Goal: Feedback & Contribution: Leave review/rating

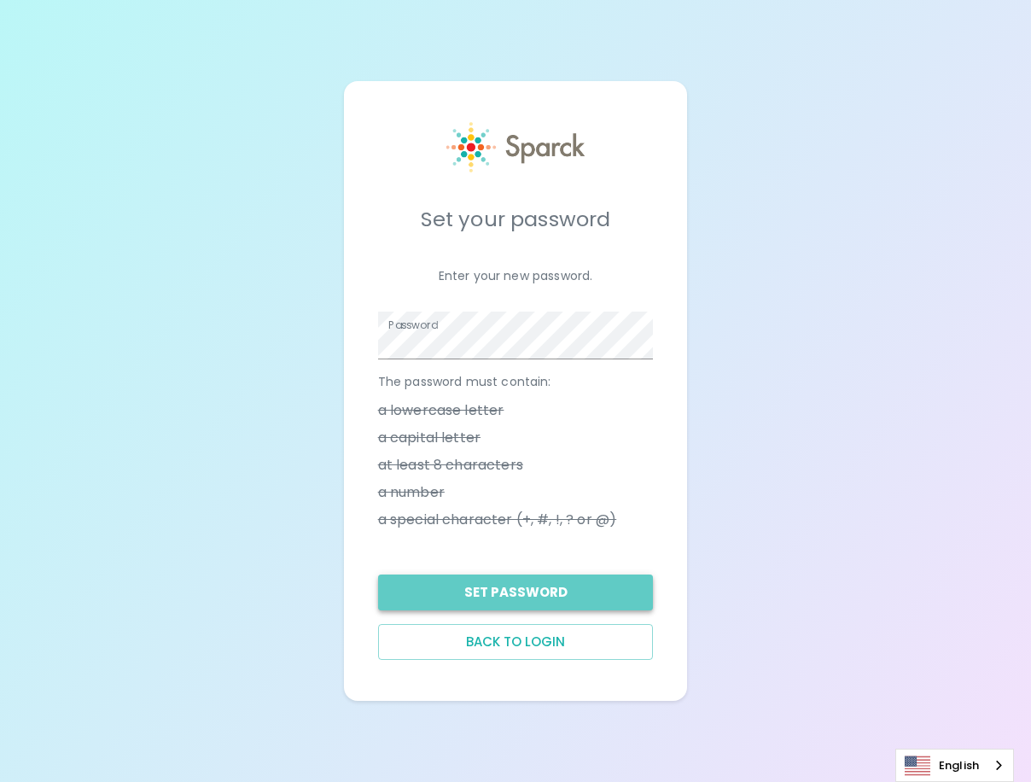
click at [535, 600] on button "Set Password" at bounding box center [516, 593] width 276 height 36
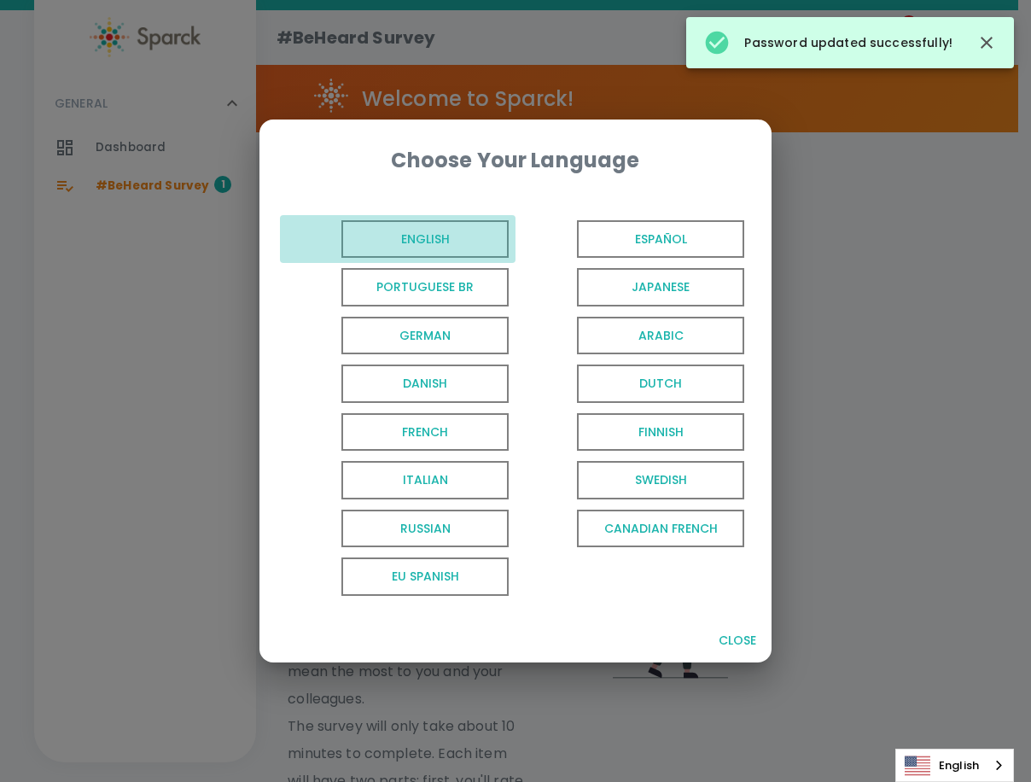
click at [441, 240] on span "English" at bounding box center [425, 239] width 167 height 38
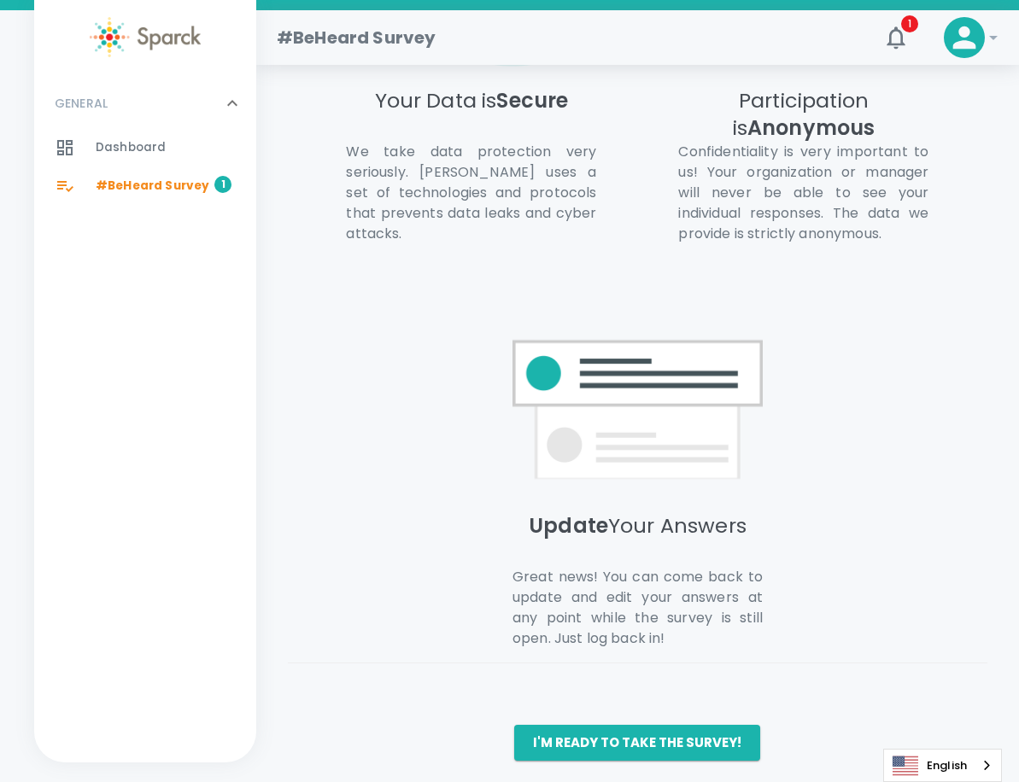
scroll to position [1218, 0]
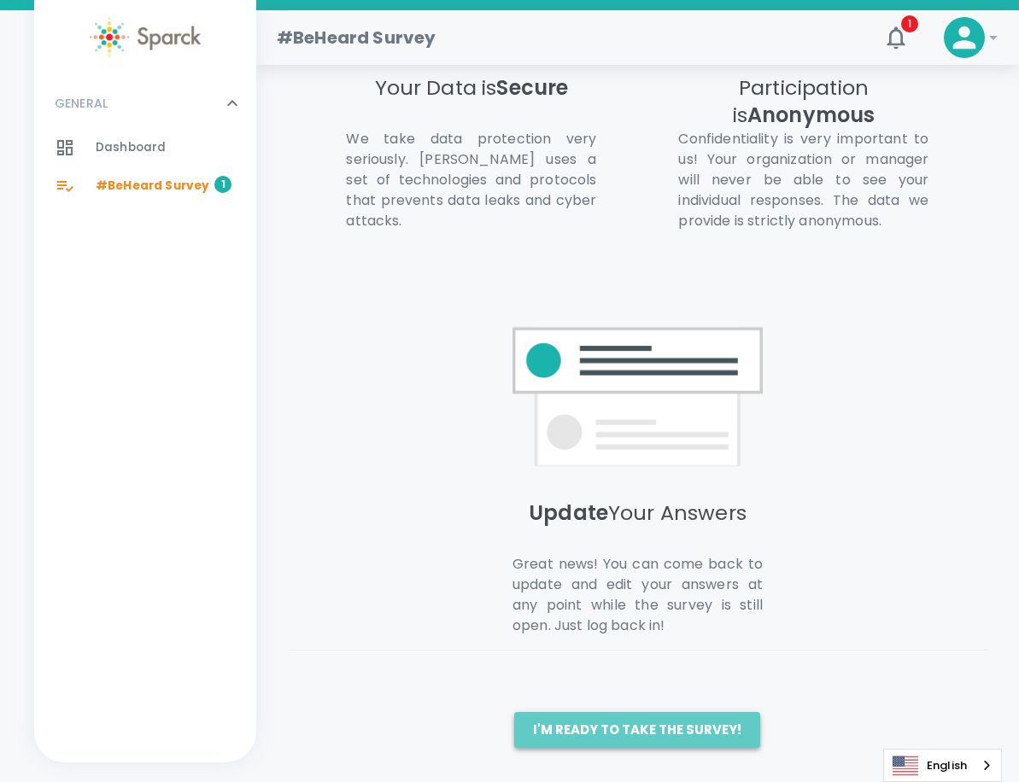
click at [671, 725] on button "I'm ready to take the survey!" at bounding box center [637, 730] width 246 height 36
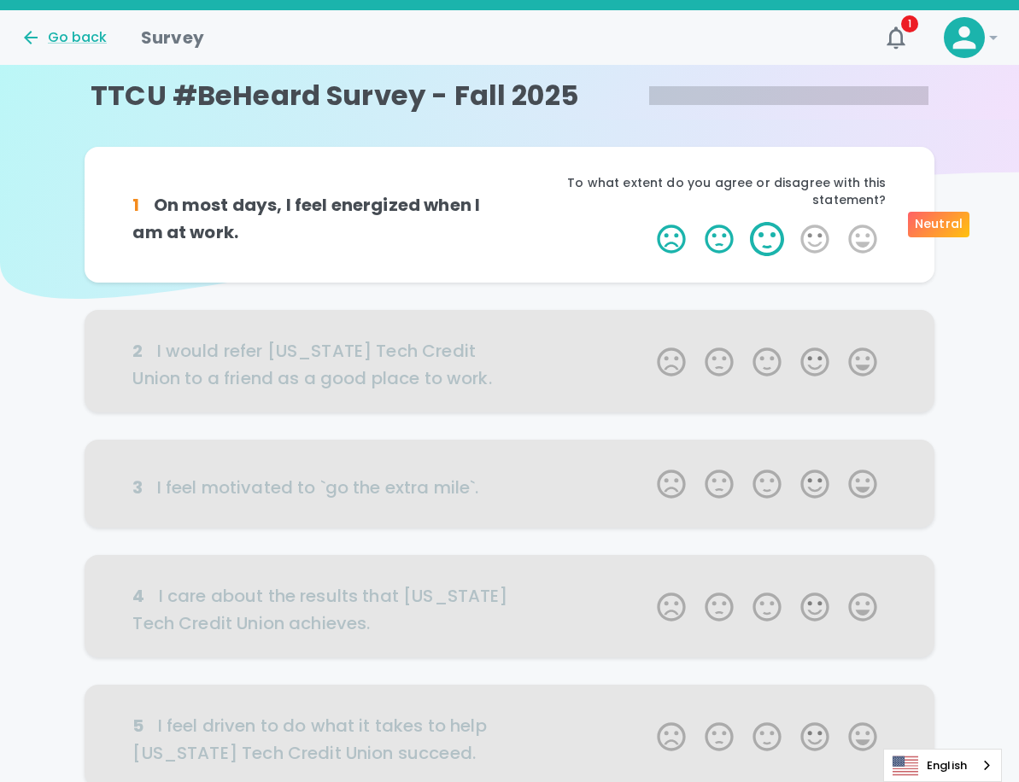
click at [762, 225] on label "3 Stars" at bounding box center [767, 239] width 48 height 34
click at [647, 222] on input "3 Stars" at bounding box center [646, 221] width 1 height 1
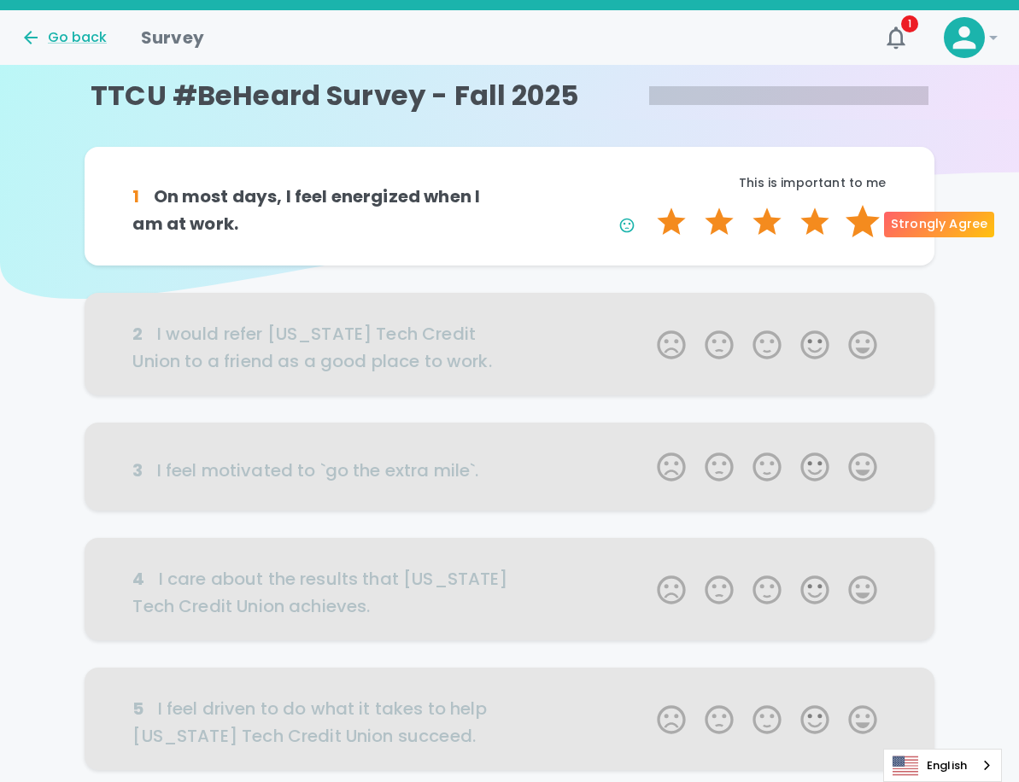
click at [866, 231] on label "5 Stars" at bounding box center [862, 222] width 48 height 34
click at [647, 205] on input "5 Stars" at bounding box center [646, 204] width 1 height 1
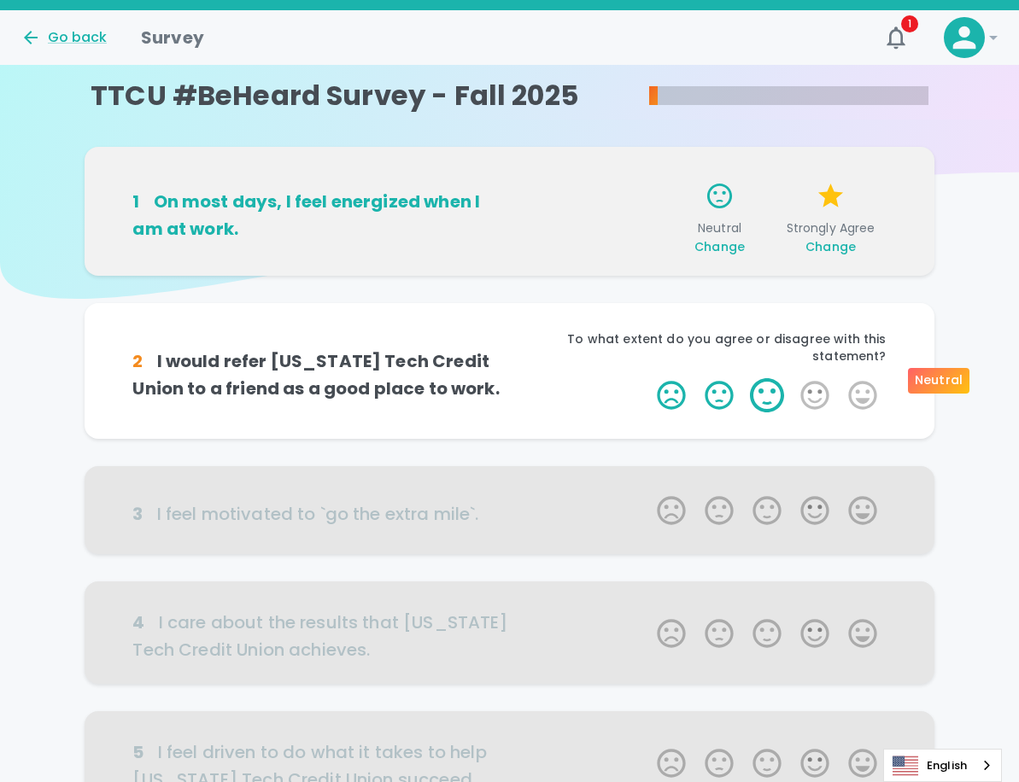
click at [767, 380] on label "3 Stars" at bounding box center [767, 395] width 48 height 34
click at [647, 378] on input "3 Stars" at bounding box center [646, 377] width 1 height 1
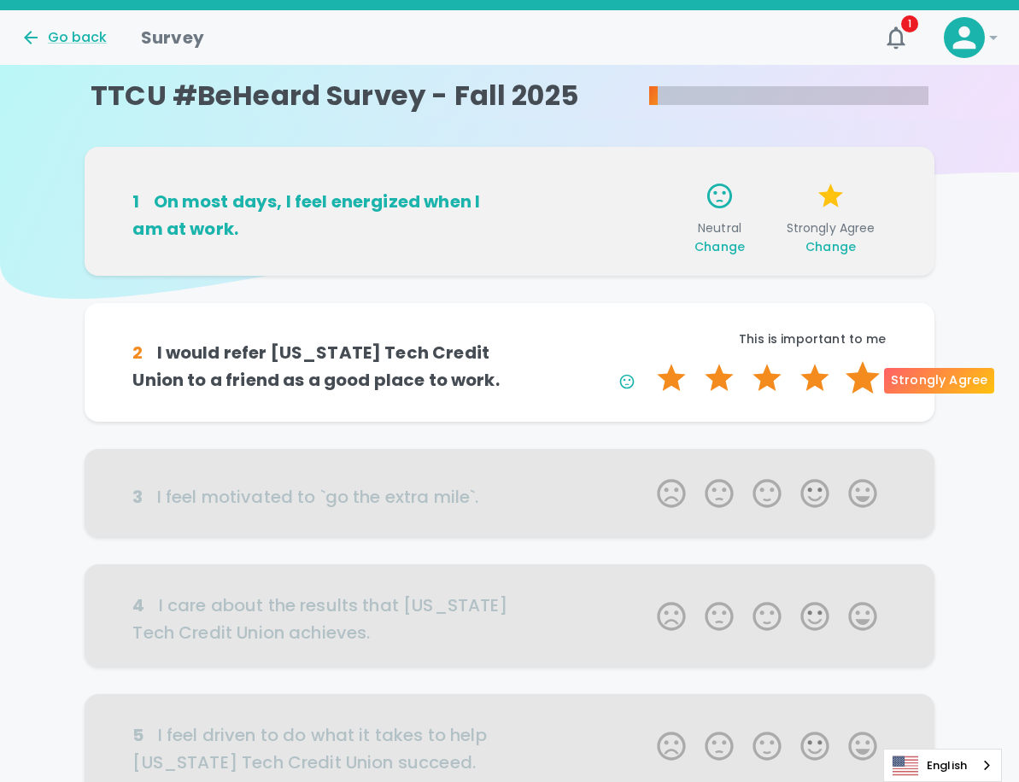
click at [873, 378] on label "5 Stars" at bounding box center [862, 378] width 48 height 34
click at [647, 361] on input "5 Stars" at bounding box center [646, 360] width 1 height 1
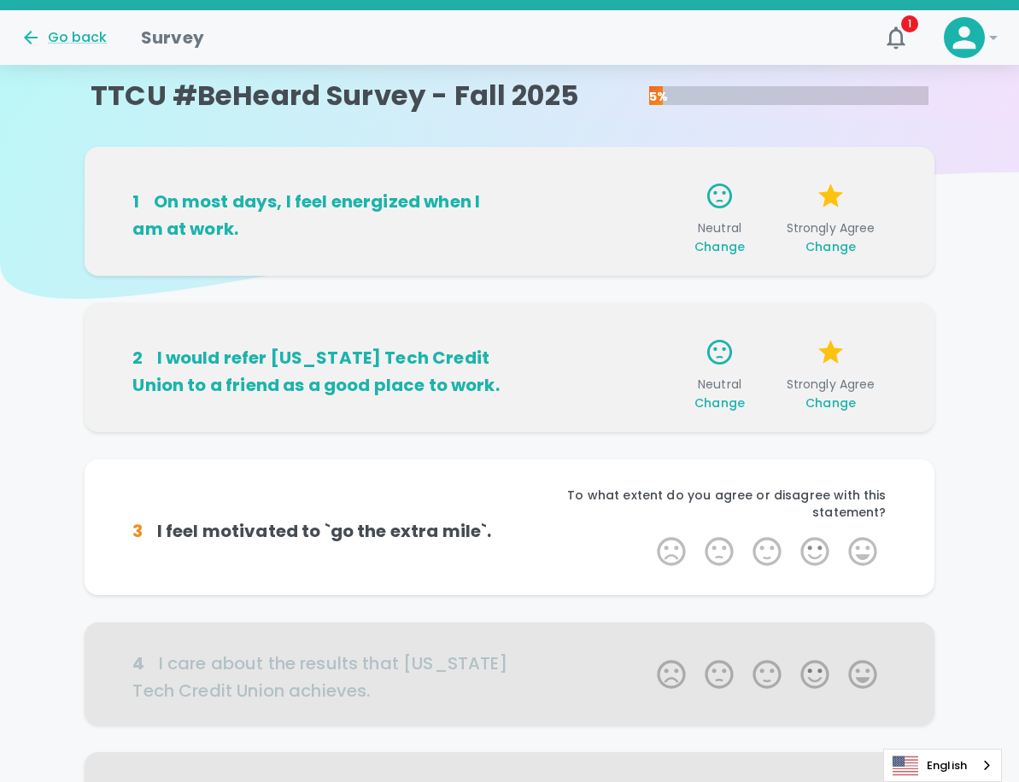
scroll to position [150, 0]
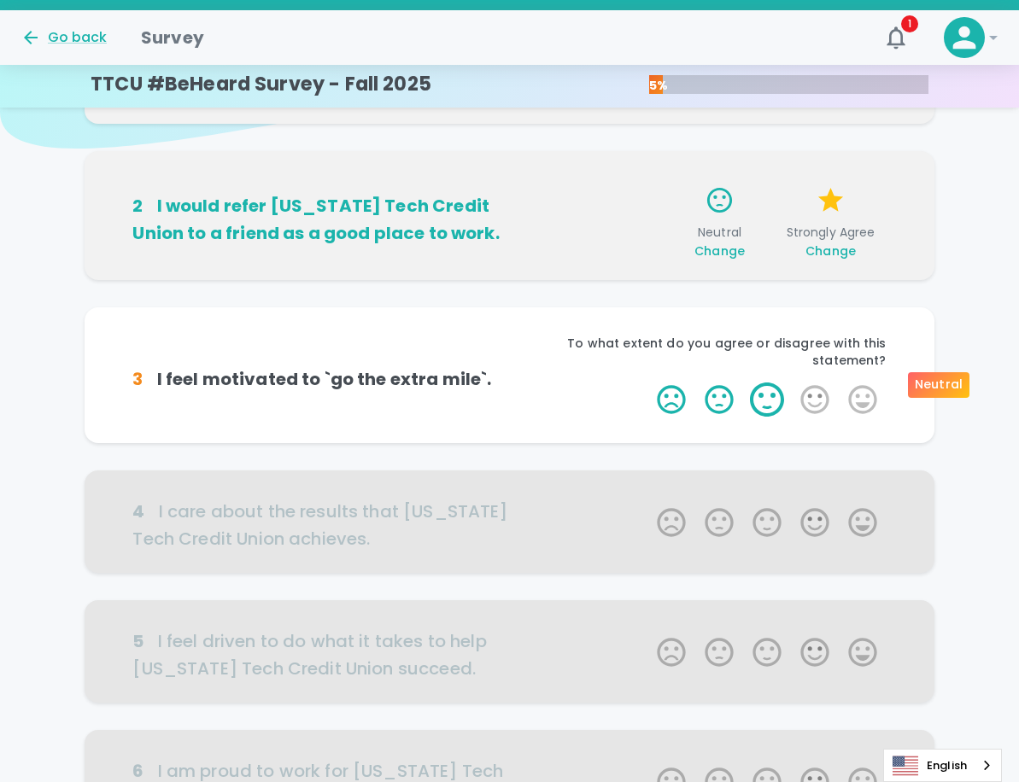
click at [775, 386] on label "3 Stars" at bounding box center [767, 400] width 48 height 34
click at [647, 383] on input "3 Stars" at bounding box center [646, 382] width 1 height 1
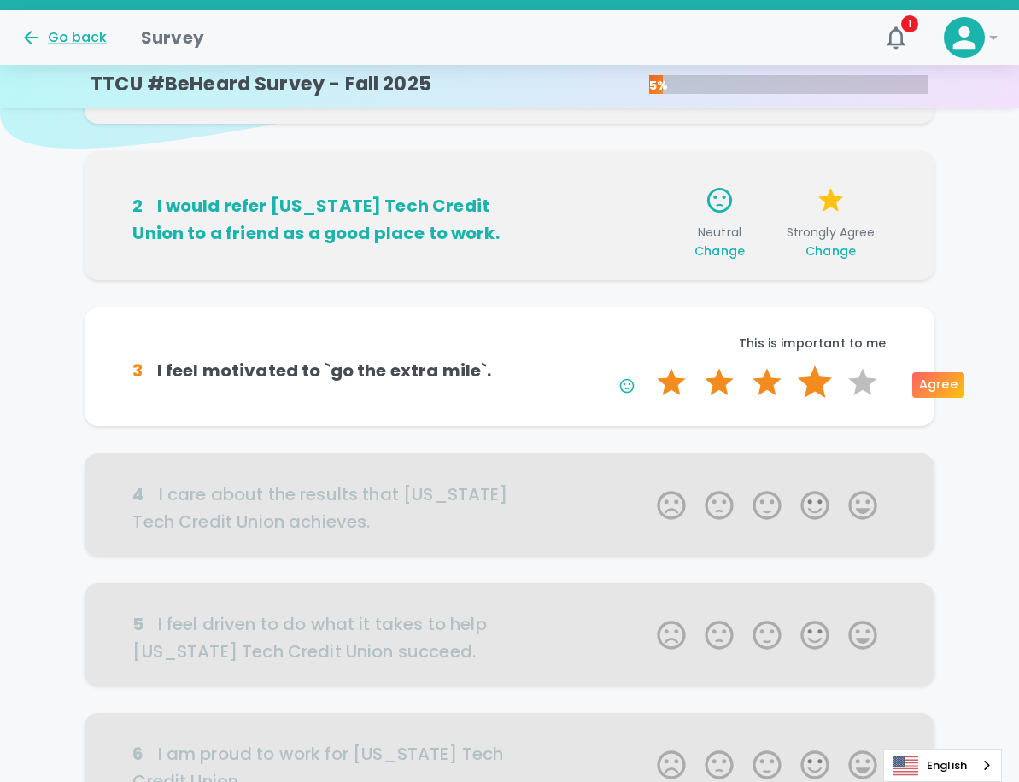
click at [816, 390] on label "4 Stars" at bounding box center [815, 382] width 48 height 34
click at [647, 365] on input "4 Stars" at bounding box center [646, 365] width 1 height 1
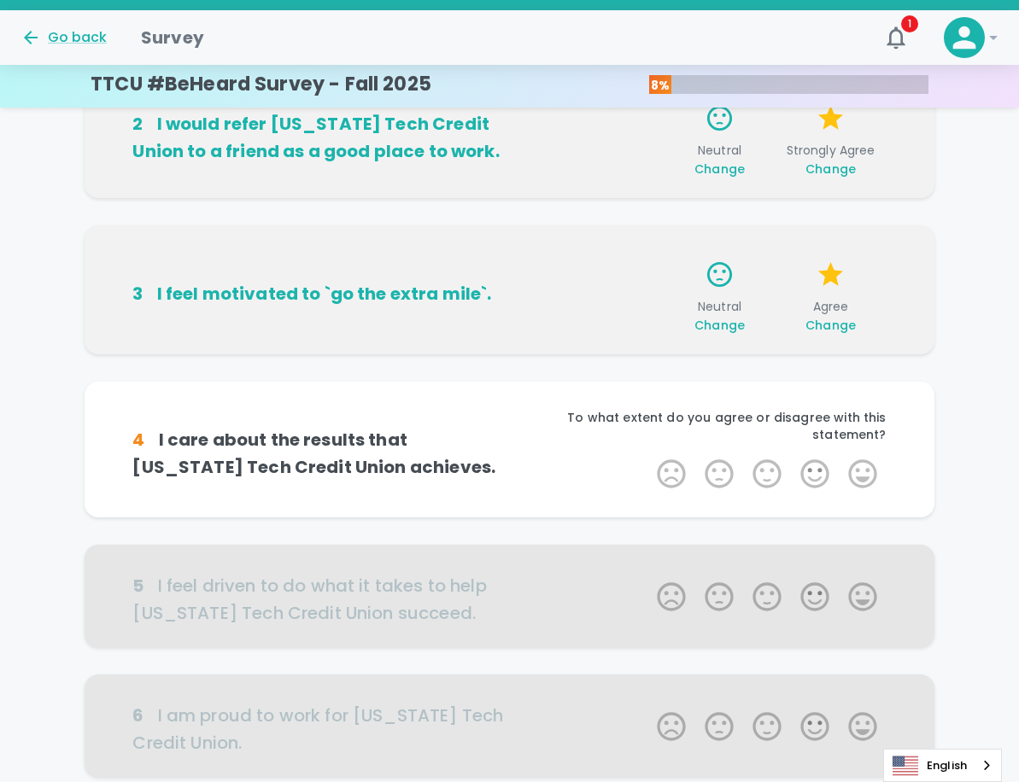
scroll to position [301, 0]
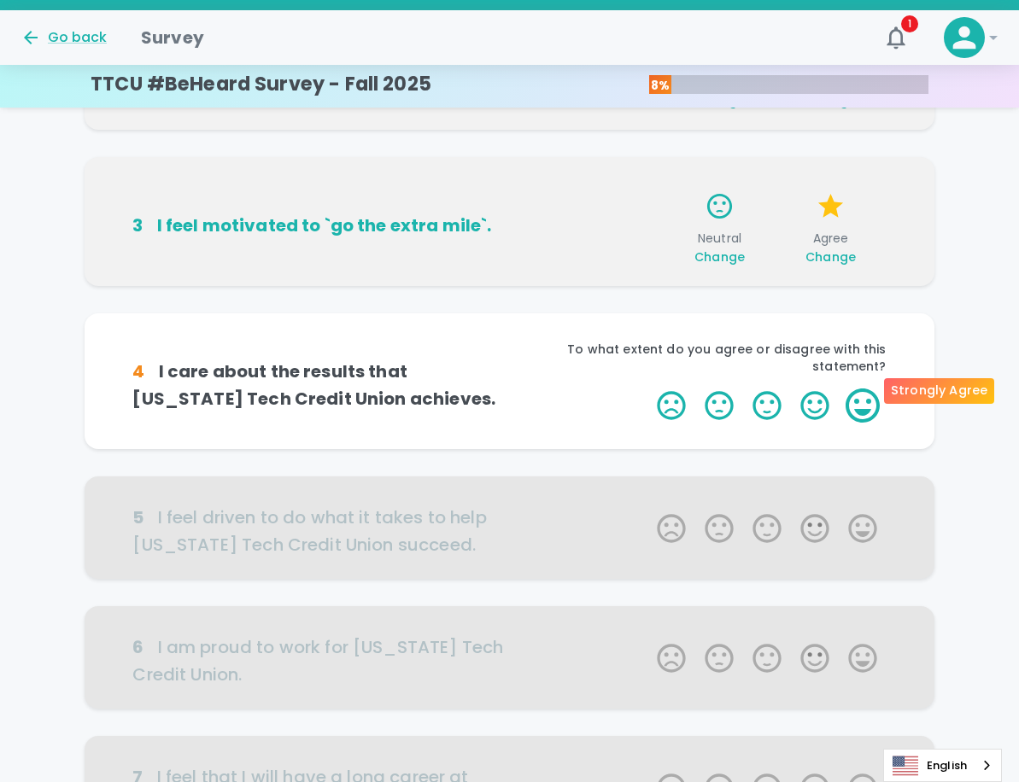
click at [869, 389] on label "5 Stars" at bounding box center [862, 406] width 48 height 34
click at [647, 388] on input "5 Stars" at bounding box center [646, 388] width 1 height 1
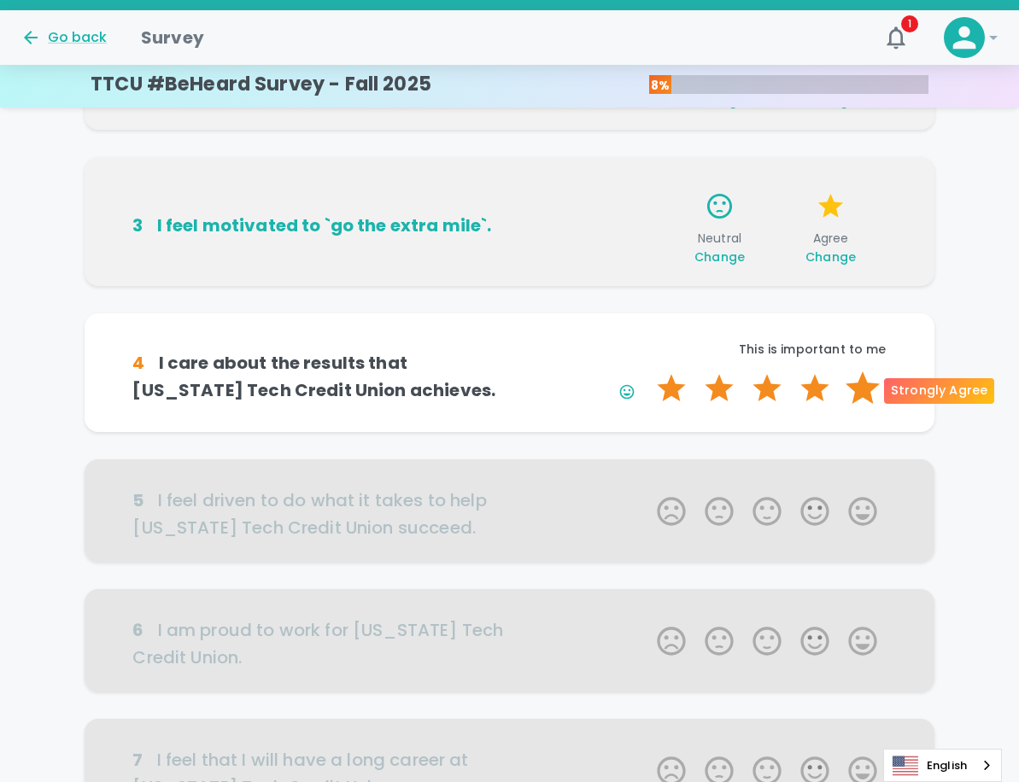
click at [862, 393] on label "5 Stars" at bounding box center [862, 388] width 48 height 34
click at [647, 371] on input "5 Stars" at bounding box center [646, 371] width 1 height 1
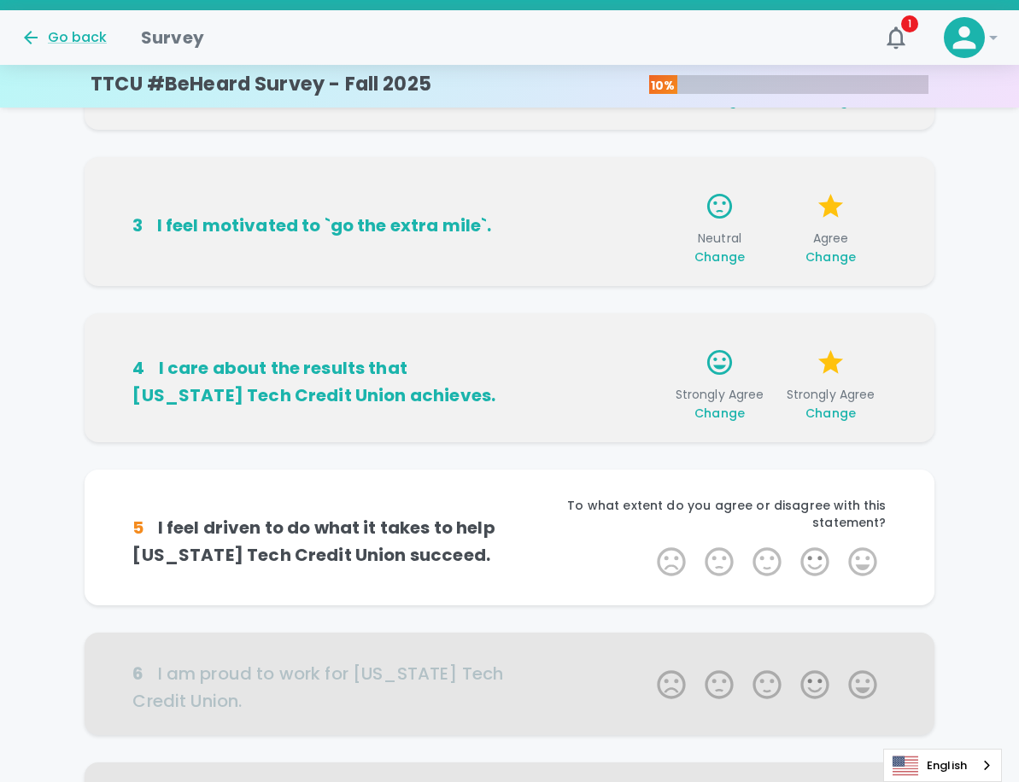
scroll to position [451, 0]
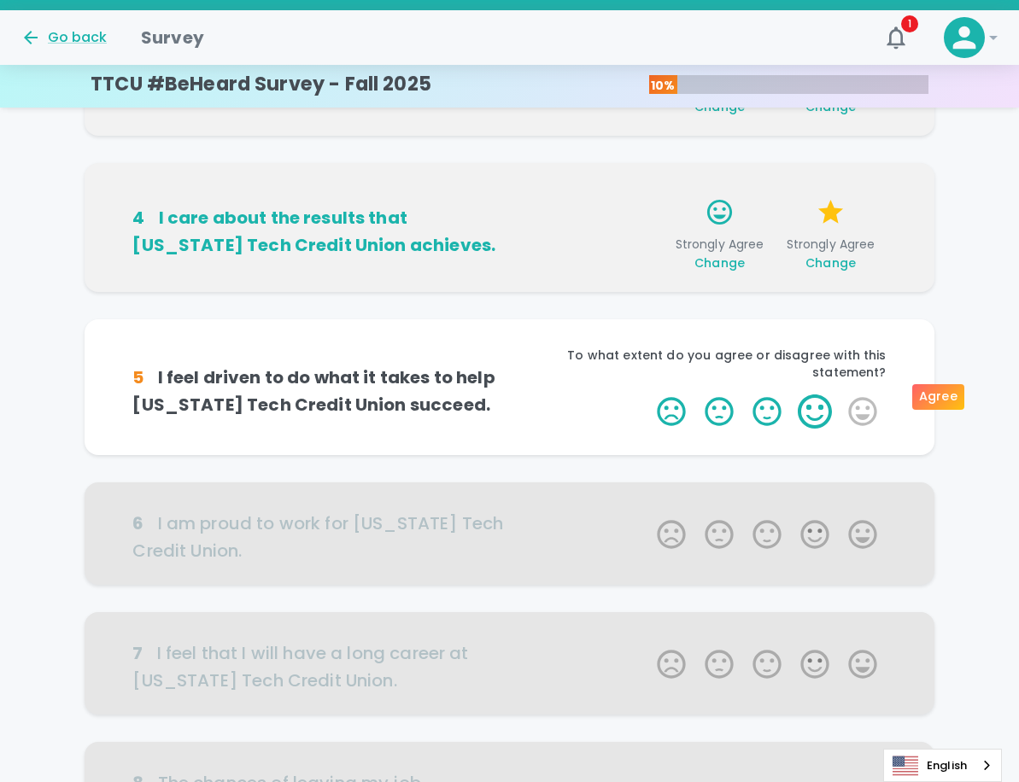
click at [821, 398] on label "4 Stars" at bounding box center [815, 411] width 48 height 34
click at [647, 394] on input "4 Stars" at bounding box center [646, 394] width 1 height 1
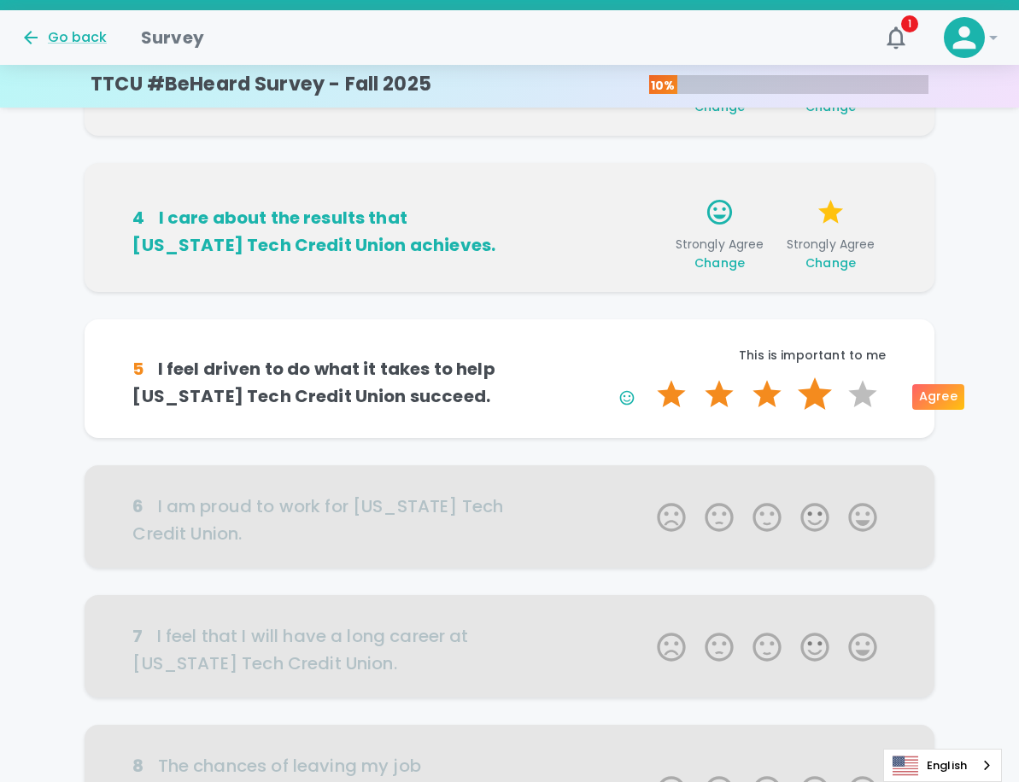
click at [814, 396] on label "4 Stars" at bounding box center [815, 394] width 48 height 34
click at [647, 377] on input "4 Stars" at bounding box center [646, 377] width 1 height 1
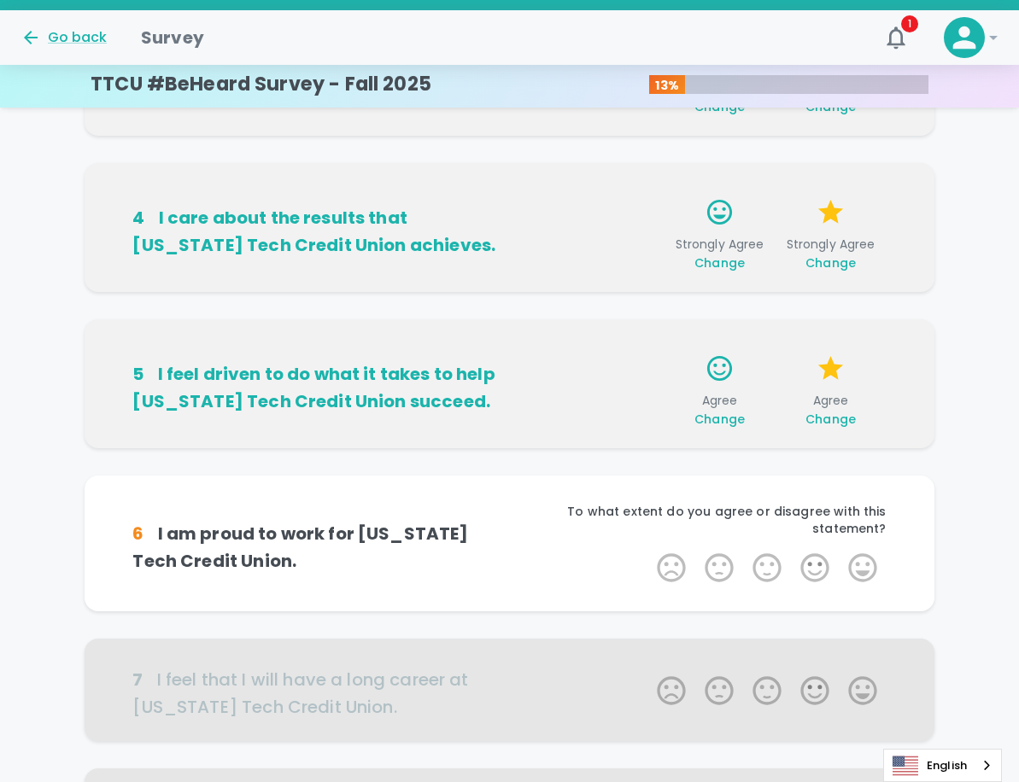
scroll to position [601, 0]
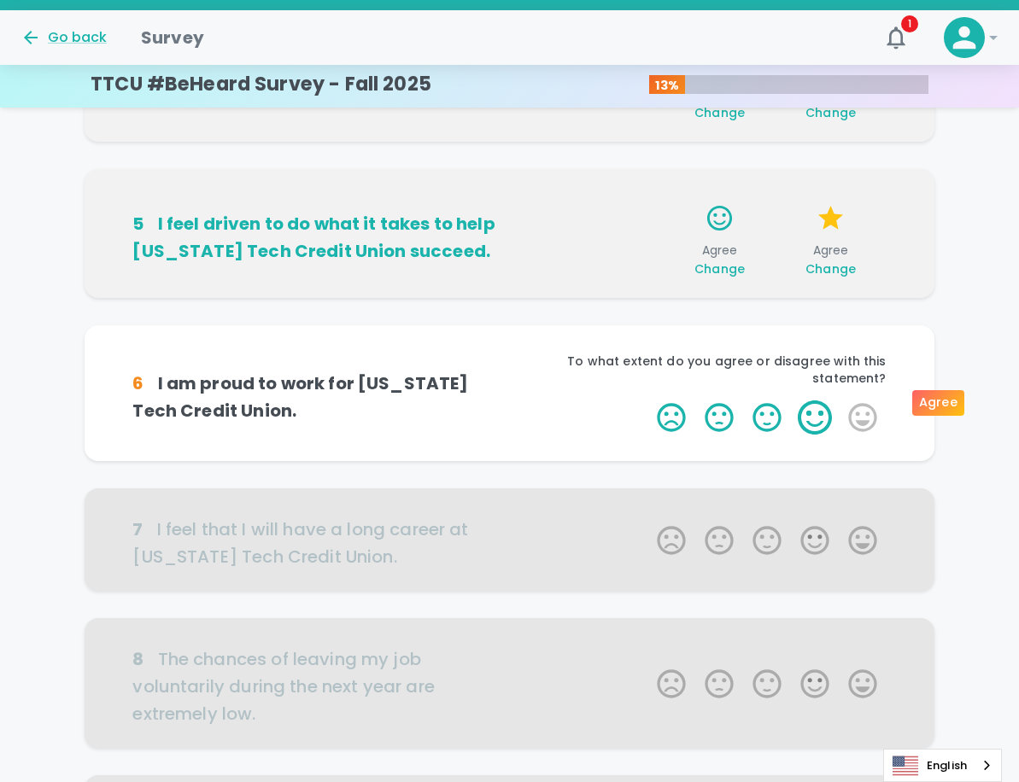
click at [819, 407] on label "4 Stars" at bounding box center [815, 417] width 48 height 34
click at [647, 400] on input "4 Stars" at bounding box center [646, 400] width 1 height 1
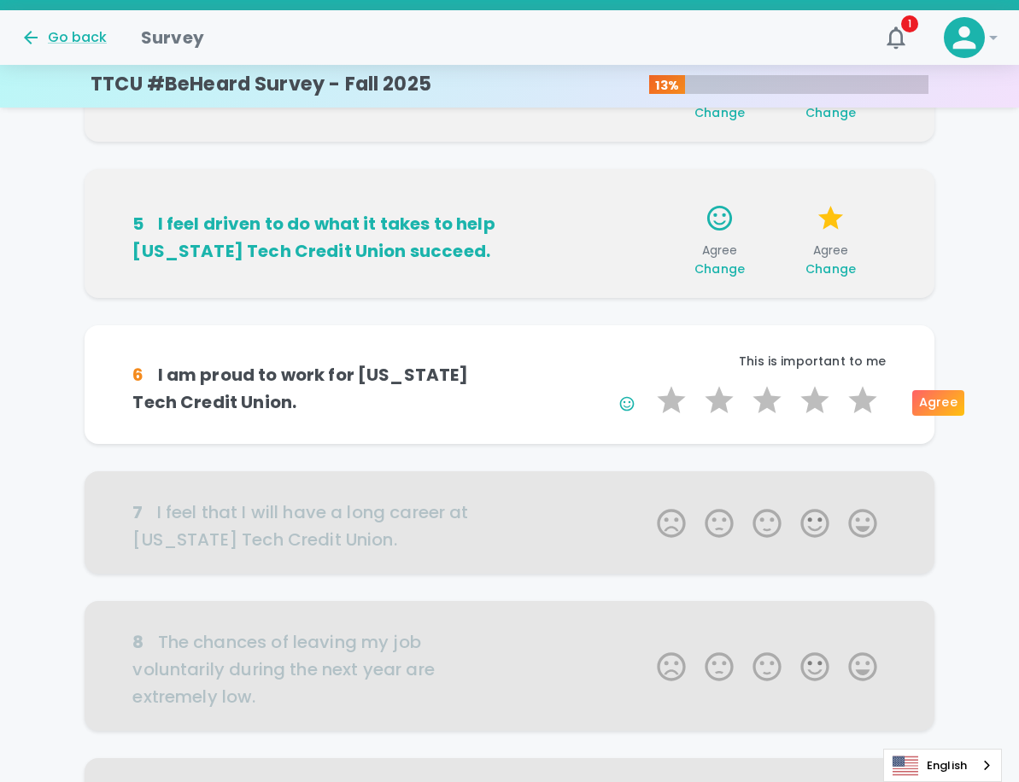
click at [819, 407] on label "4 Stars" at bounding box center [815, 400] width 48 height 34
click at [647, 383] on input "4 Stars" at bounding box center [646, 383] width 1 height 1
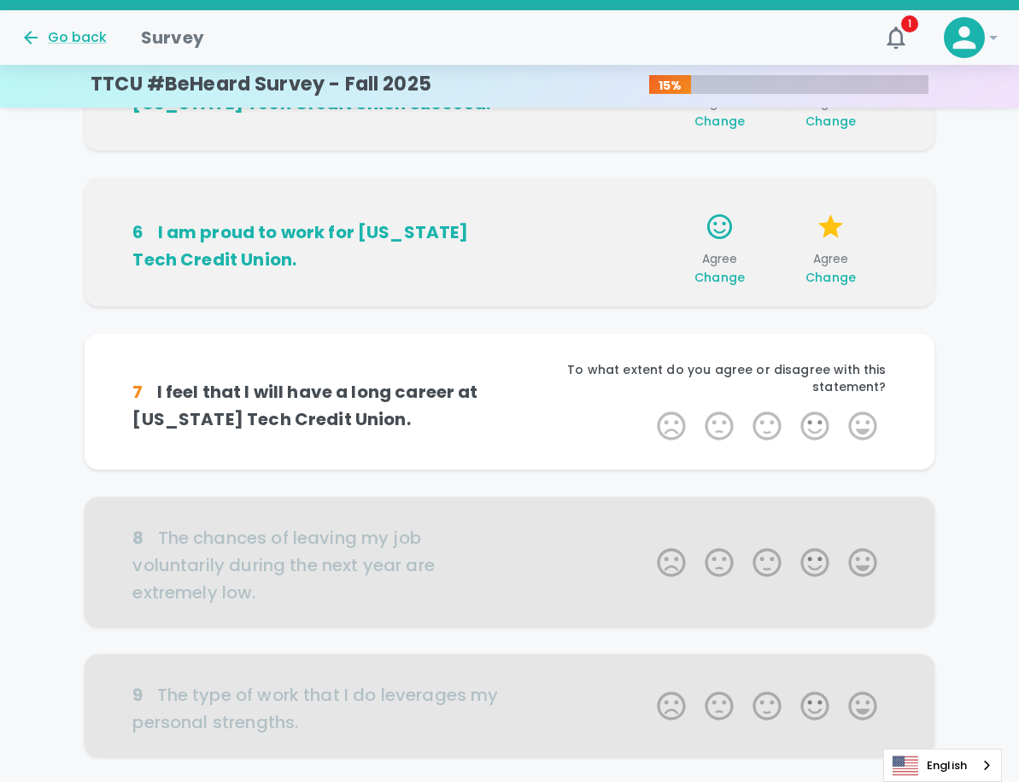
scroll to position [751, 0]
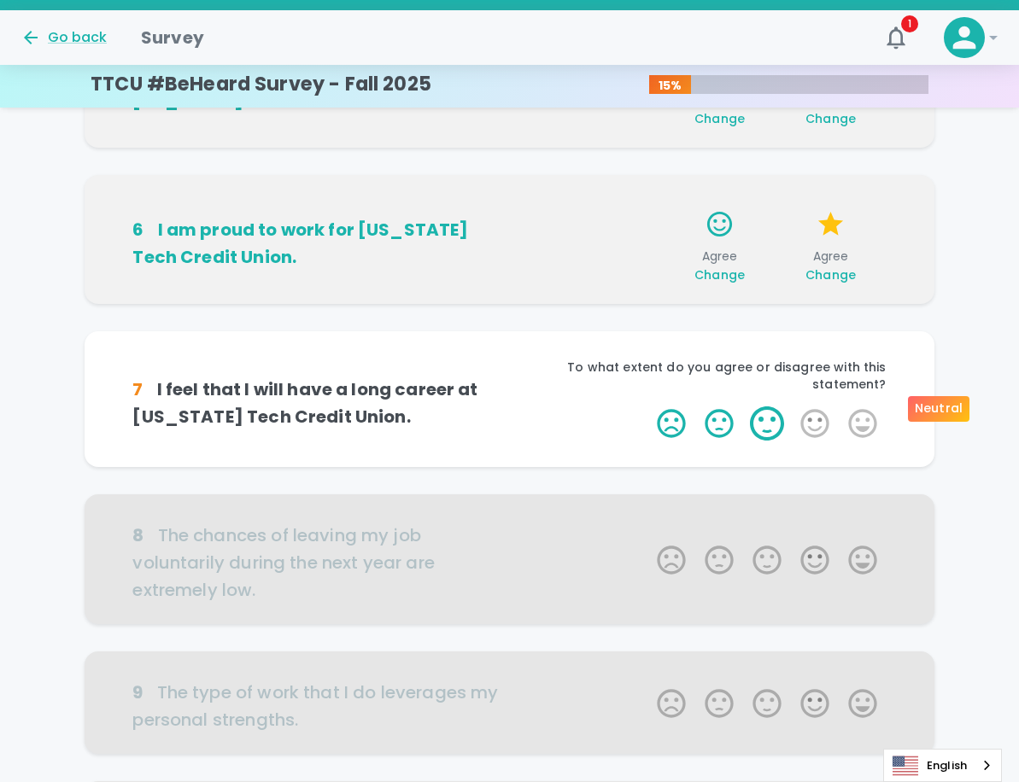
click at [769, 406] on label "3 Stars" at bounding box center [767, 423] width 48 height 34
click at [647, 406] on input "3 Stars" at bounding box center [646, 406] width 1 height 1
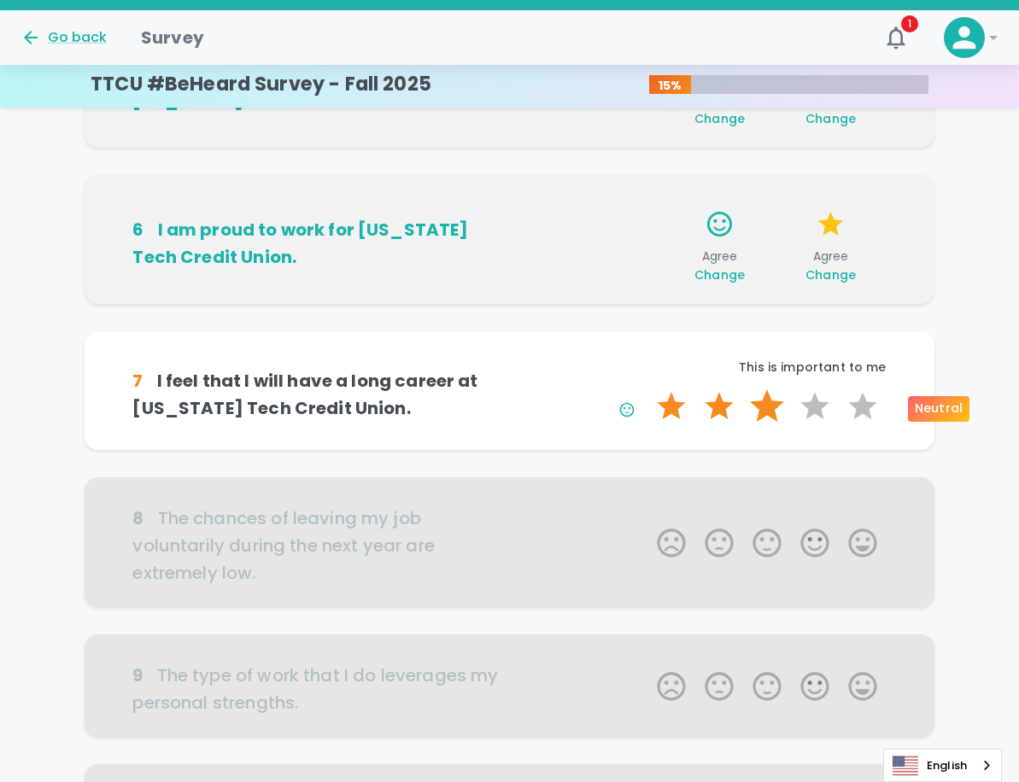
click at [772, 406] on label "3 Stars" at bounding box center [767, 406] width 48 height 34
click at [647, 389] on input "3 Stars" at bounding box center [646, 389] width 1 height 1
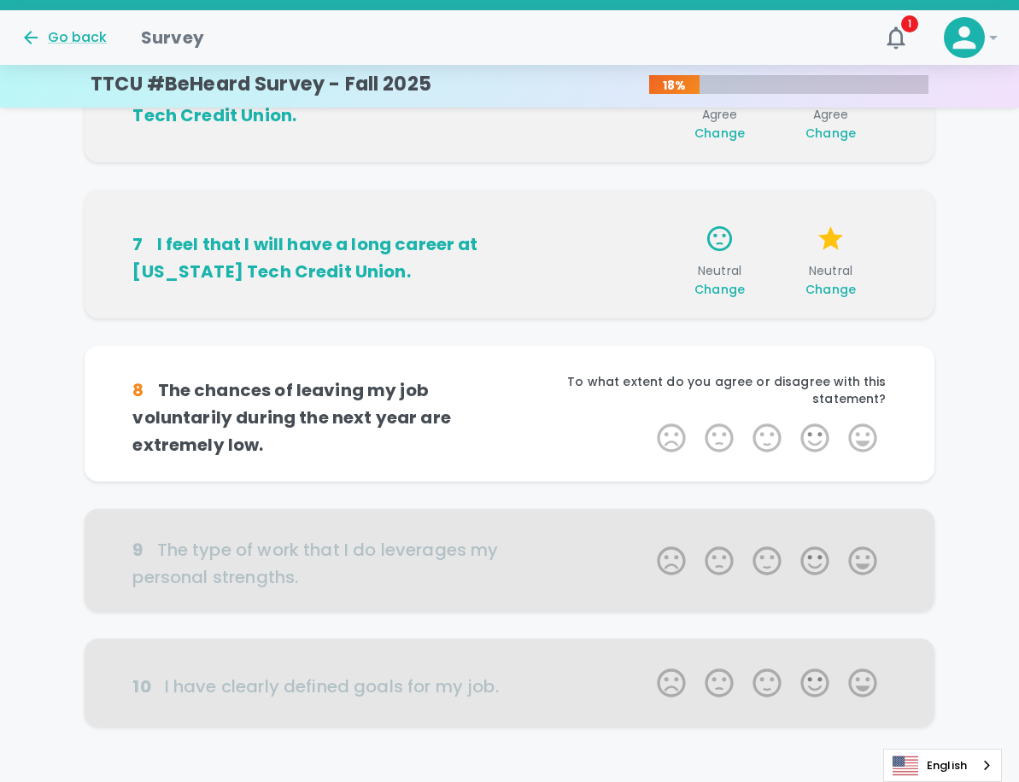
scroll to position [902, 0]
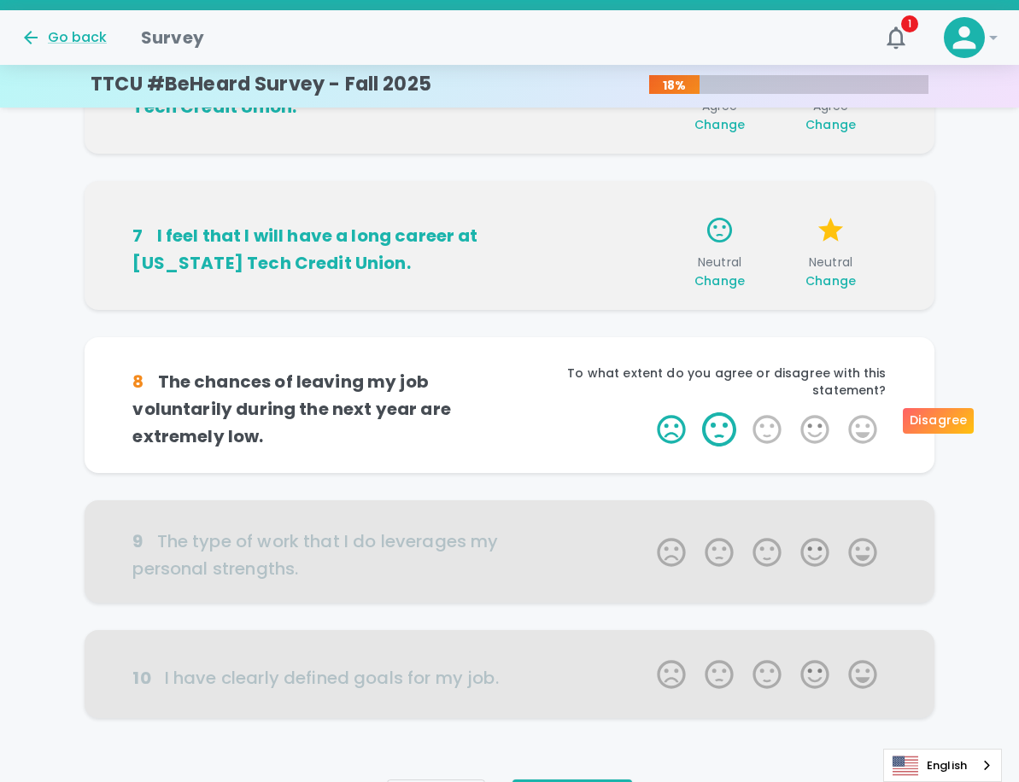
click at [725, 418] on label "2 Stars" at bounding box center [719, 429] width 48 height 34
click at [647, 412] on input "2 Stars" at bounding box center [646, 412] width 1 height 1
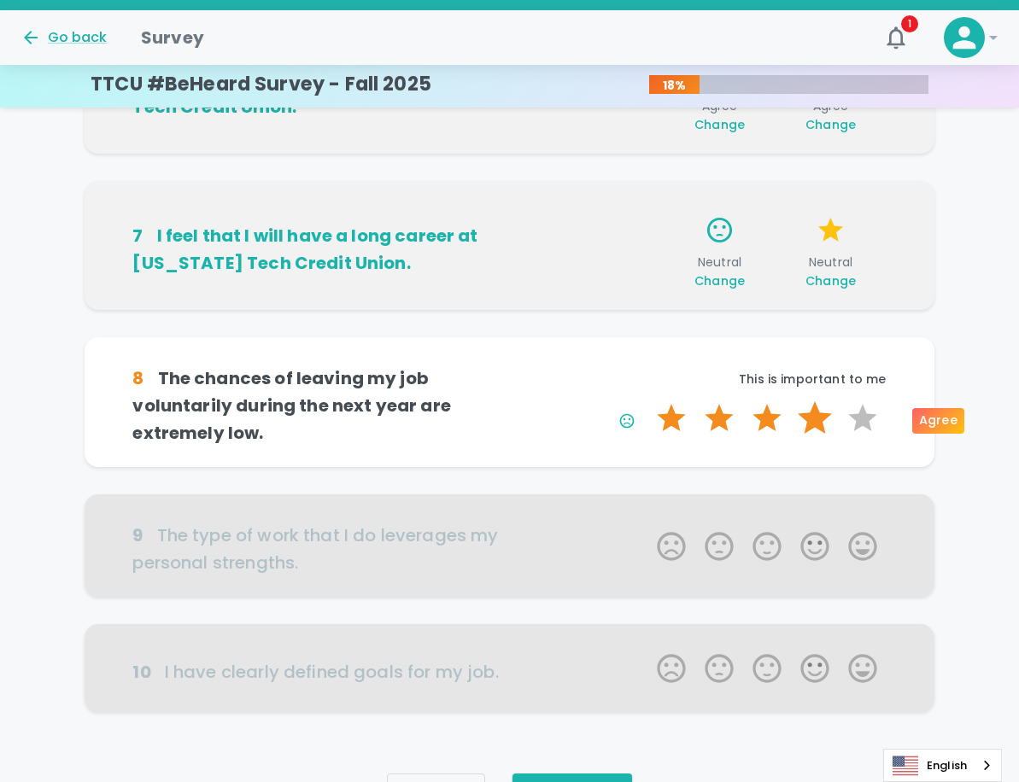
click at [812, 418] on label "4 Stars" at bounding box center [815, 418] width 48 height 34
click at [647, 401] on input "4 Stars" at bounding box center [646, 400] width 1 height 1
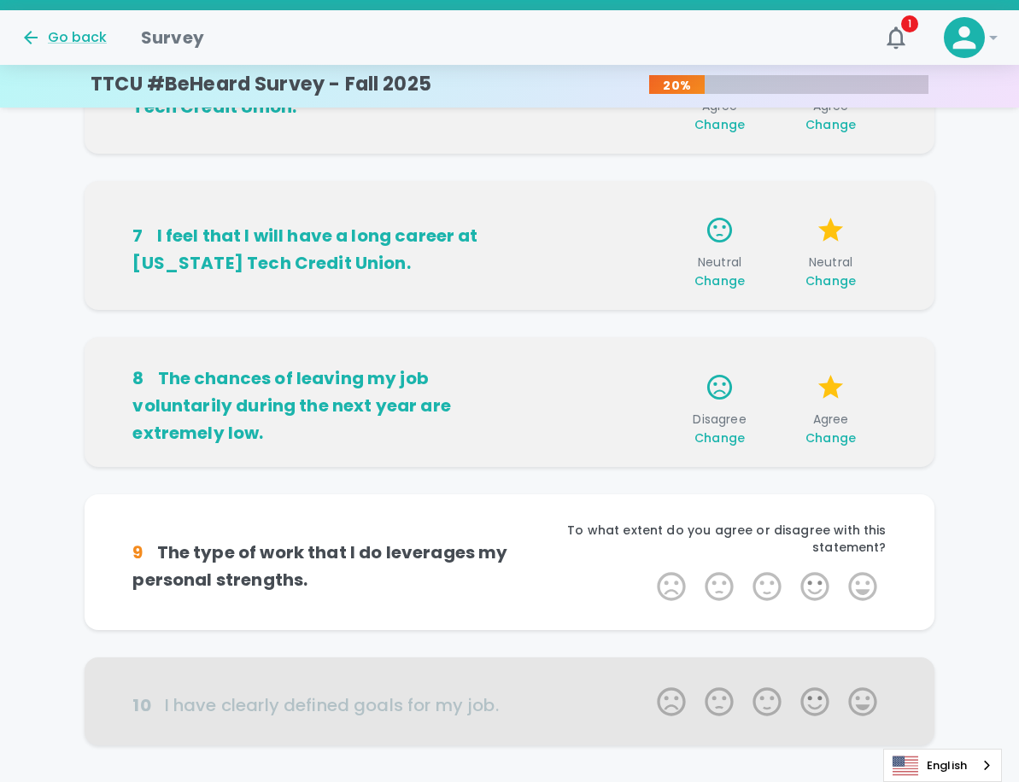
scroll to position [997, 0]
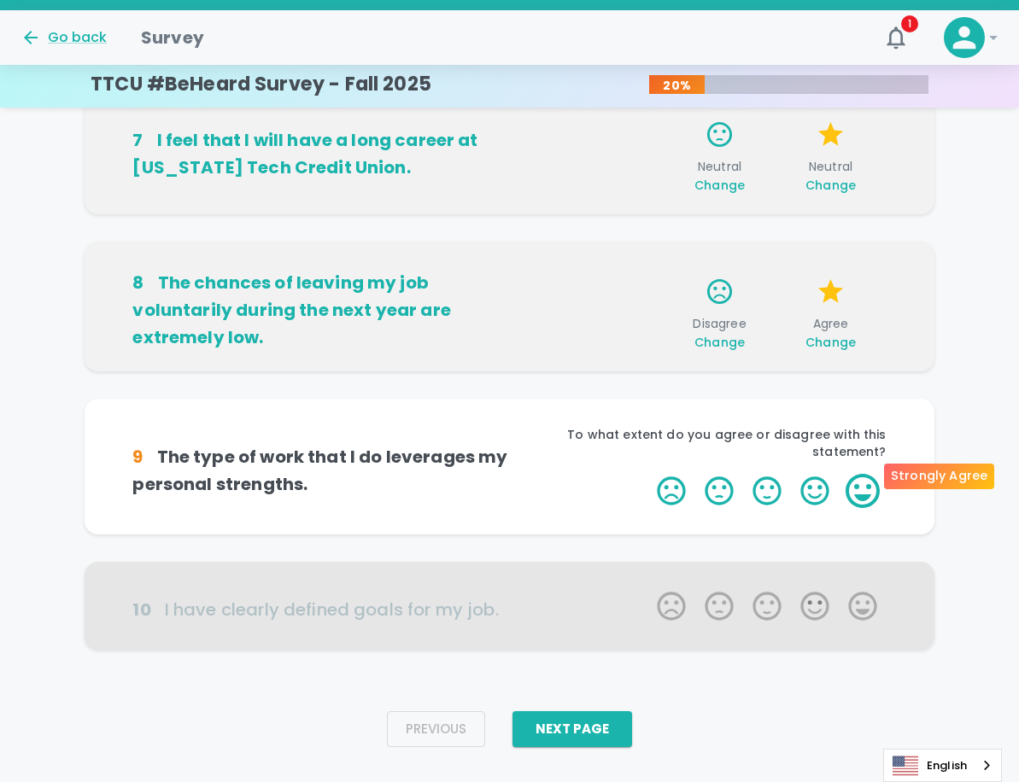
click at [860, 476] on label "5 Stars" at bounding box center [862, 491] width 48 height 34
click at [647, 474] on input "5 Stars" at bounding box center [646, 473] width 1 height 1
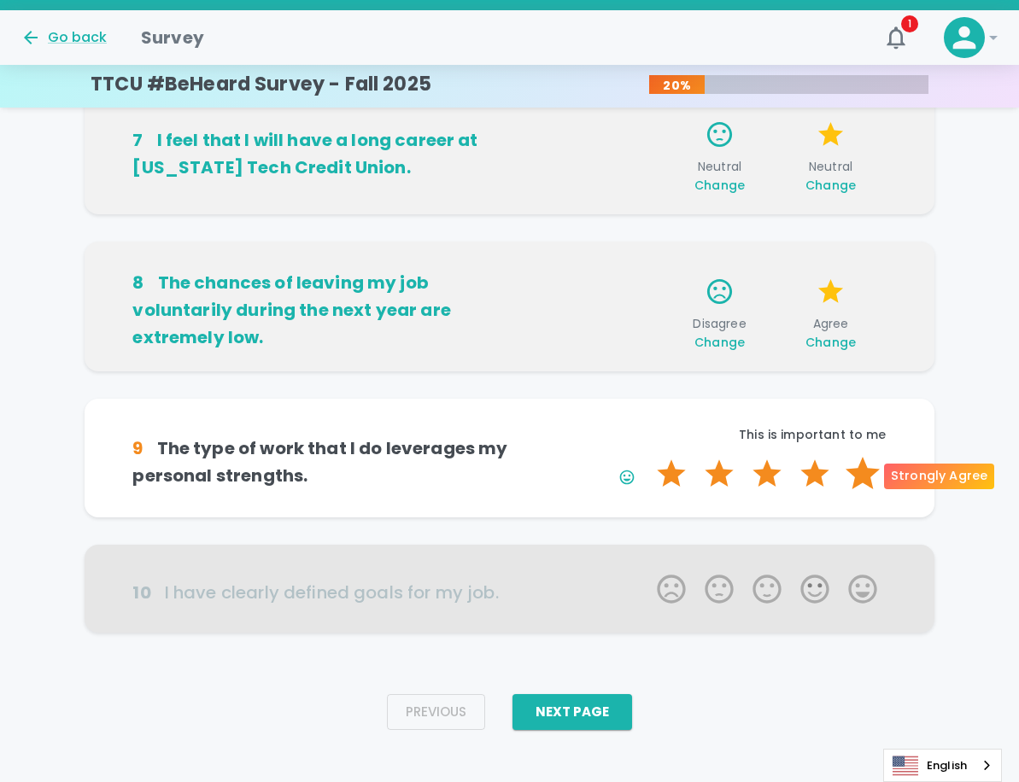
click at [871, 476] on label "5 Stars" at bounding box center [862, 474] width 48 height 34
click at [647, 457] on input "5 Stars" at bounding box center [646, 456] width 1 height 1
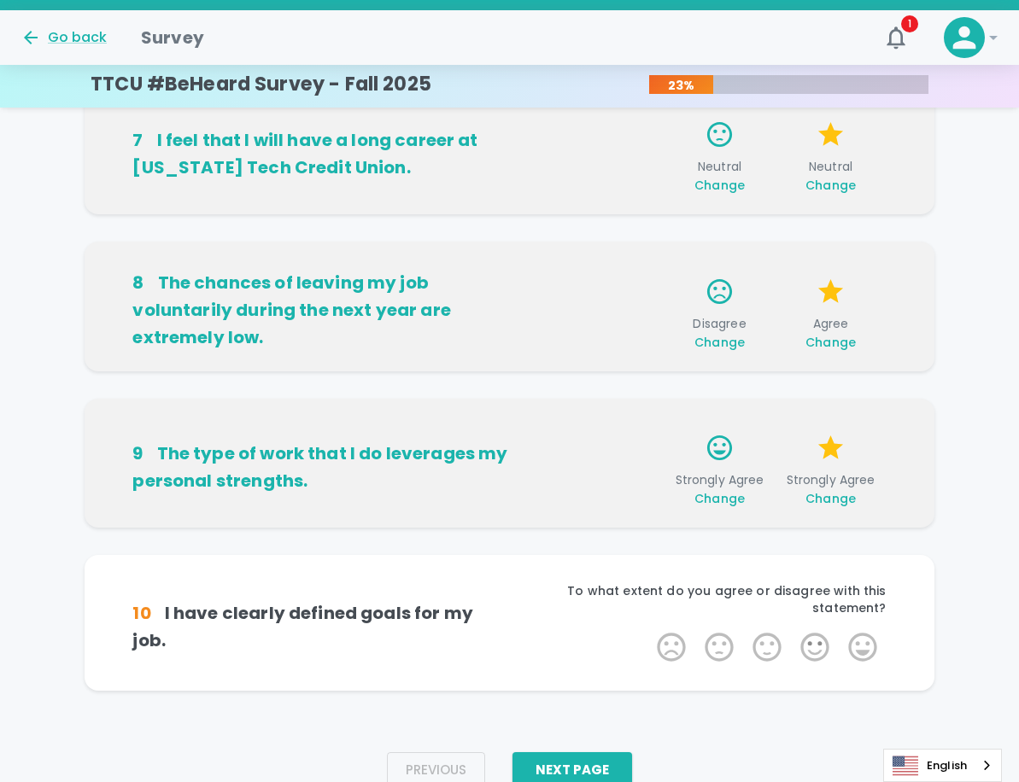
scroll to position [1014, 0]
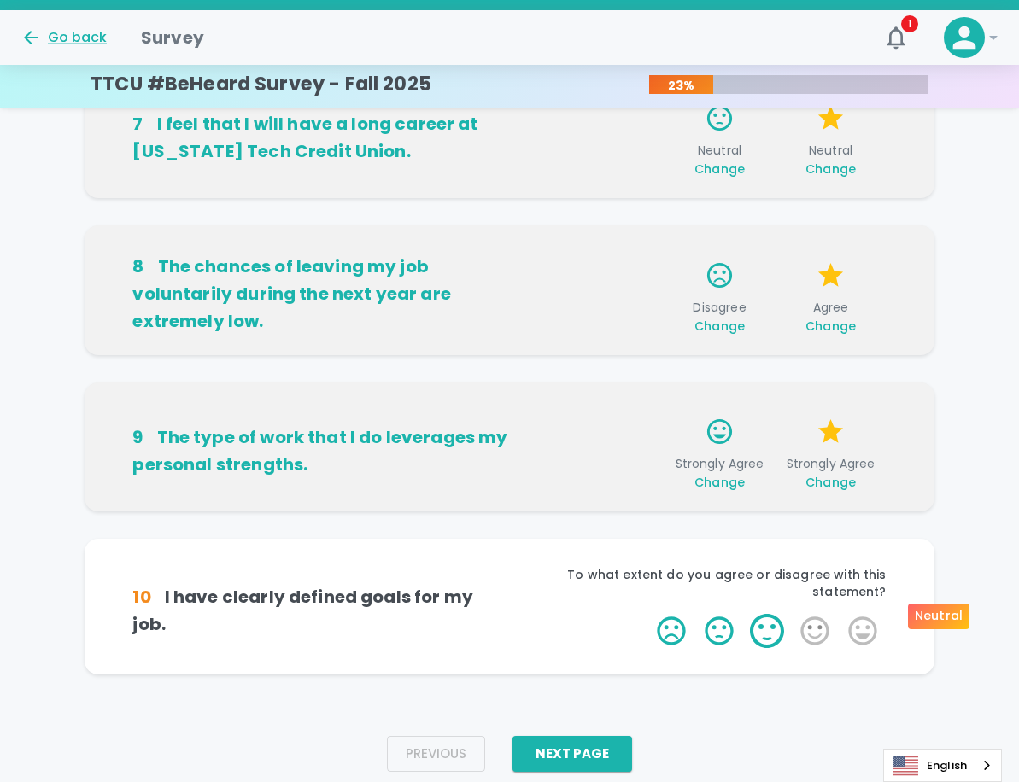
click at [765, 614] on label "3 Stars" at bounding box center [767, 631] width 48 height 34
click at [647, 613] on input "3 Stars" at bounding box center [646, 613] width 1 height 1
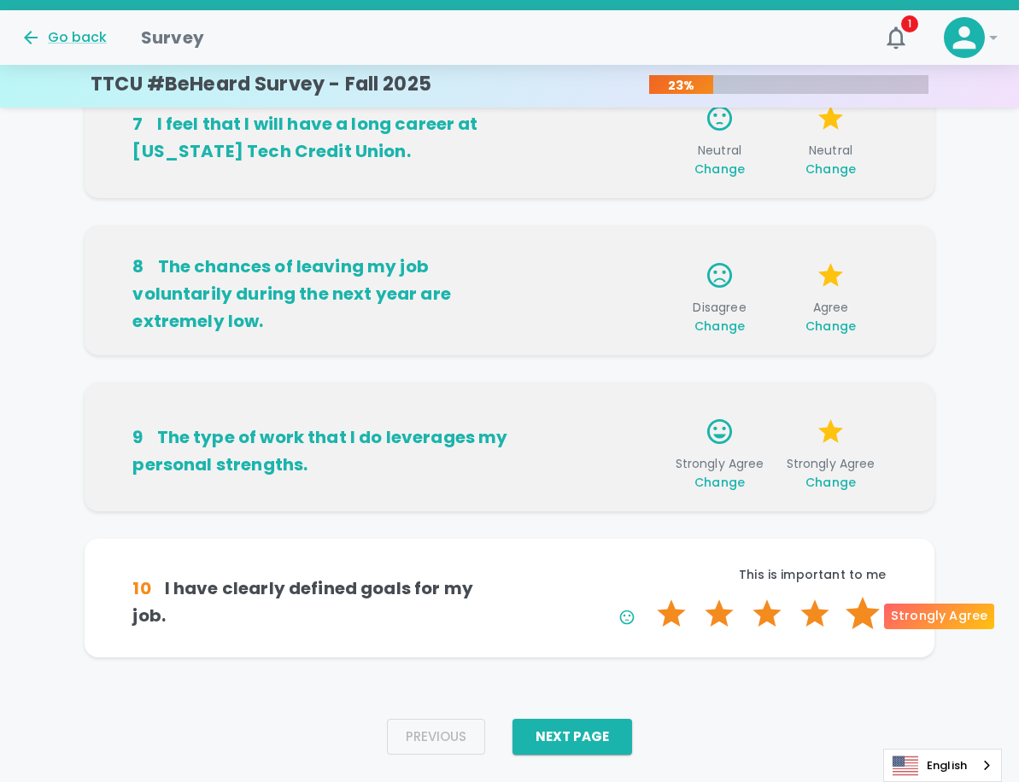
click at [864, 614] on label "5 Stars" at bounding box center [862, 614] width 48 height 34
click at [647, 597] on input "5 Stars" at bounding box center [646, 596] width 1 height 1
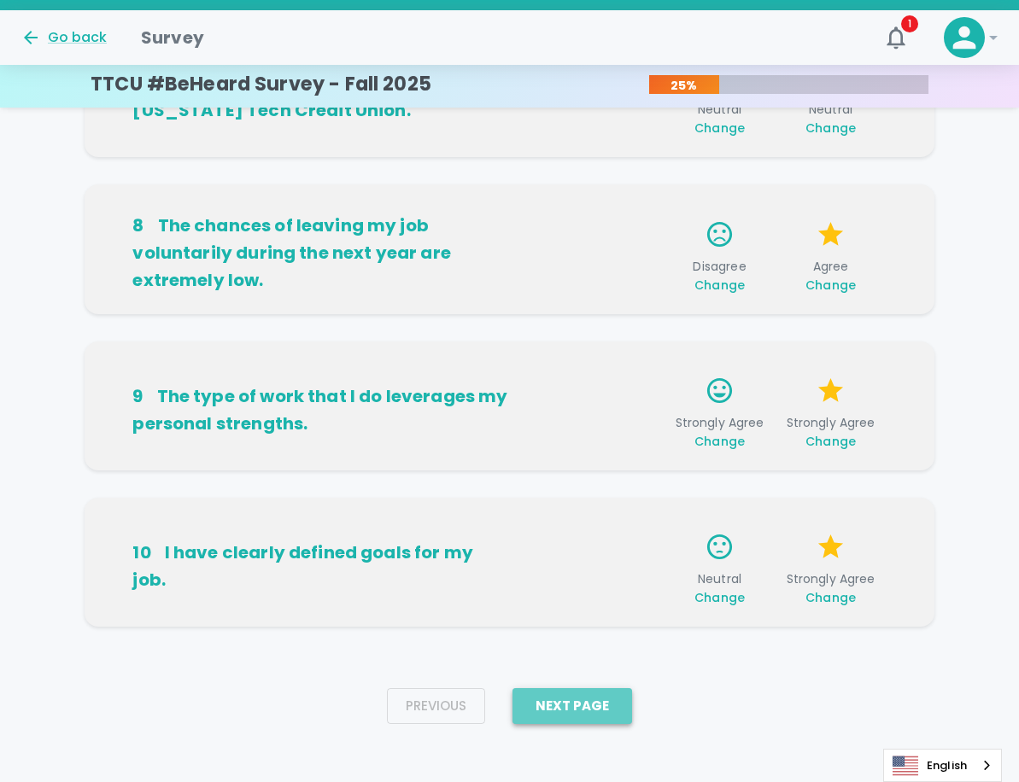
click at [601, 704] on button "Next Page" at bounding box center [572, 706] width 120 height 36
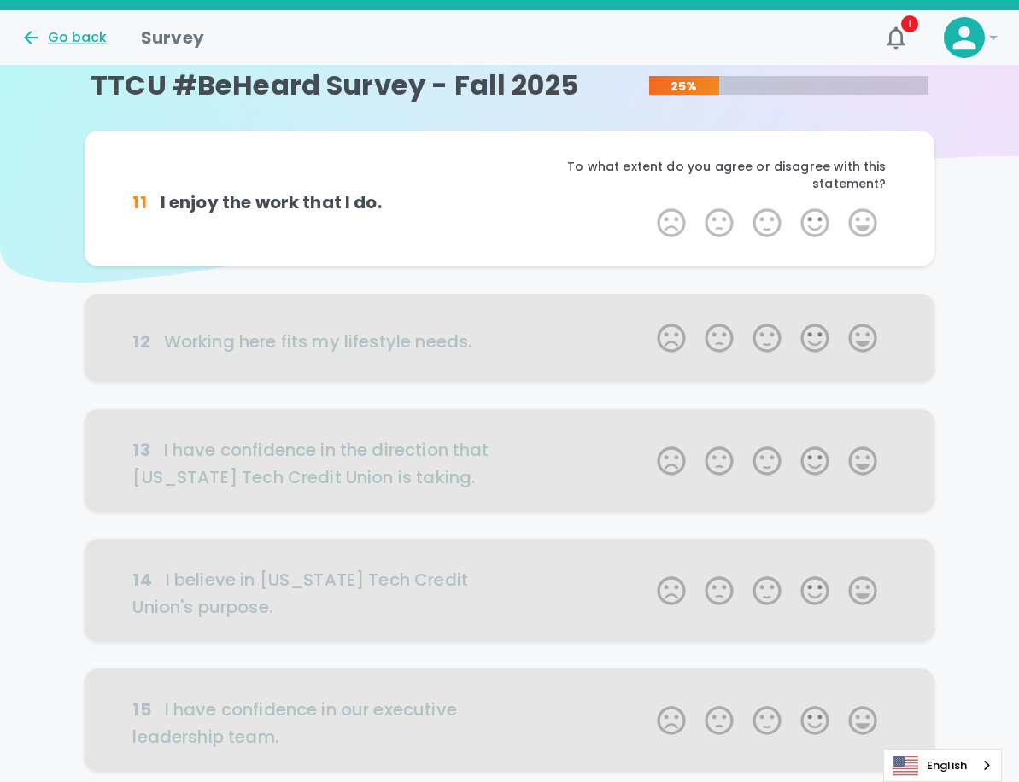
scroll to position [0, 0]
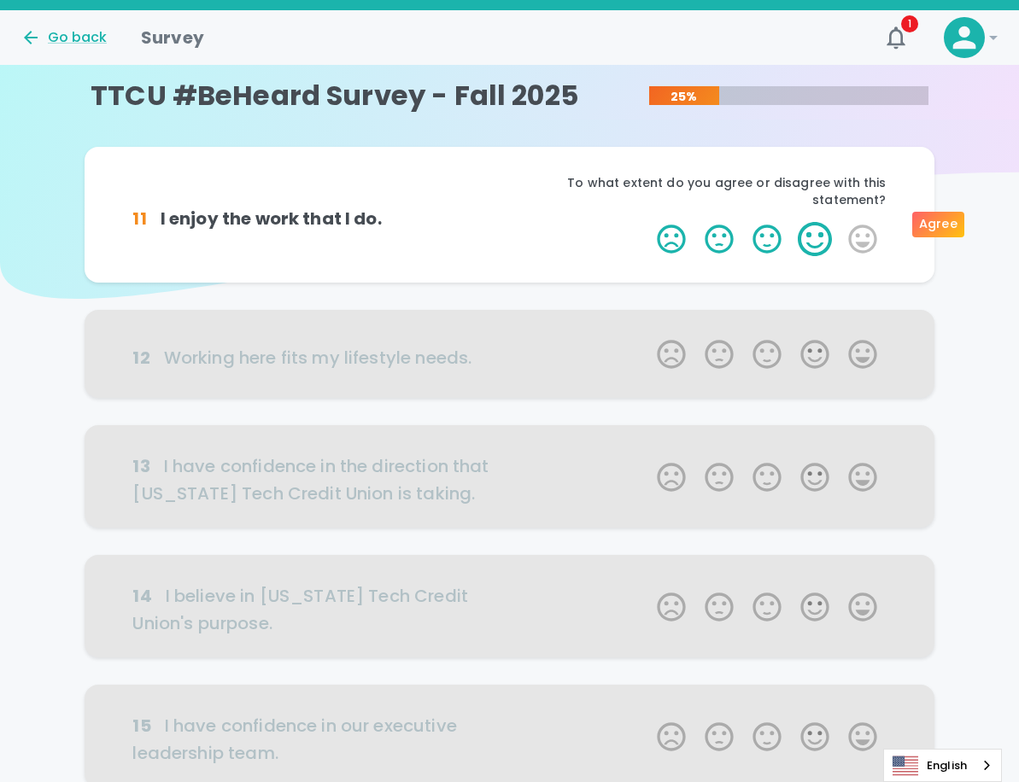
click at [821, 228] on label "4 Stars" at bounding box center [815, 239] width 48 height 34
click at [647, 222] on input "4 Stars" at bounding box center [646, 221] width 1 height 1
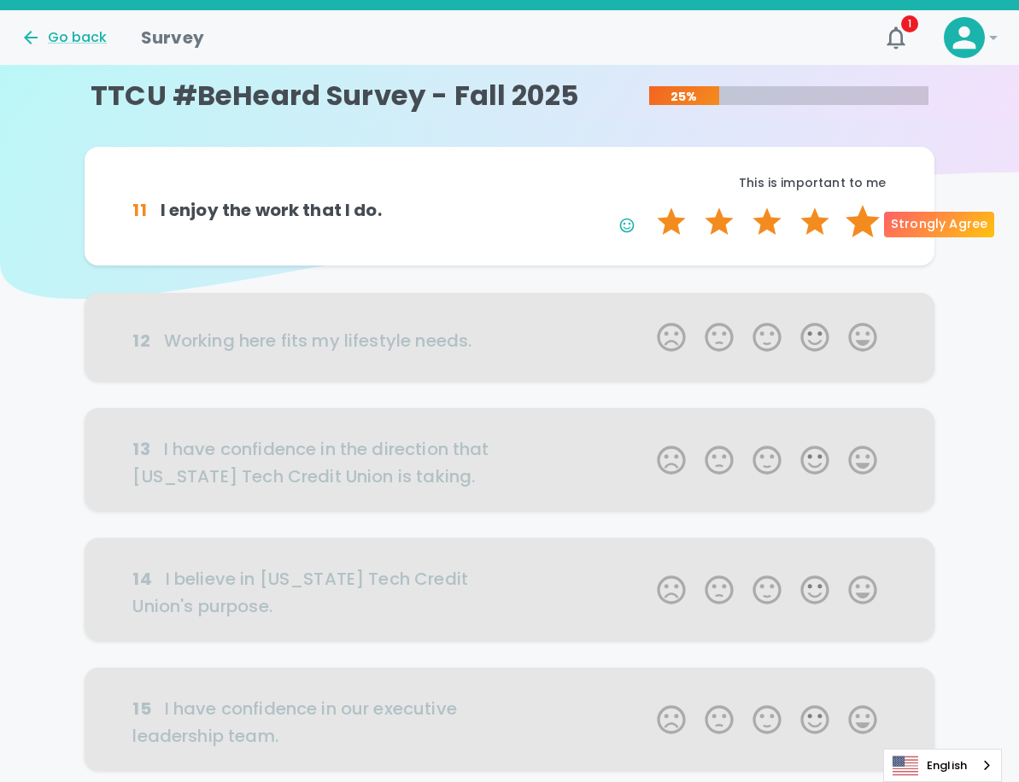
click at [868, 225] on label "5 Stars" at bounding box center [862, 222] width 48 height 34
click at [647, 205] on input "5 Stars" at bounding box center [646, 204] width 1 height 1
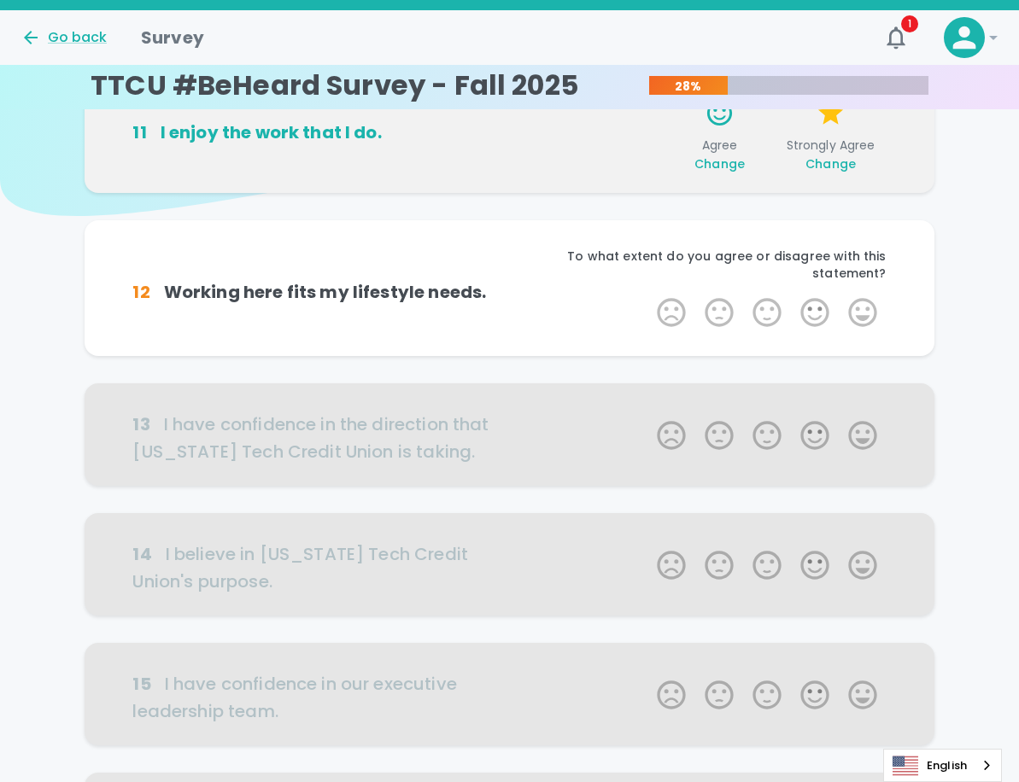
scroll to position [150, 0]
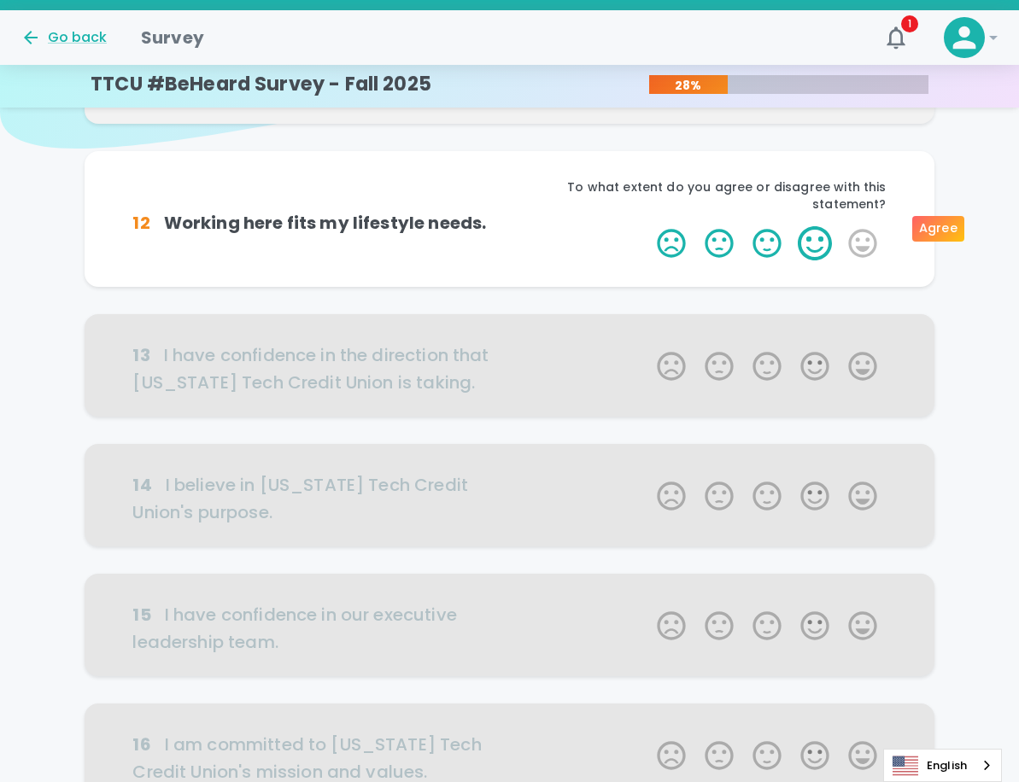
click at [814, 226] on label "4 Stars" at bounding box center [815, 243] width 48 height 34
click at [647, 225] on input "4 Stars" at bounding box center [646, 225] width 1 height 1
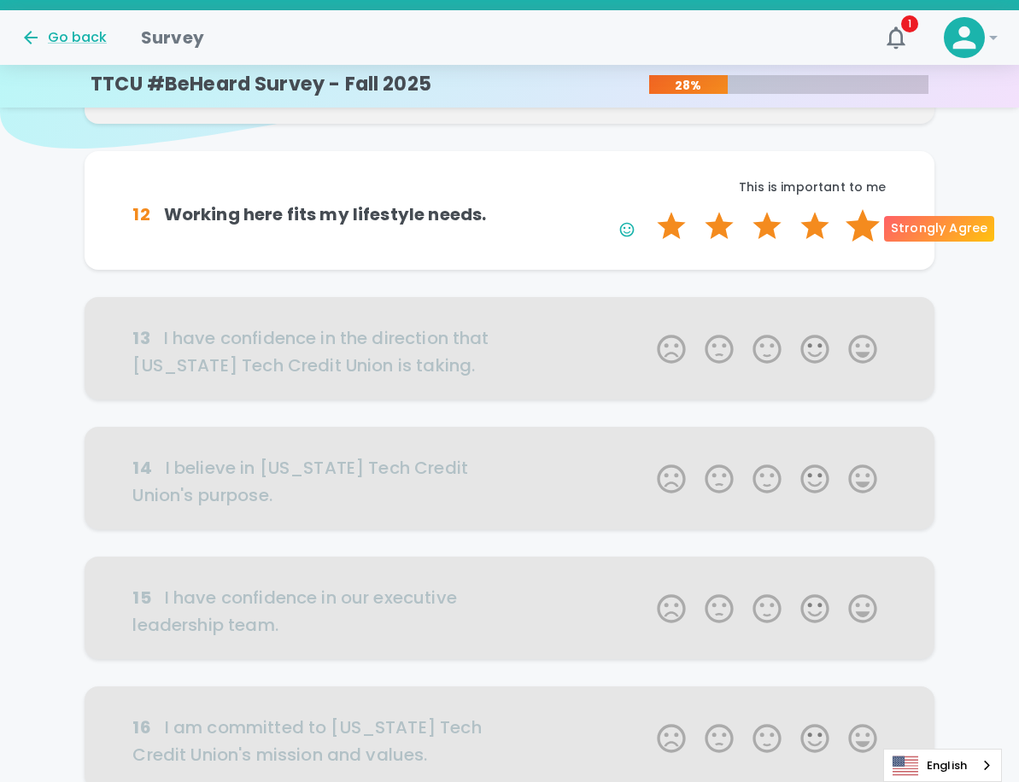
click at [861, 220] on label "5 Stars" at bounding box center [862, 226] width 48 height 34
click at [647, 209] on input "5 Stars" at bounding box center [646, 208] width 1 height 1
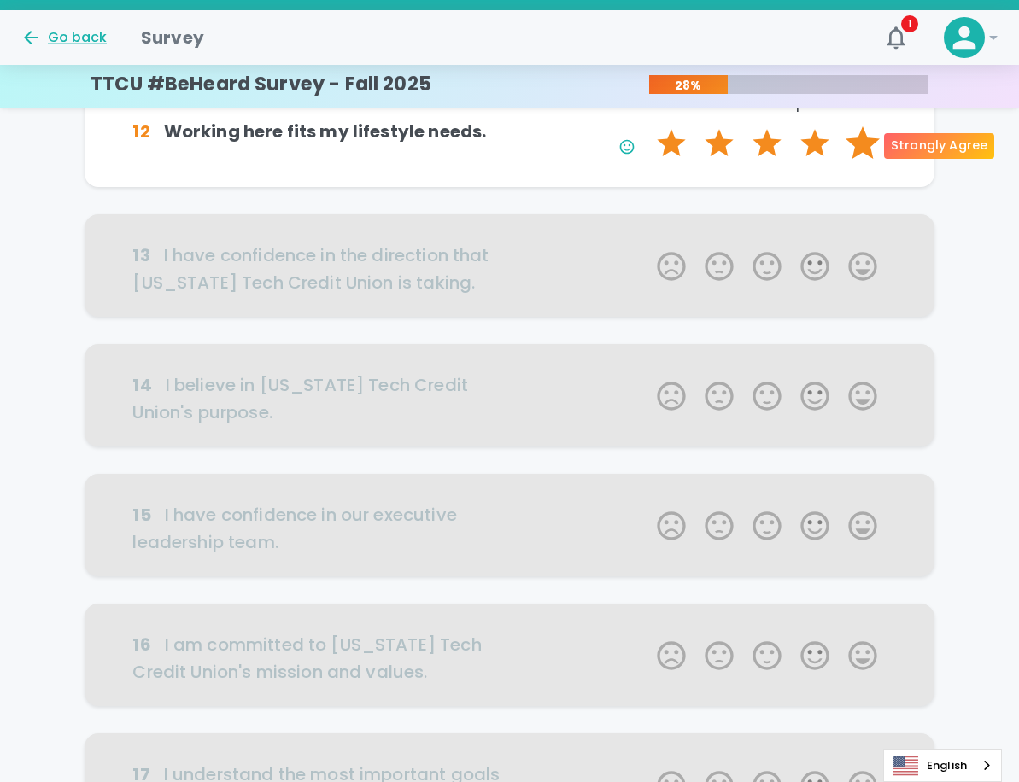
scroll to position [301, 0]
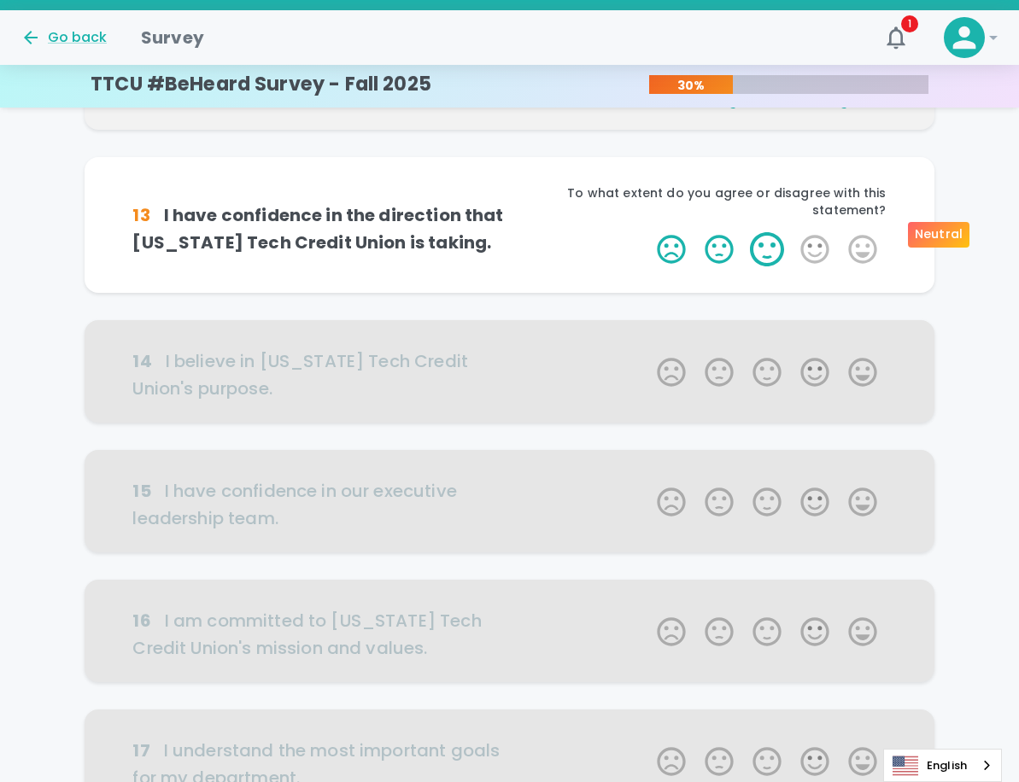
click at [763, 237] on label "3 Stars" at bounding box center [767, 249] width 48 height 34
click at [647, 232] on input "3 Stars" at bounding box center [646, 231] width 1 height 1
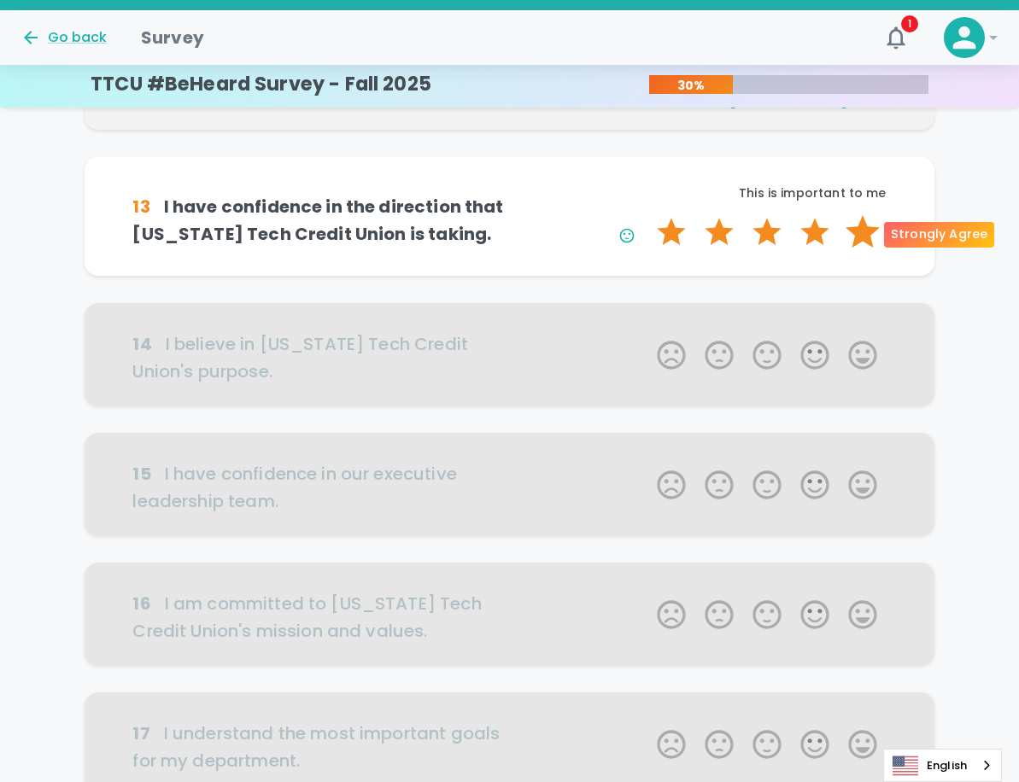
click at [853, 233] on label "5 Stars" at bounding box center [862, 232] width 48 height 34
click at [647, 215] on input "5 Stars" at bounding box center [646, 214] width 1 height 1
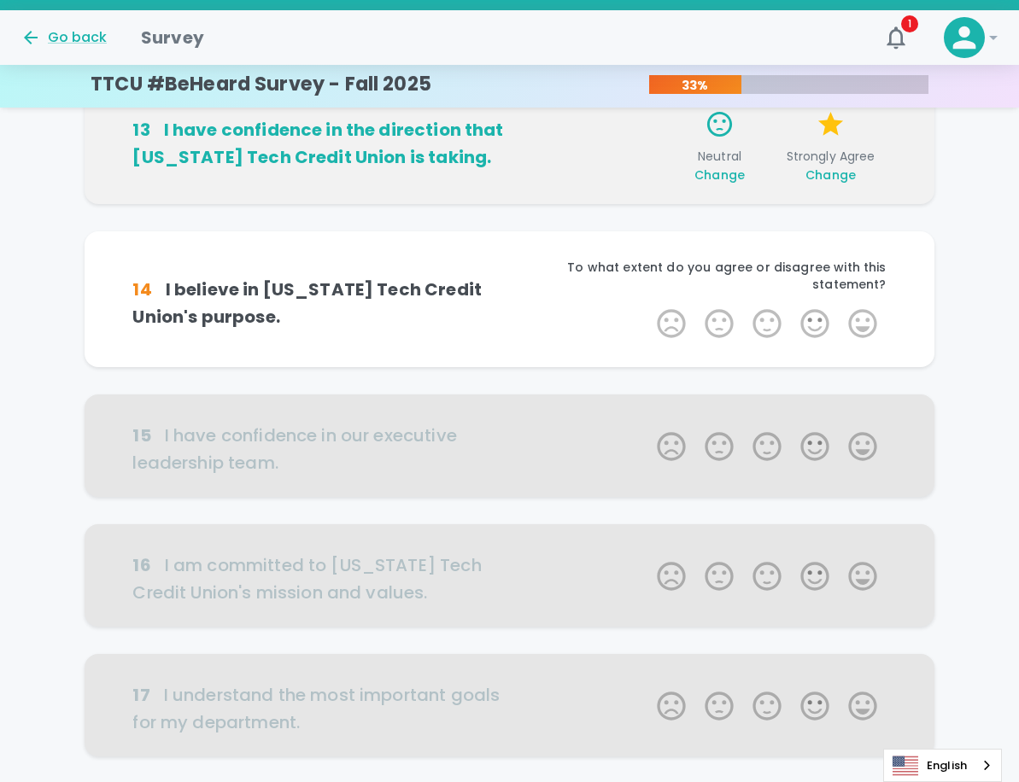
scroll to position [451, 0]
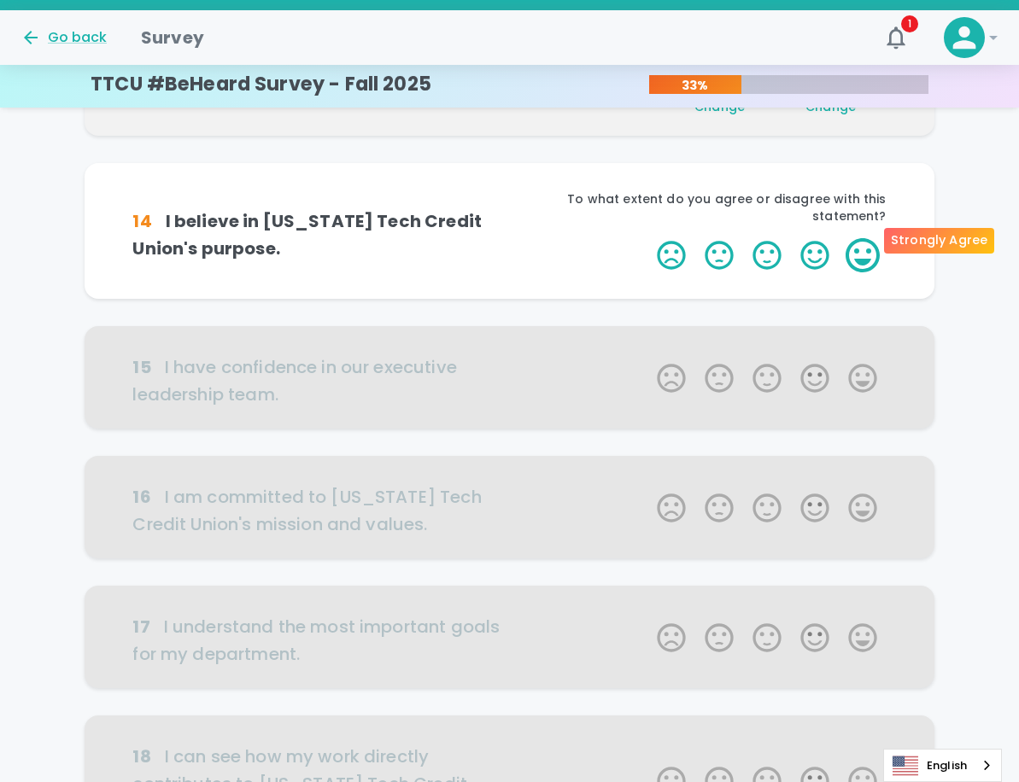
click at [855, 238] on label "5 Stars" at bounding box center [862, 255] width 48 height 34
click at [647, 238] on input "5 Stars" at bounding box center [646, 237] width 1 height 1
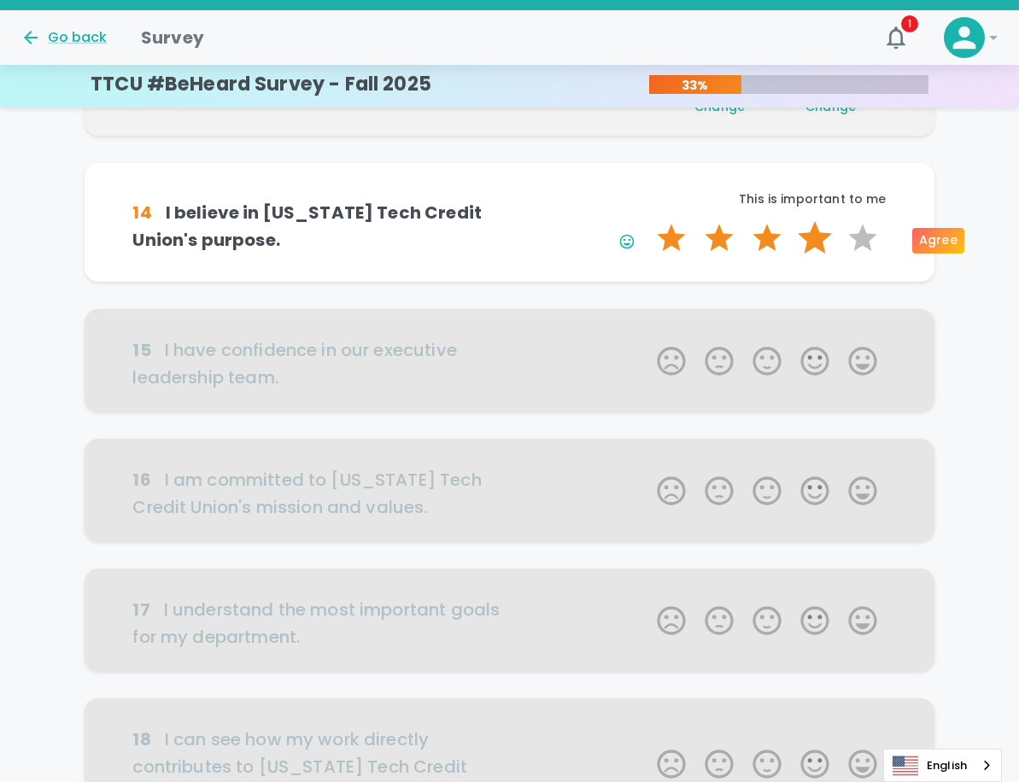
click at [815, 242] on label "4 Stars" at bounding box center [815, 238] width 48 height 34
click at [647, 221] on input "4 Stars" at bounding box center [646, 220] width 1 height 1
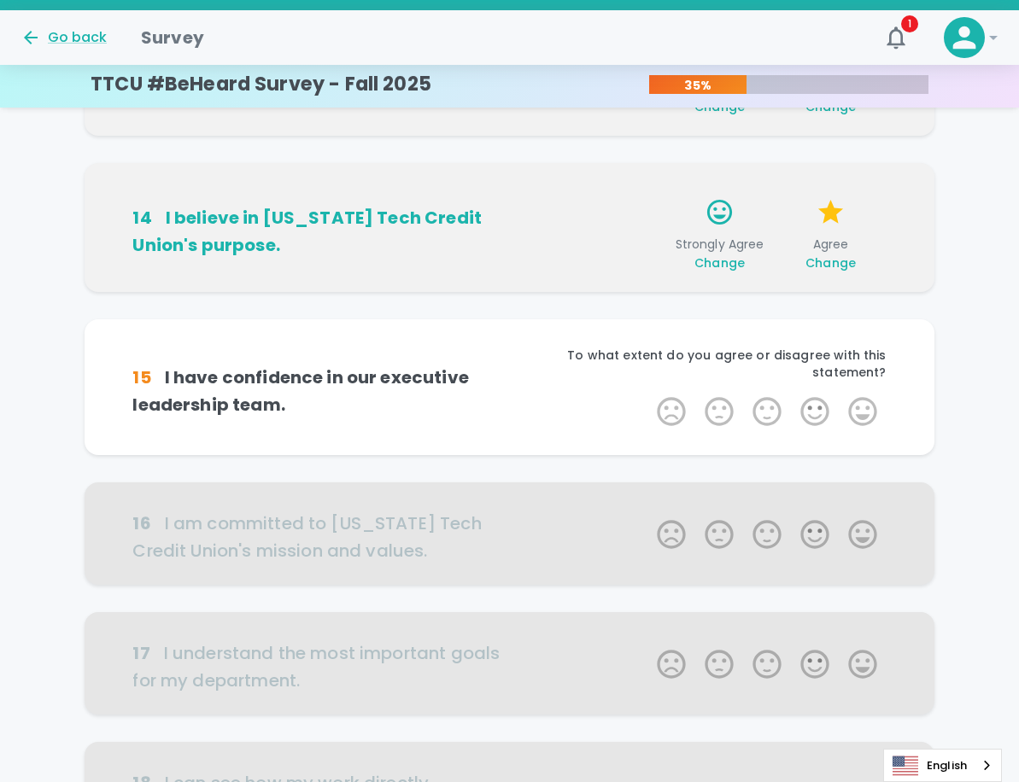
scroll to position [601, 0]
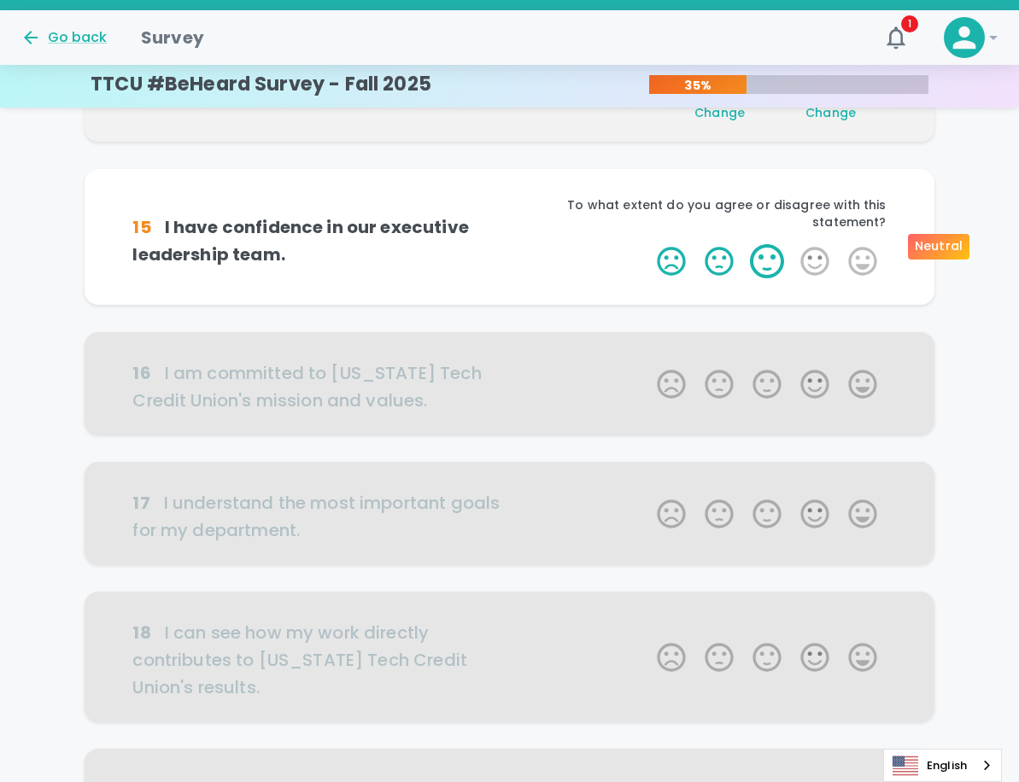
click at [774, 244] on label "3 Stars" at bounding box center [767, 261] width 48 height 34
click at [647, 244] on input "3 Stars" at bounding box center [646, 243] width 1 height 1
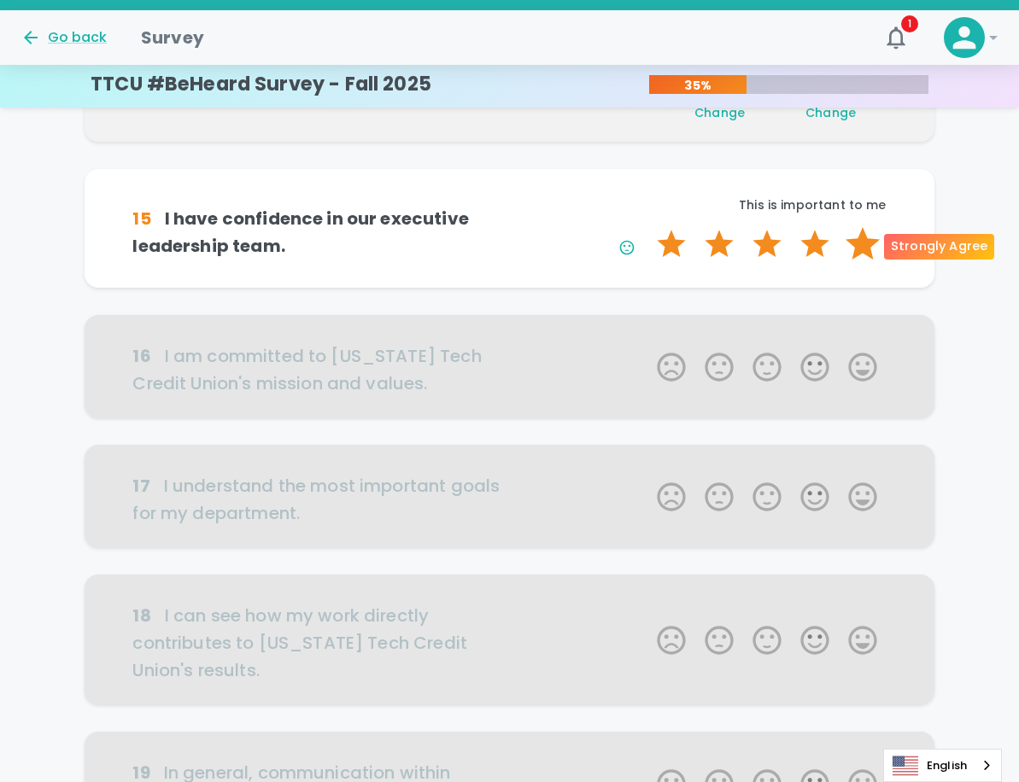
click at [859, 249] on label "5 Stars" at bounding box center [862, 244] width 48 height 34
click at [647, 227] on input "5 Stars" at bounding box center [646, 226] width 1 height 1
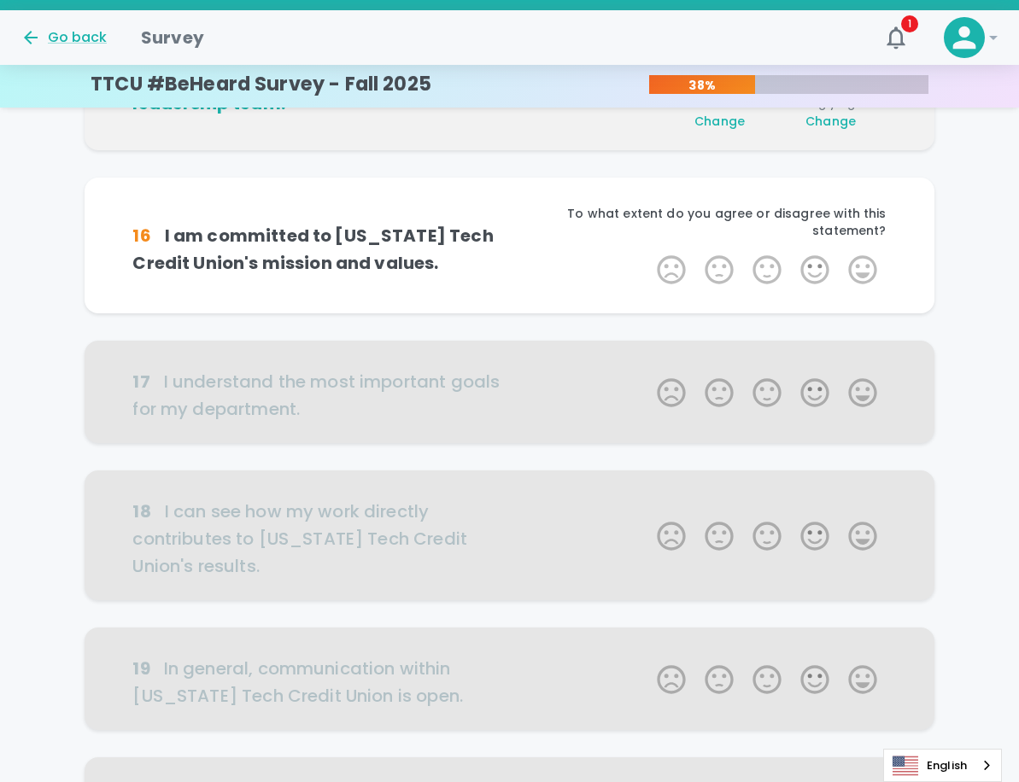
scroll to position [751, 0]
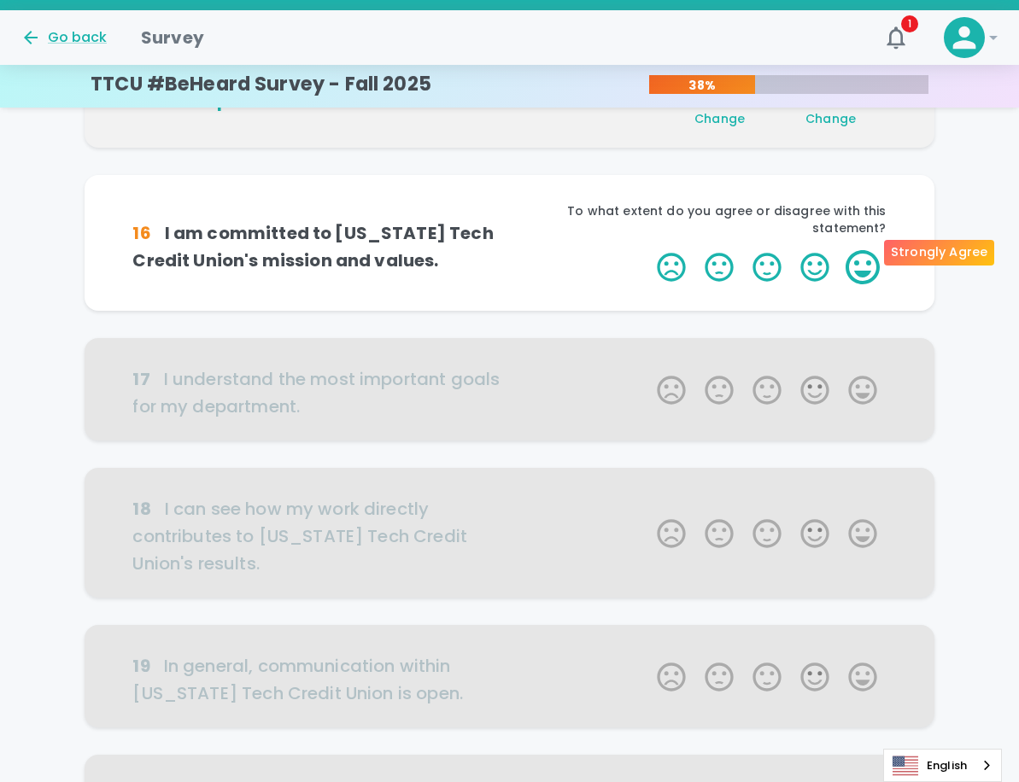
click at [864, 256] on label "5 Stars" at bounding box center [862, 267] width 48 height 34
click at [647, 250] on input "5 Stars" at bounding box center [646, 249] width 1 height 1
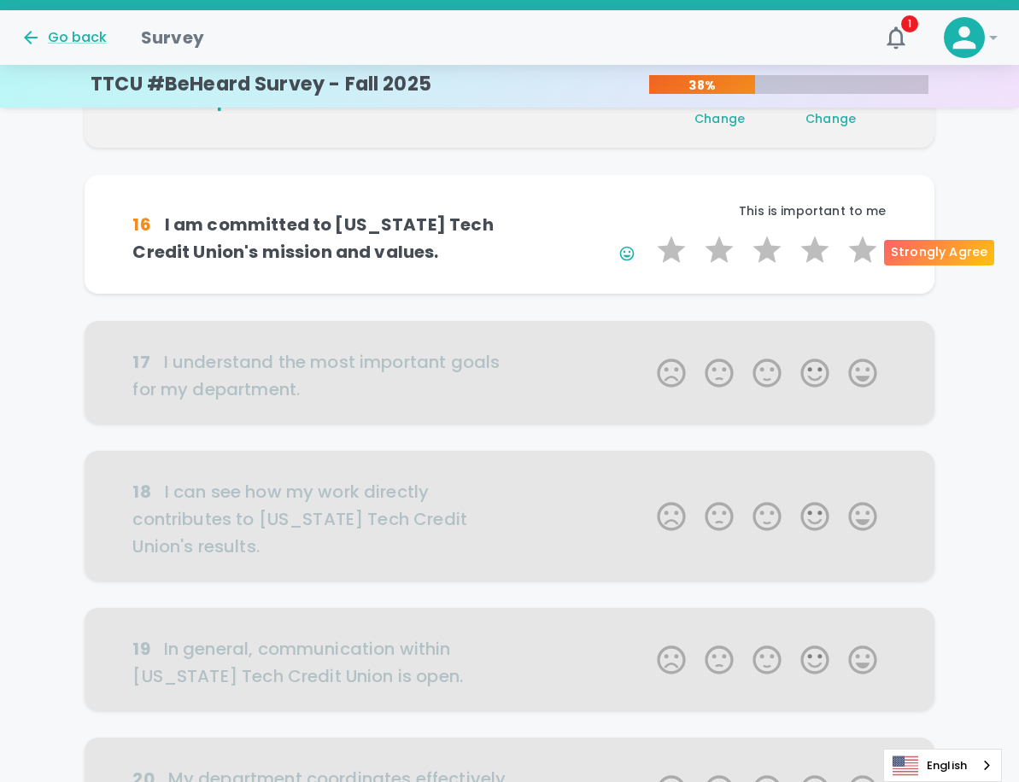
click at [864, 256] on label "5 Stars" at bounding box center [862, 250] width 48 height 34
click at [647, 233] on input "5 Stars" at bounding box center [646, 232] width 1 height 1
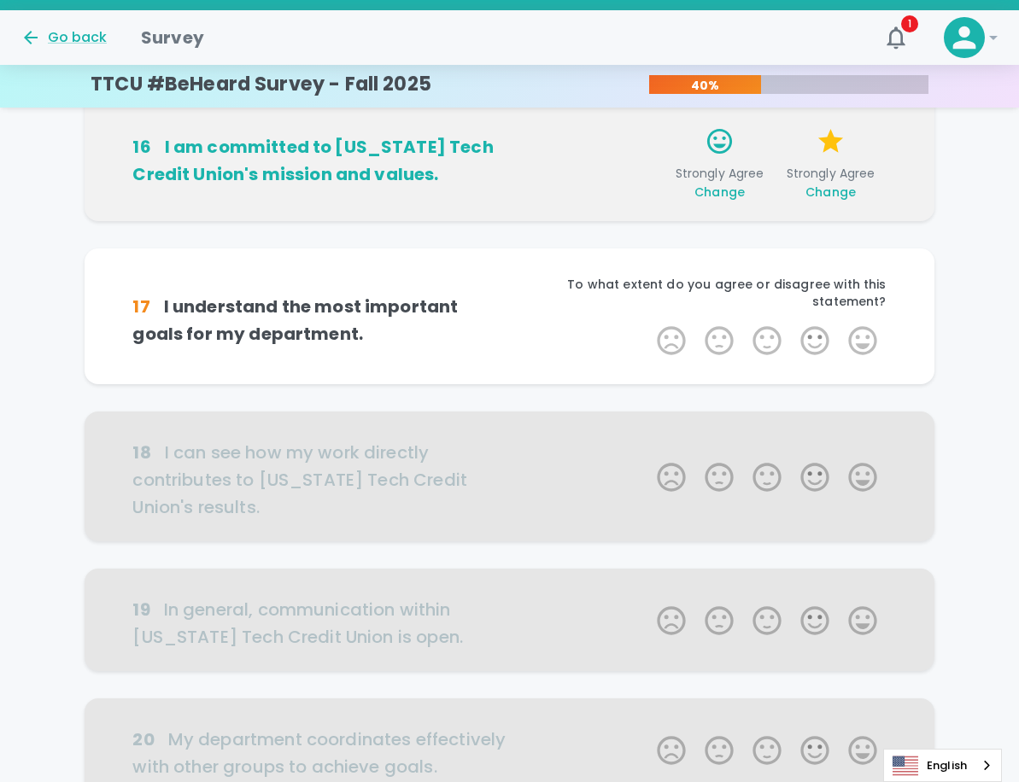
scroll to position [902, 0]
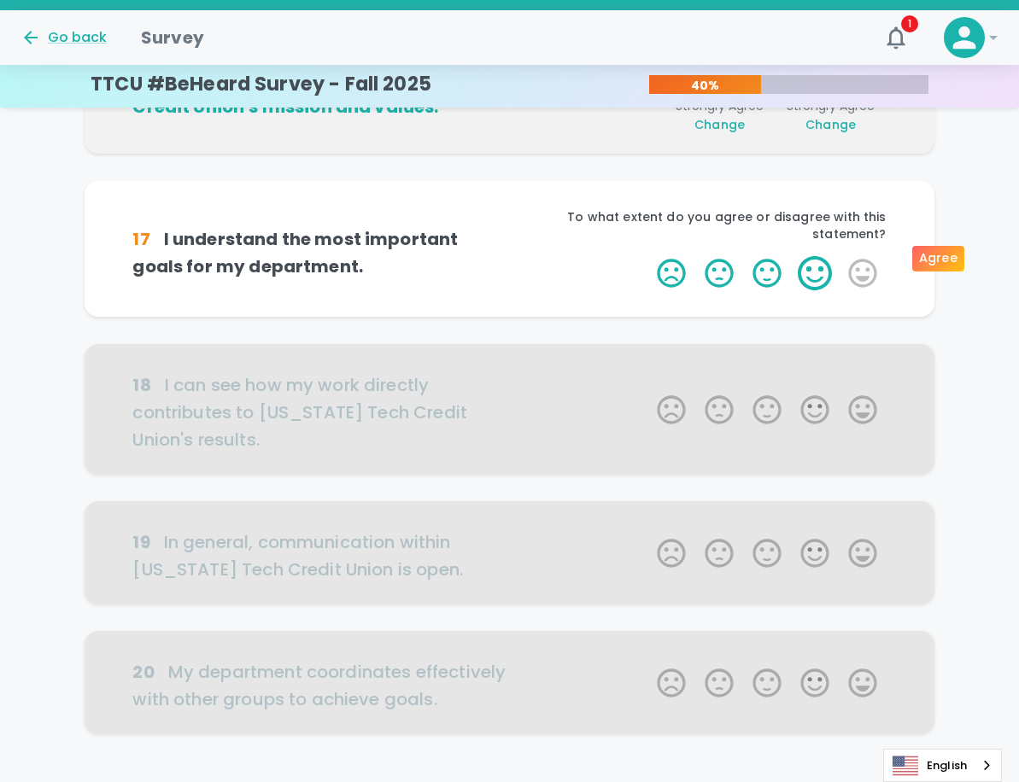
click at [815, 257] on label "4 Stars" at bounding box center [815, 273] width 48 height 34
click at [647, 256] on input "4 Stars" at bounding box center [646, 255] width 1 height 1
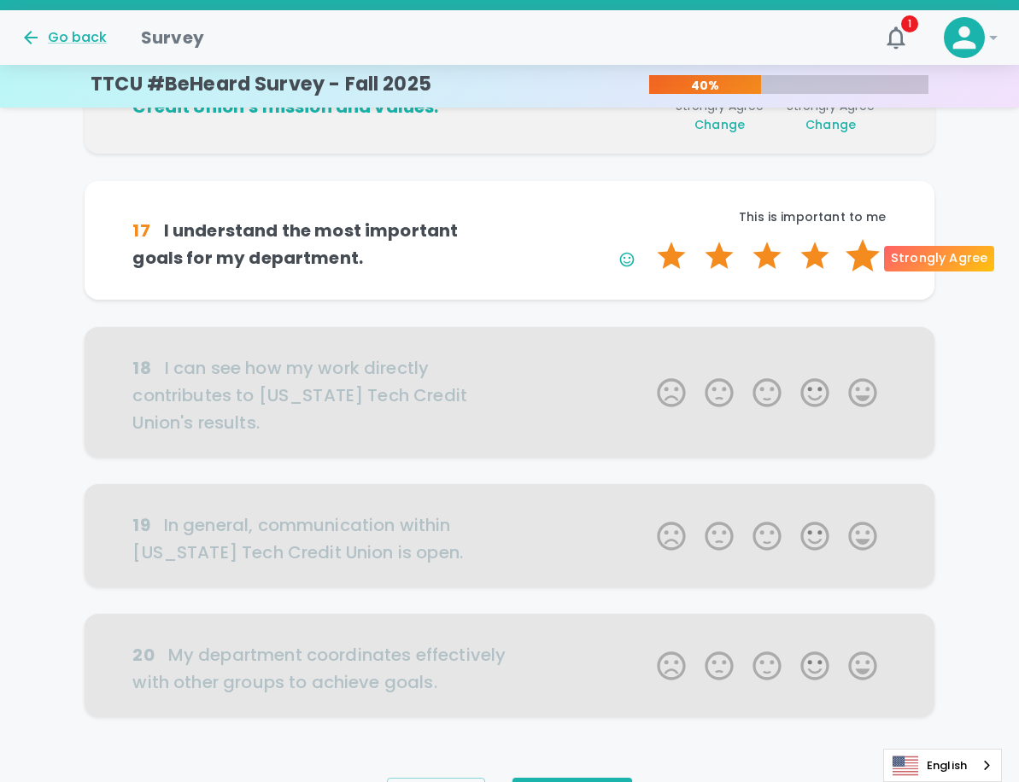
click at [857, 257] on label "5 Stars" at bounding box center [862, 256] width 48 height 34
click at [647, 239] on input "5 Stars" at bounding box center [646, 238] width 1 height 1
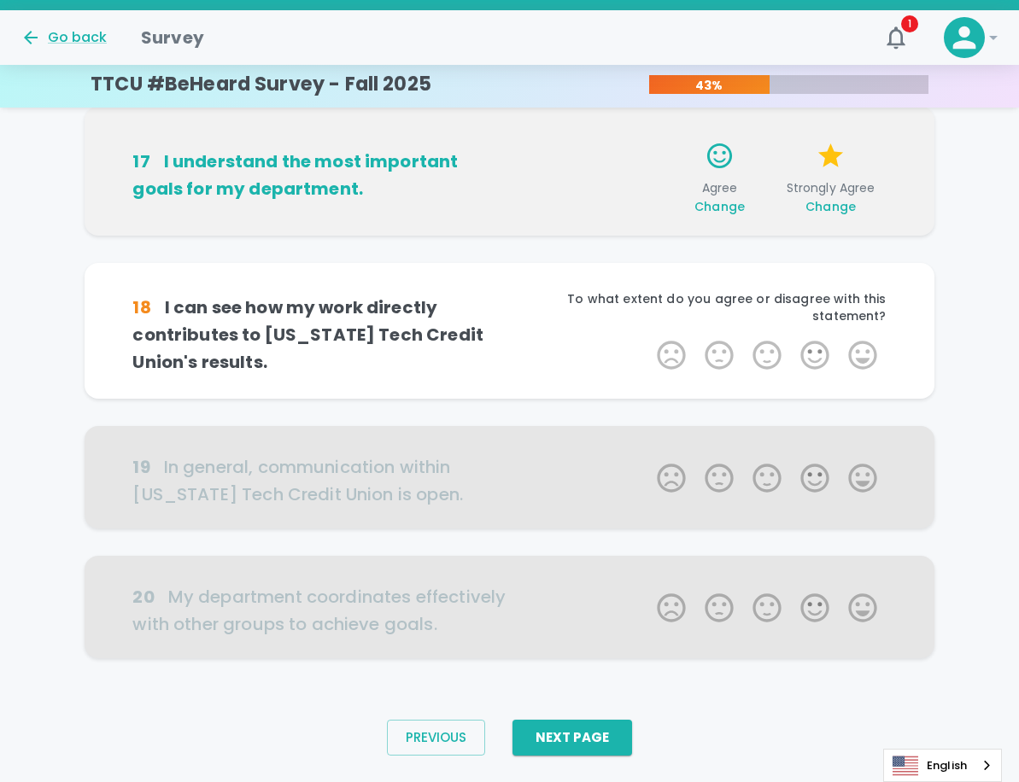
scroll to position [1002, 0]
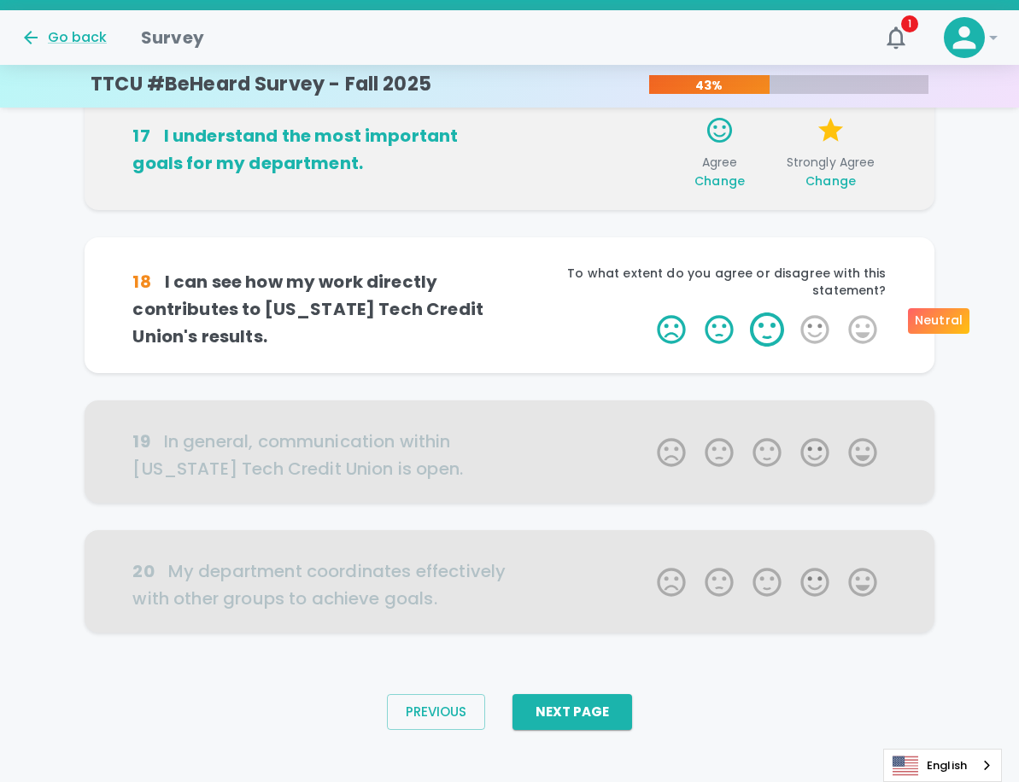
click at [777, 318] on label "3 Stars" at bounding box center [767, 330] width 48 height 34
click at [647, 313] on input "3 Stars" at bounding box center [646, 312] width 1 height 1
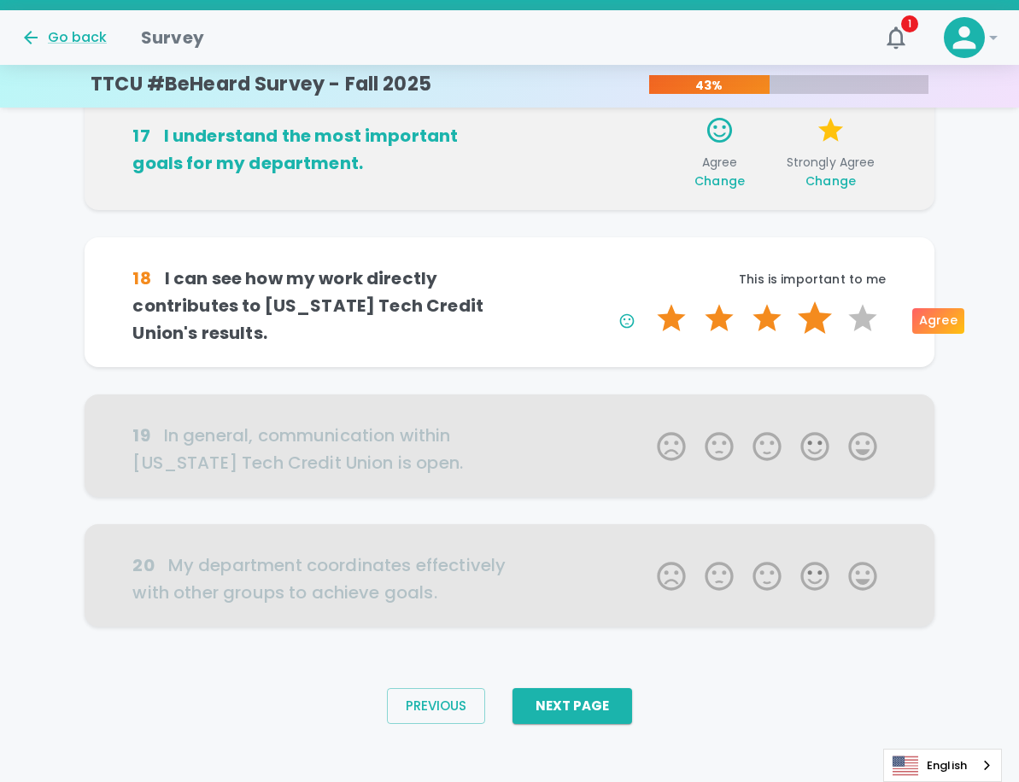
click at [823, 315] on label "4 Stars" at bounding box center [815, 318] width 48 height 34
click at [647, 301] on input "4 Stars" at bounding box center [646, 301] width 1 height 1
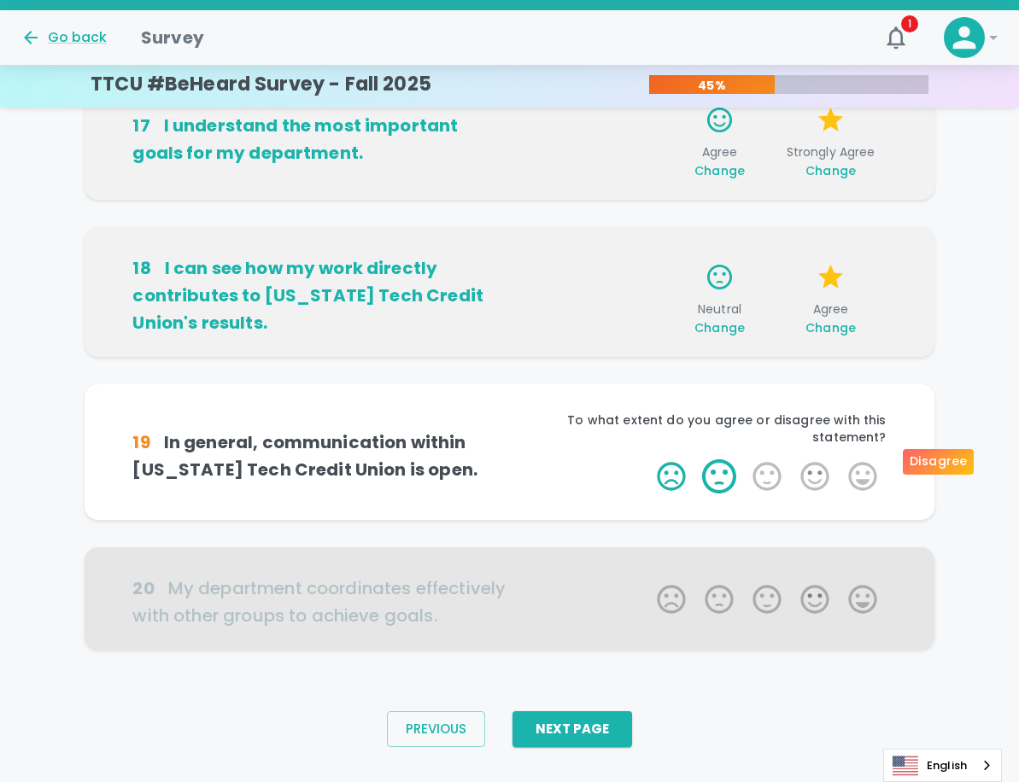
click at [721, 460] on label "2 Stars" at bounding box center [719, 476] width 48 height 34
click at [647, 459] on input "2 Stars" at bounding box center [646, 459] width 1 height 1
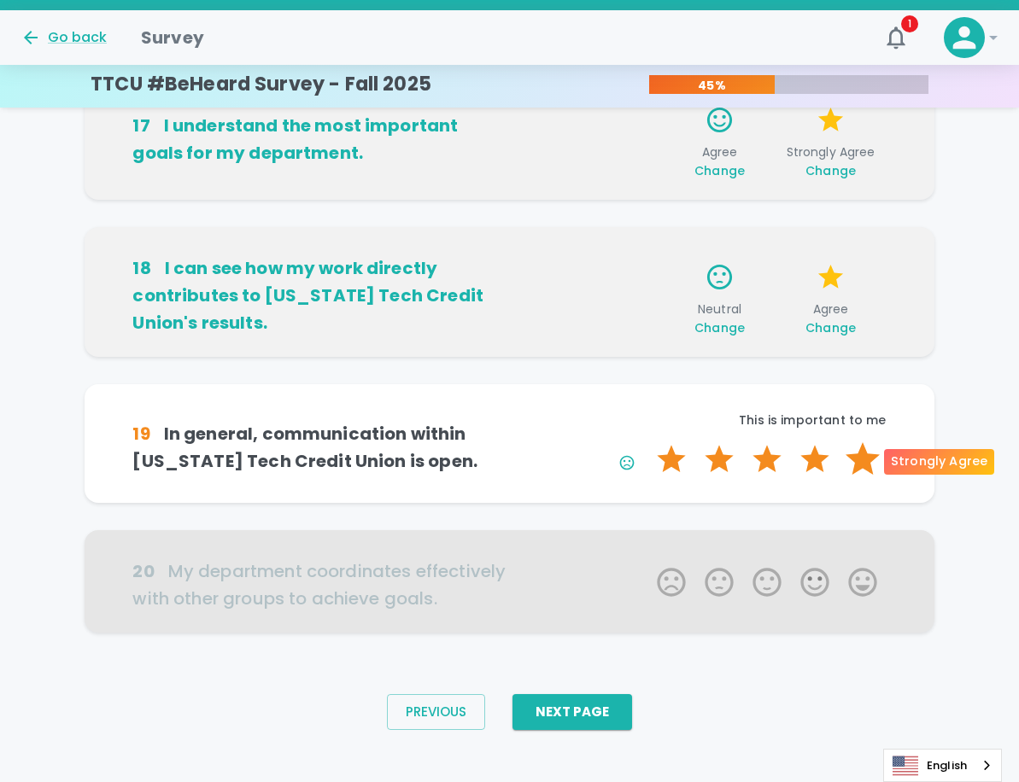
click at [855, 462] on label "5 Stars" at bounding box center [862, 459] width 48 height 34
click at [647, 442] on input "5 Stars" at bounding box center [646, 441] width 1 height 1
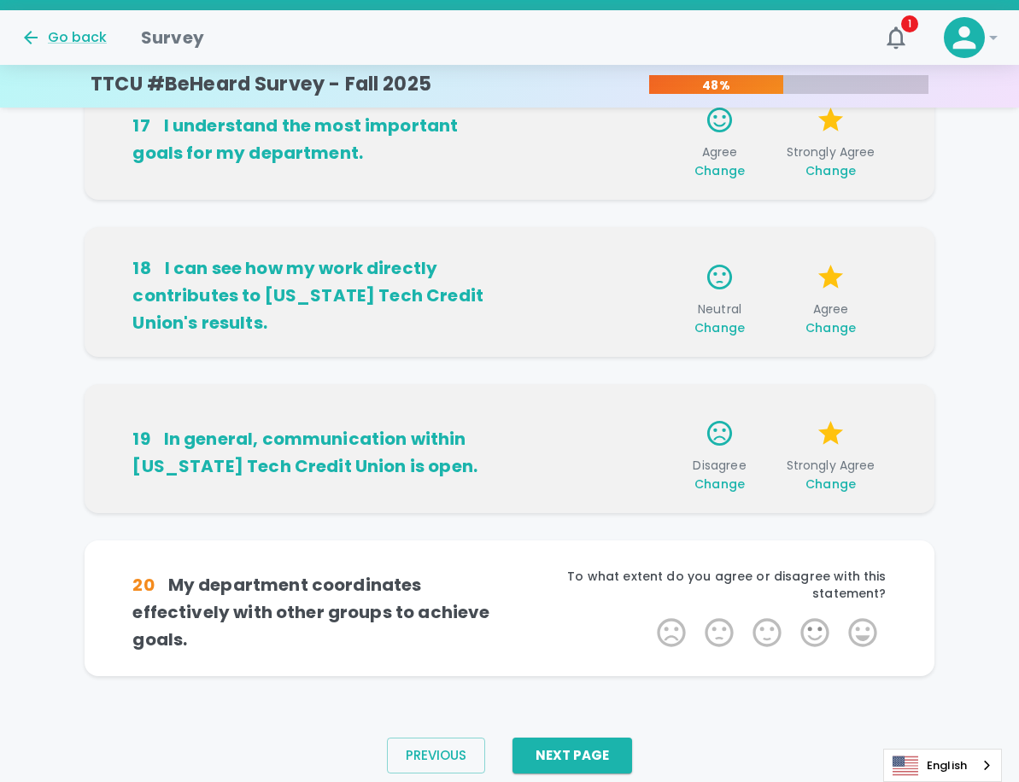
scroll to position [1028, 0]
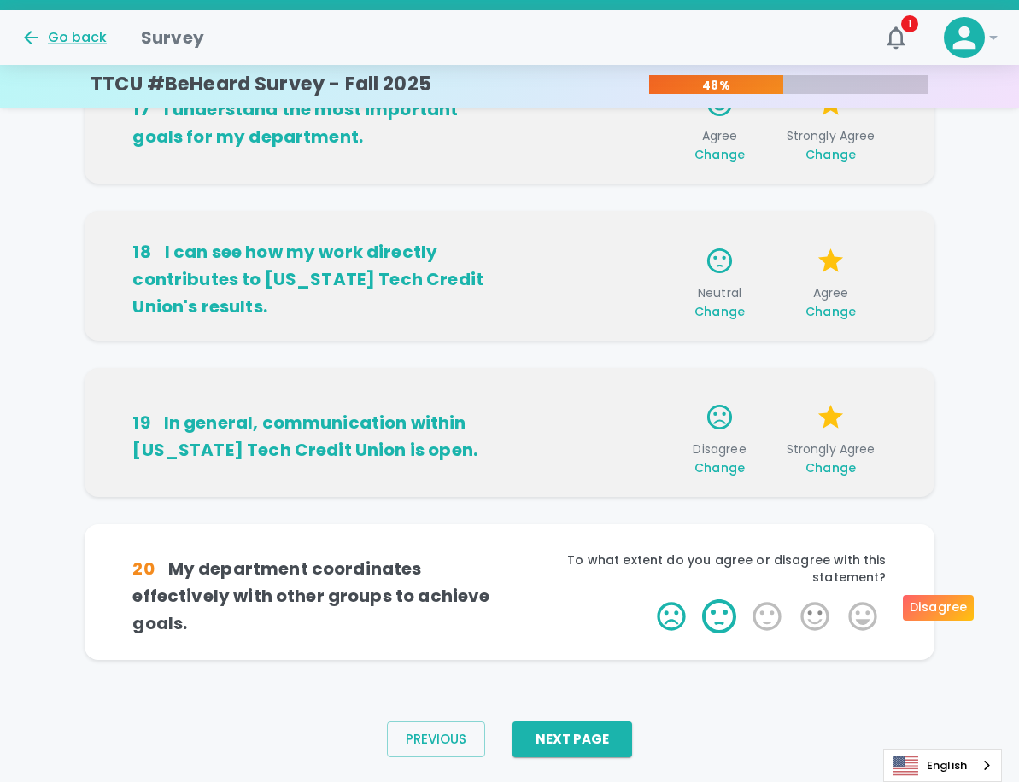
click at [716, 602] on label "2 Stars" at bounding box center [719, 616] width 48 height 34
click at [647, 599] on input "2 Stars" at bounding box center [646, 599] width 1 height 1
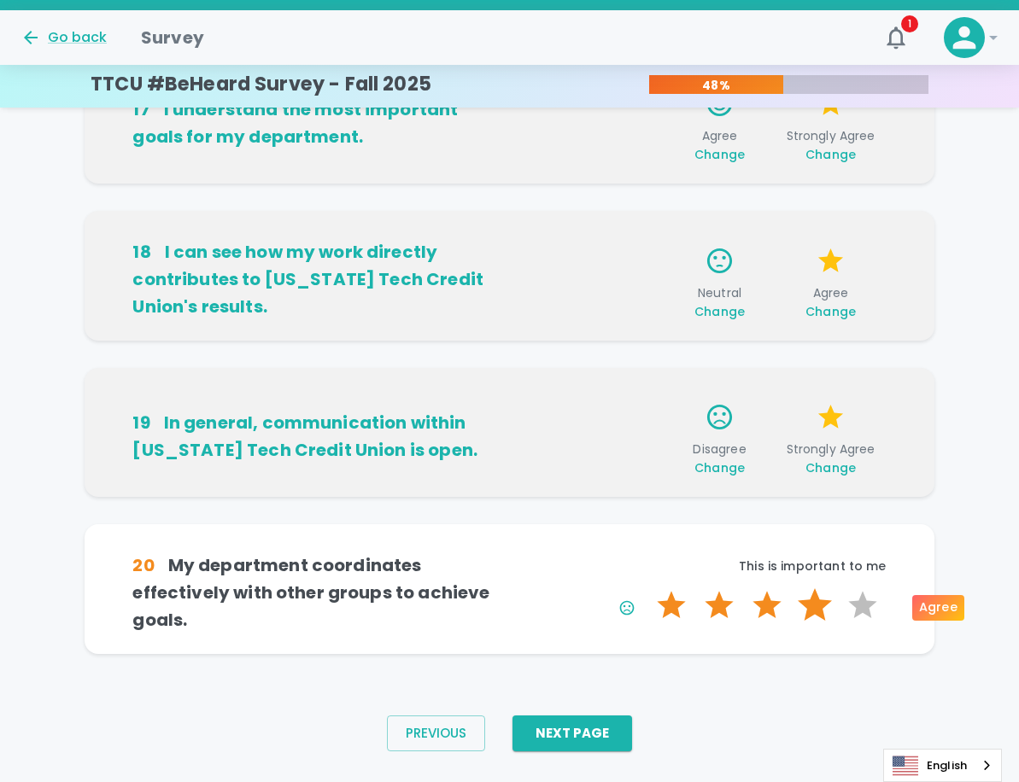
click at [820, 608] on label "4 Stars" at bounding box center [815, 605] width 48 height 34
click at [647, 588] on input "4 Stars" at bounding box center [646, 587] width 1 height 1
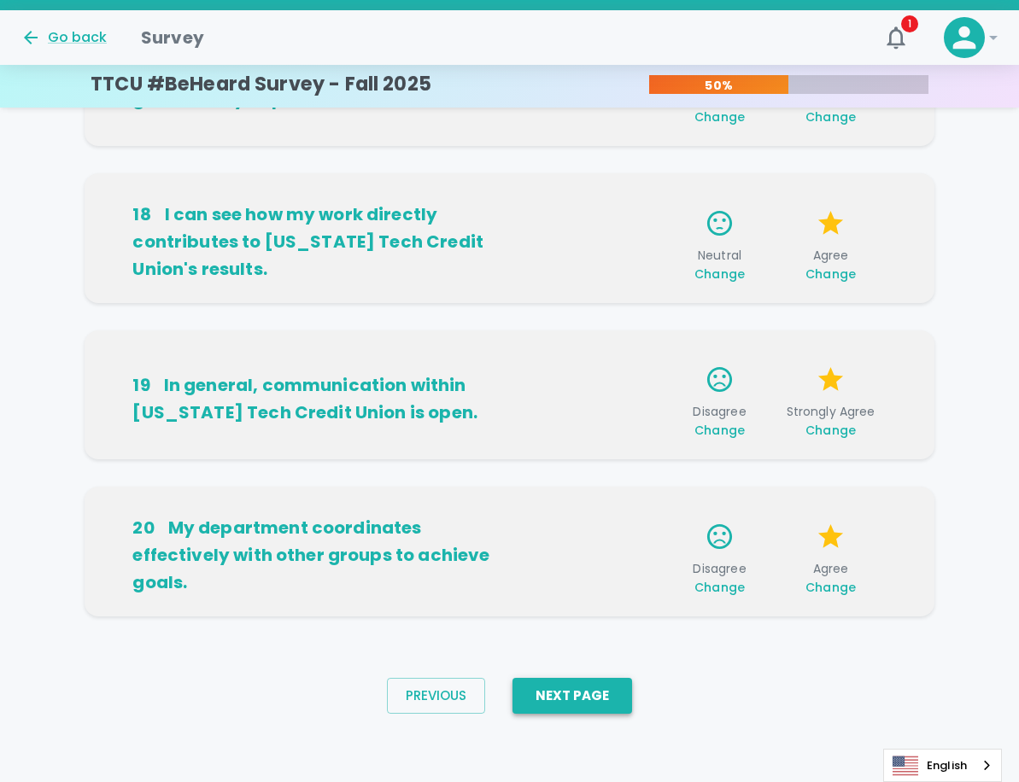
click at [596, 698] on button "Next Page" at bounding box center [572, 696] width 120 height 36
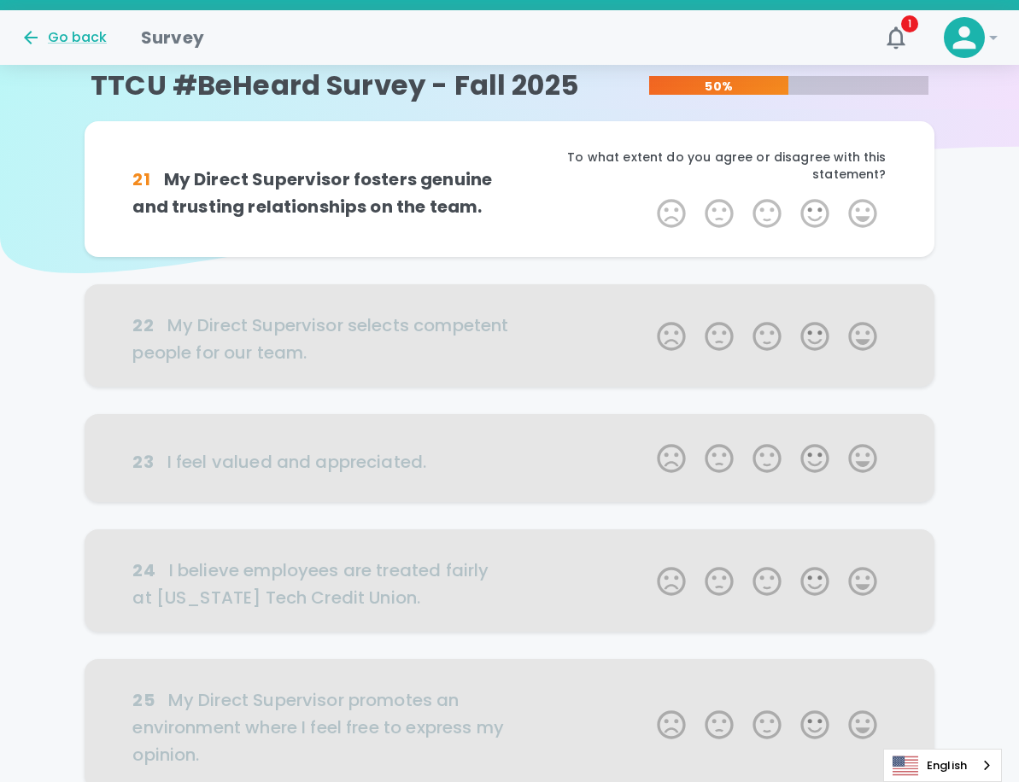
scroll to position [0, 0]
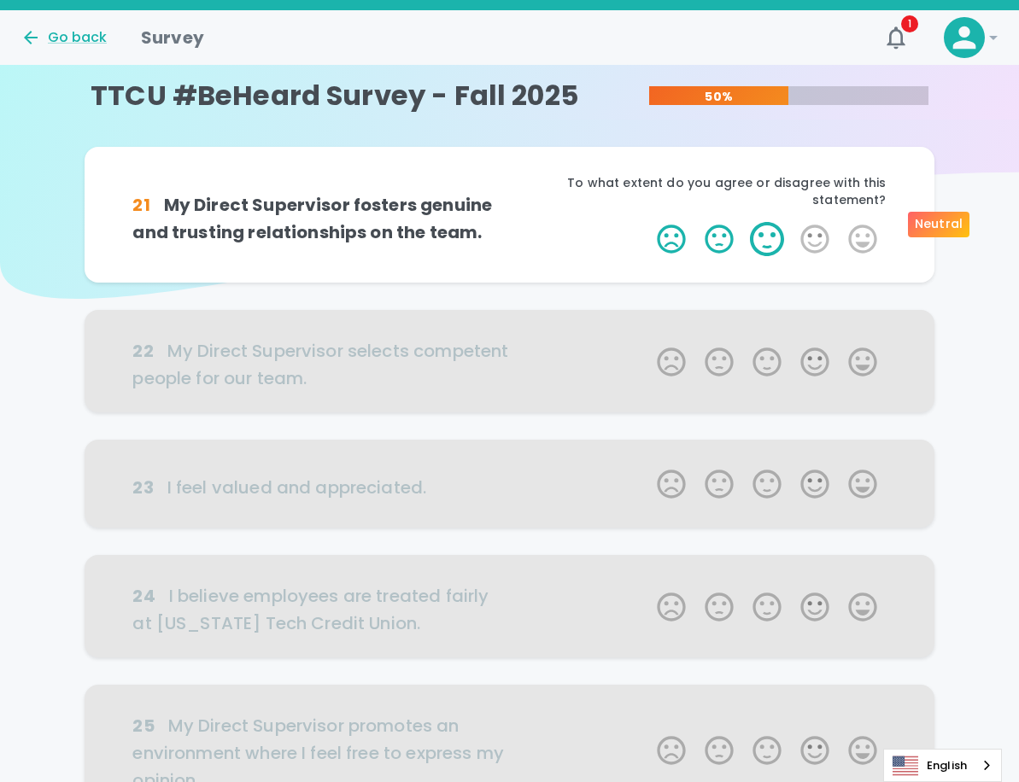
click at [768, 231] on label "3 Stars" at bounding box center [767, 239] width 48 height 34
click at [647, 222] on input "3 Stars" at bounding box center [646, 221] width 1 height 1
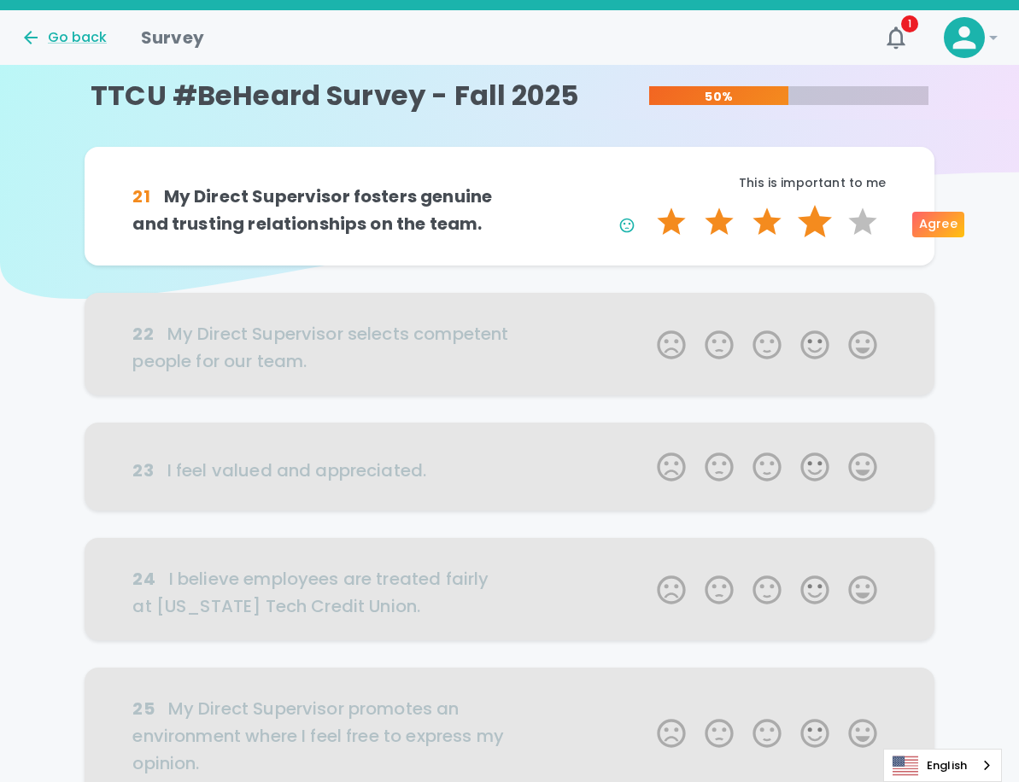
click at [819, 224] on label "4 Stars" at bounding box center [815, 222] width 48 height 34
click at [647, 205] on input "4 Stars" at bounding box center [646, 204] width 1 height 1
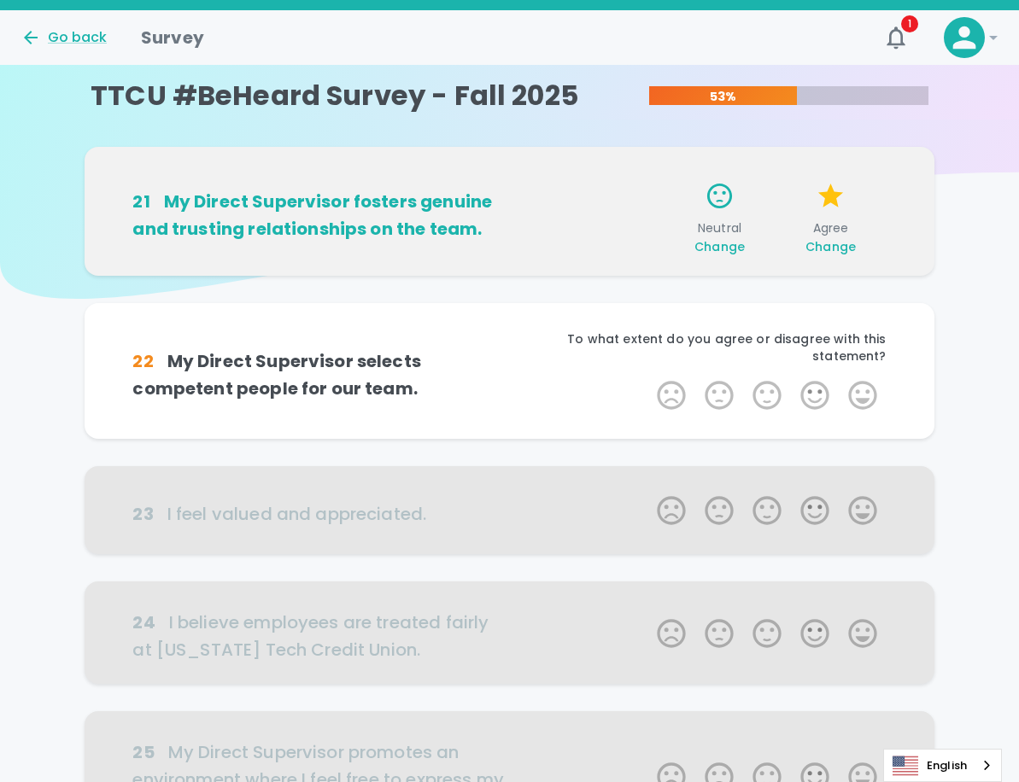
scroll to position [150, 0]
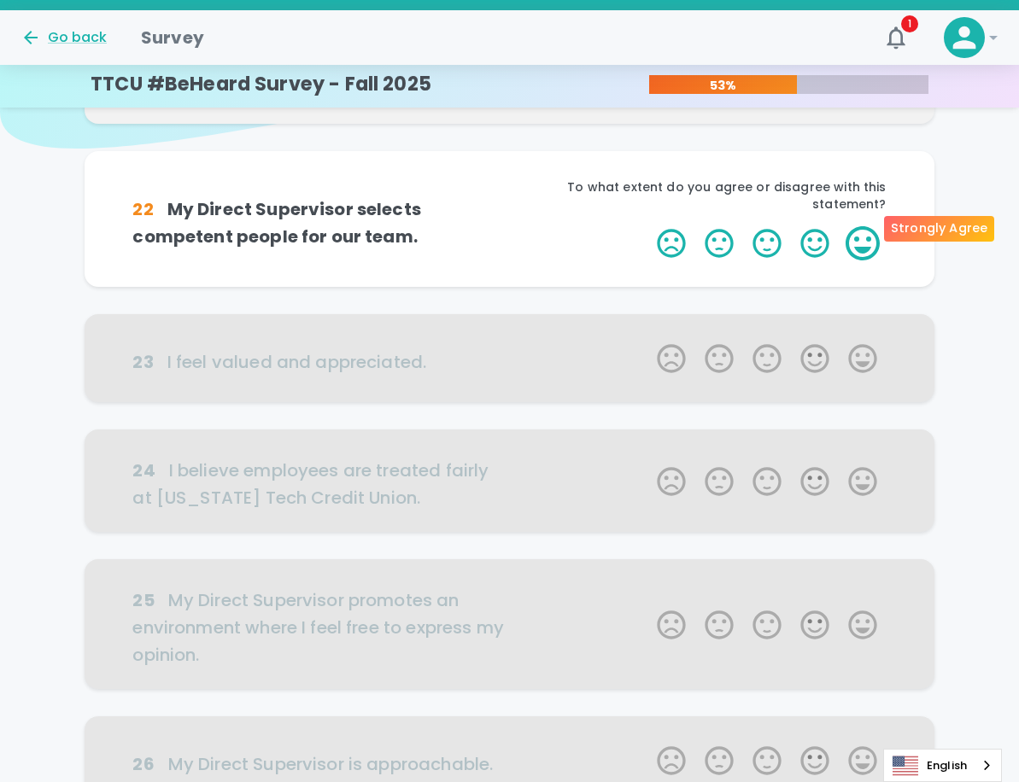
click at [868, 226] on label "5 Stars" at bounding box center [862, 243] width 48 height 34
click at [647, 225] on input "5 Stars" at bounding box center [646, 225] width 1 height 1
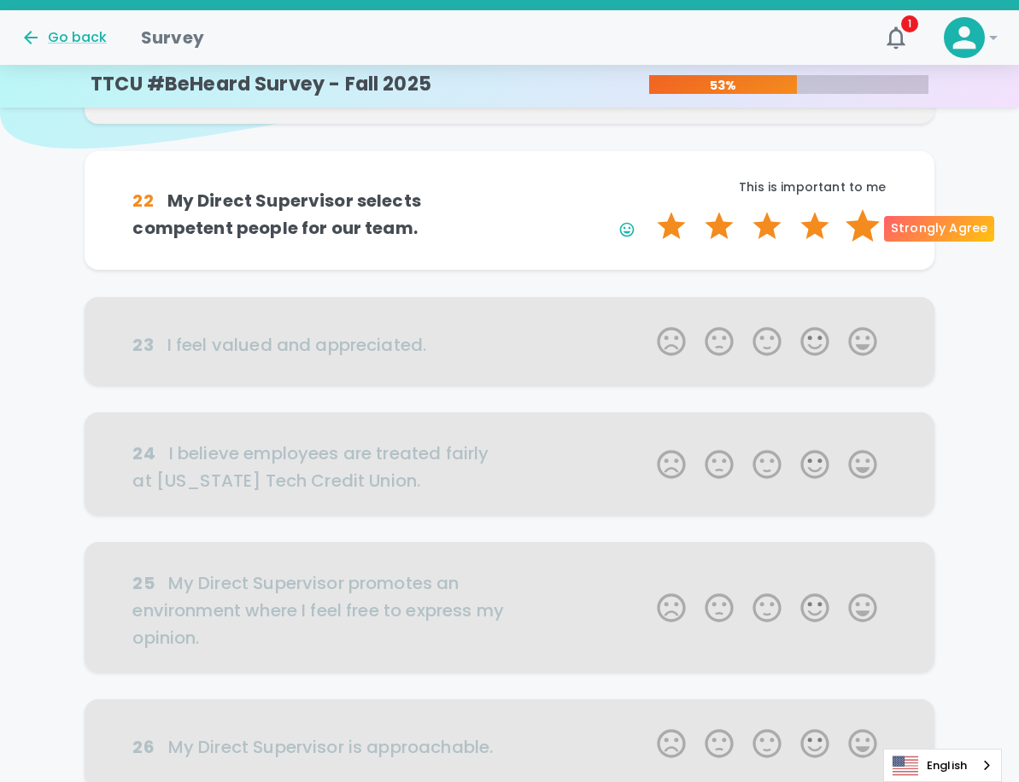
click at [864, 225] on label "5 Stars" at bounding box center [862, 226] width 48 height 34
click at [647, 209] on input "5 Stars" at bounding box center [646, 208] width 1 height 1
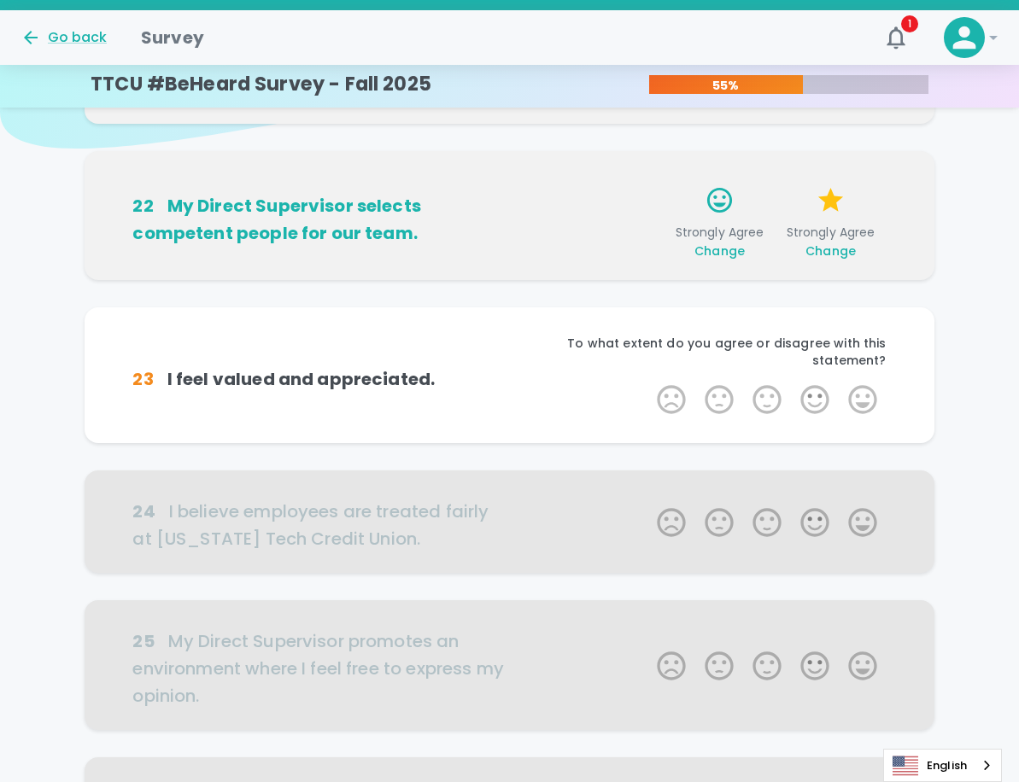
scroll to position [301, 0]
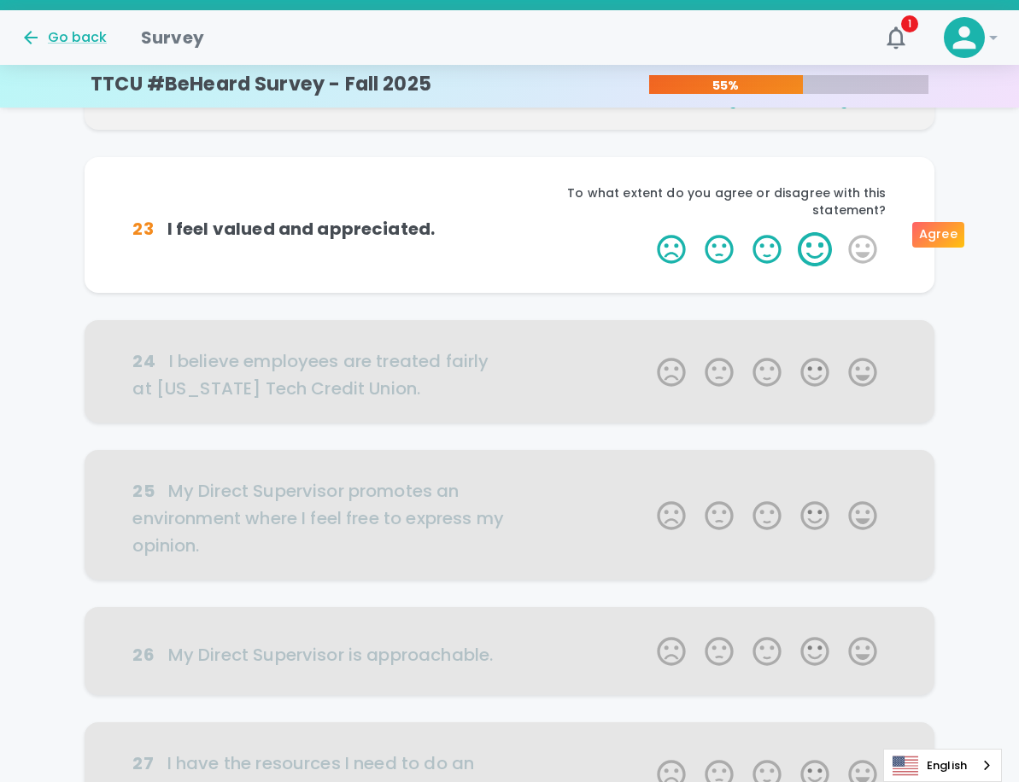
click at [818, 232] on label "4 Stars" at bounding box center [815, 249] width 48 height 34
click at [647, 231] on input "4 Stars" at bounding box center [646, 231] width 1 height 1
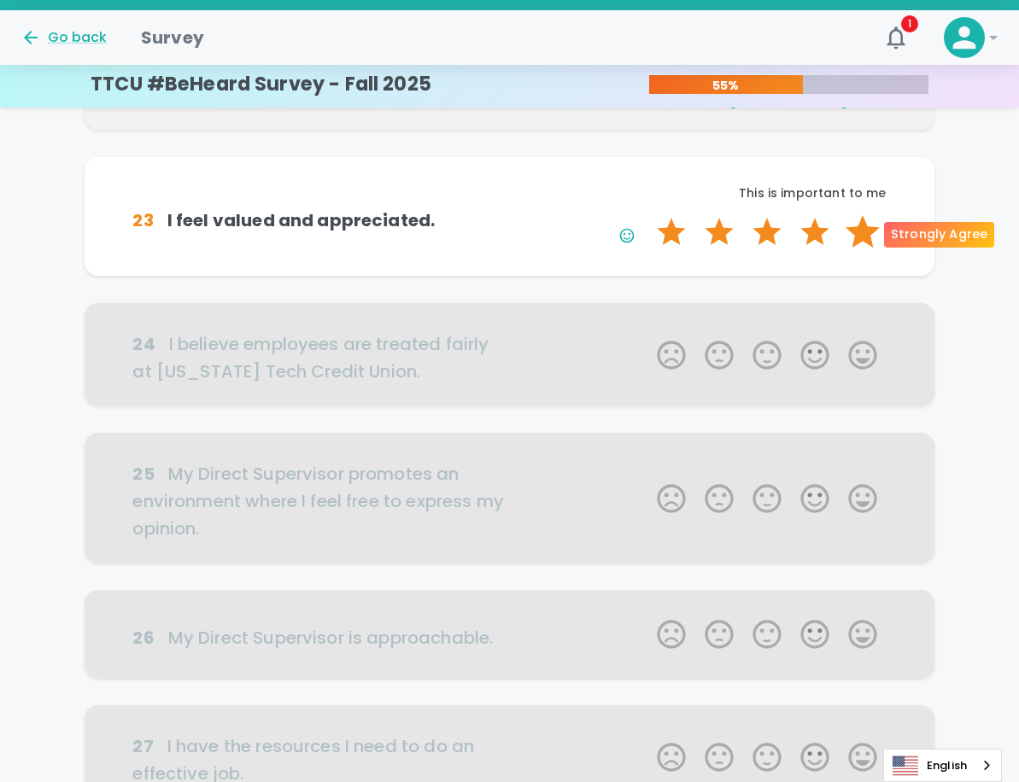
click at [862, 237] on label "5 Stars" at bounding box center [862, 232] width 48 height 34
click at [647, 215] on input "5 Stars" at bounding box center [646, 214] width 1 height 1
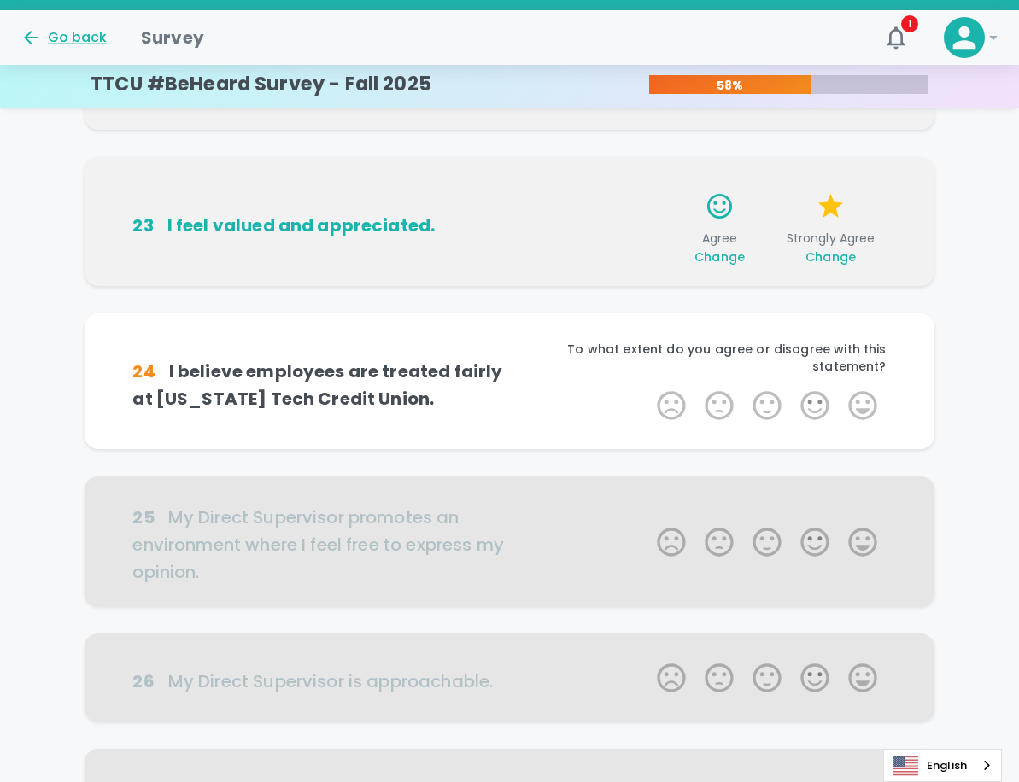
scroll to position [451, 0]
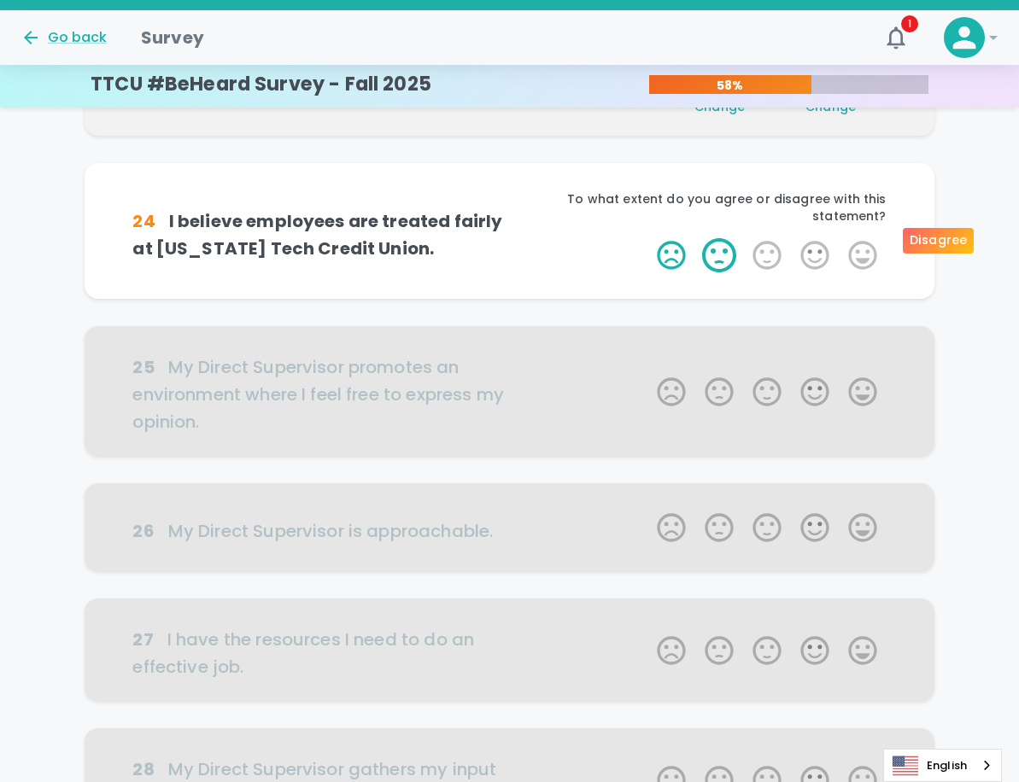
click at [719, 238] on label "2 Stars" at bounding box center [719, 255] width 48 height 34
click at [647, 237] on input "2 Stars" at bounding box center [646, 237] width 1 height 1
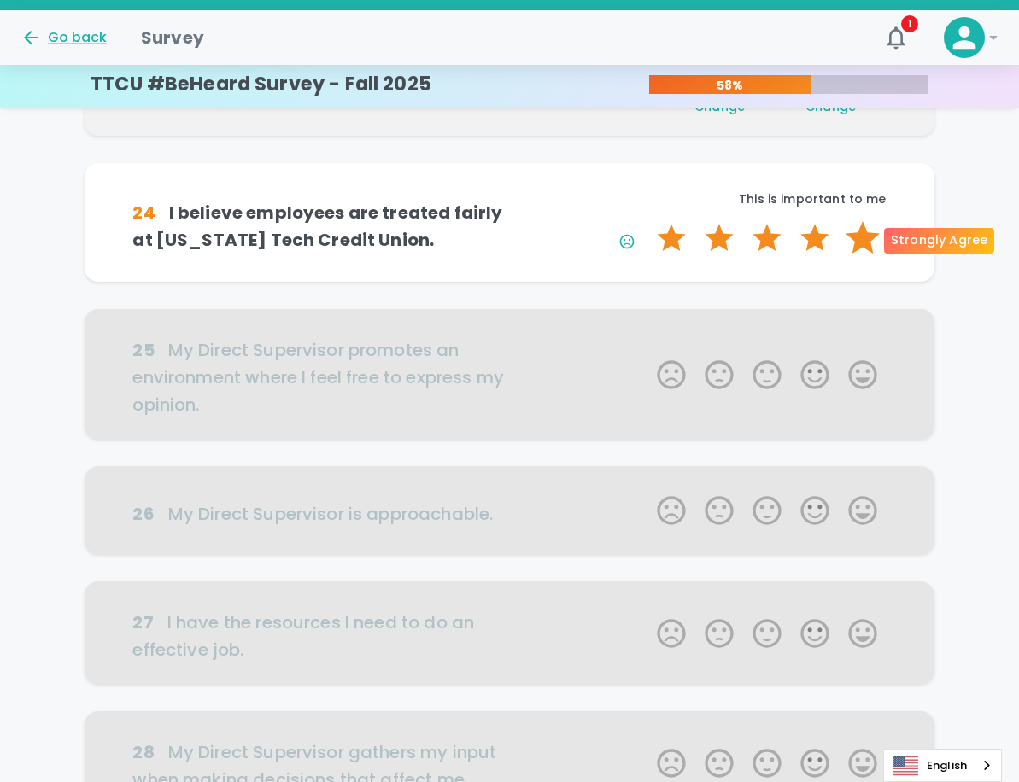
click at [857, 241] on label "5 Stars" at bounding box center [862, 238] width 48 height 34
click at [647, 221] on input "5 Stars" at bounding box center [646, 220] width 1 height 1
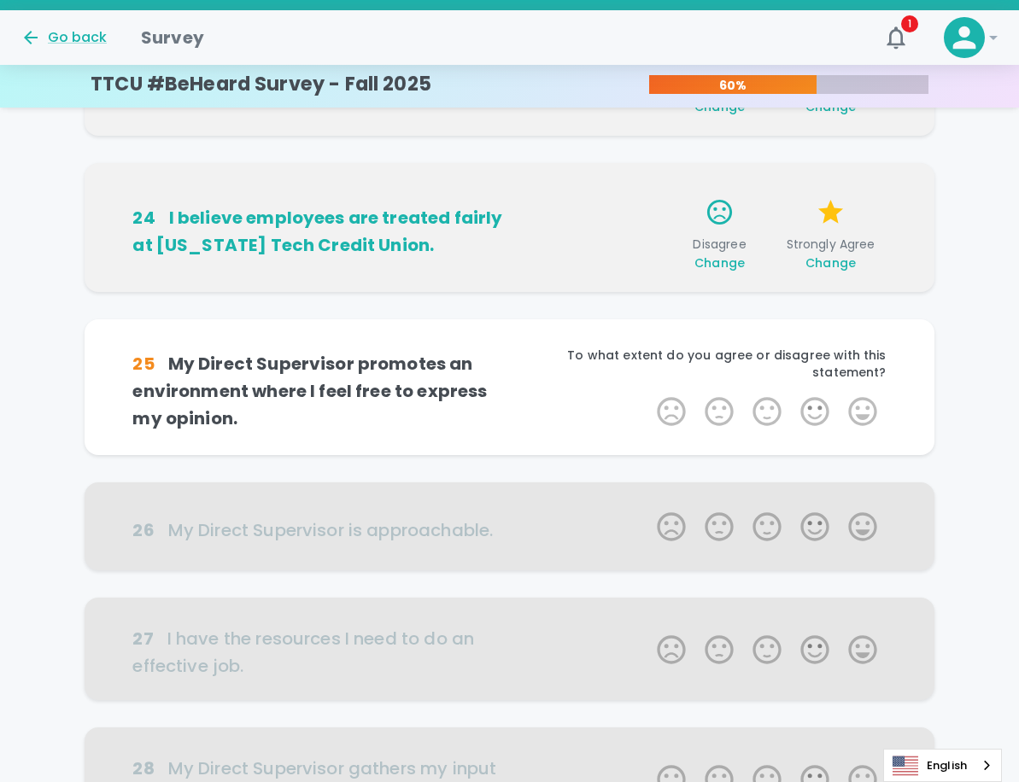
scroll to position [601, 0]
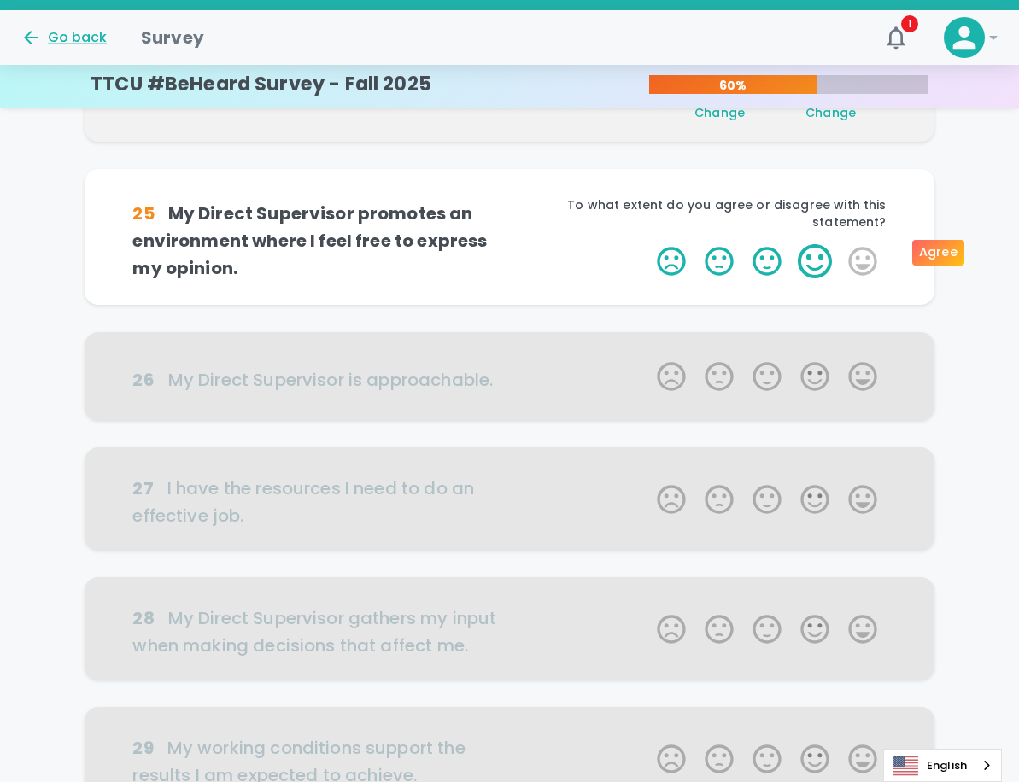
click at [814, 250] on label "4 Stars" at bounding box center [815, 261] width 48 height 34
click at [647, 244] on input "4 Stars" at bounding box center [646, 243] width 1 height 1
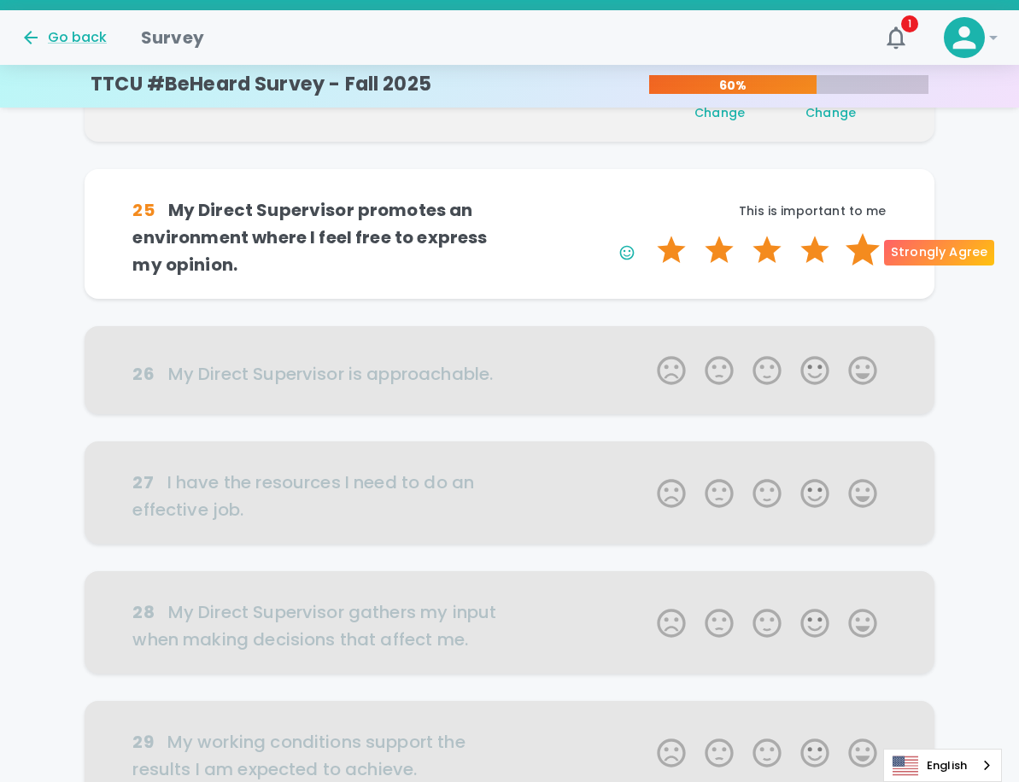
click at [868, 245] on label "5 Stars" at bounding box center [862, 250] width 48 height 34
click at [647, 233] on input "5 Stars" at bounding box center [646, 232] width 1 height 1
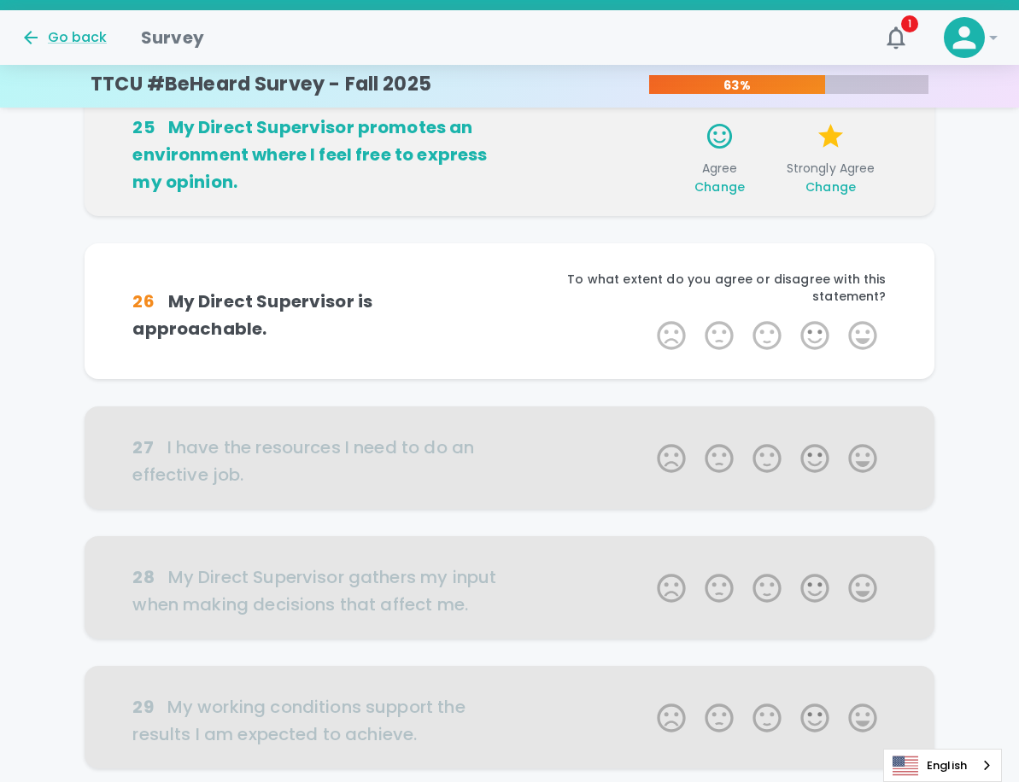
scroll to position [751, 0]
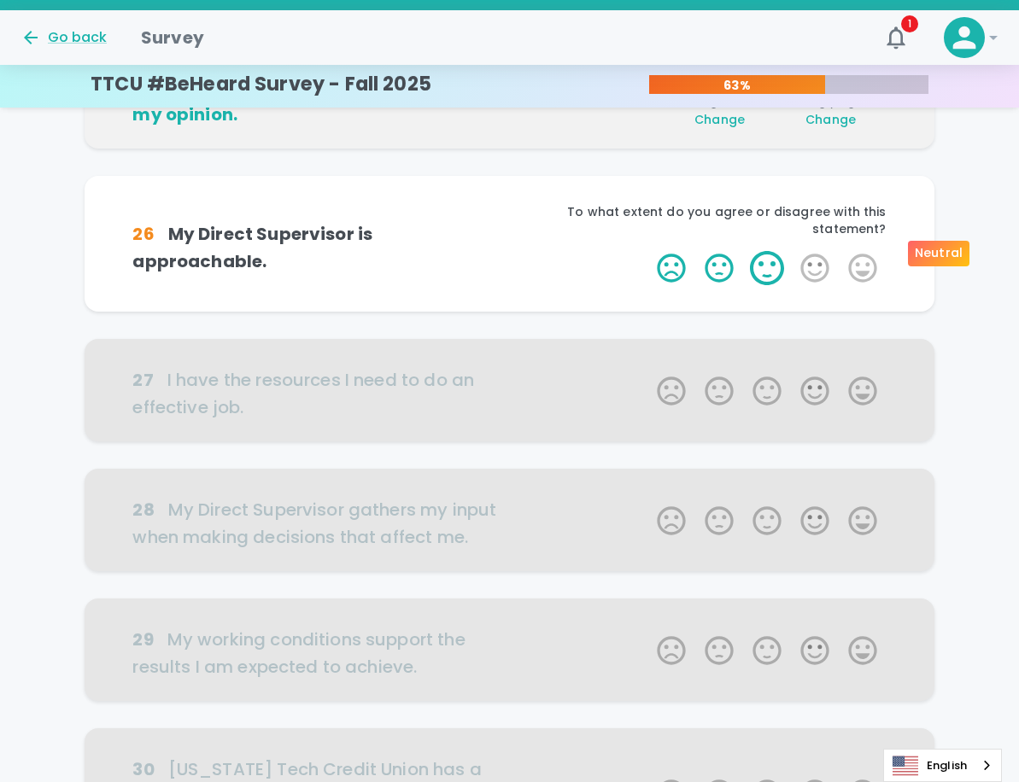
click at [764, 251] on label "3 Stars" at bounding box center [767, 268] width 48 height 34
click at [647, 250] on input "3 Stars" at bounding box center [646, 250] width 1 height 1
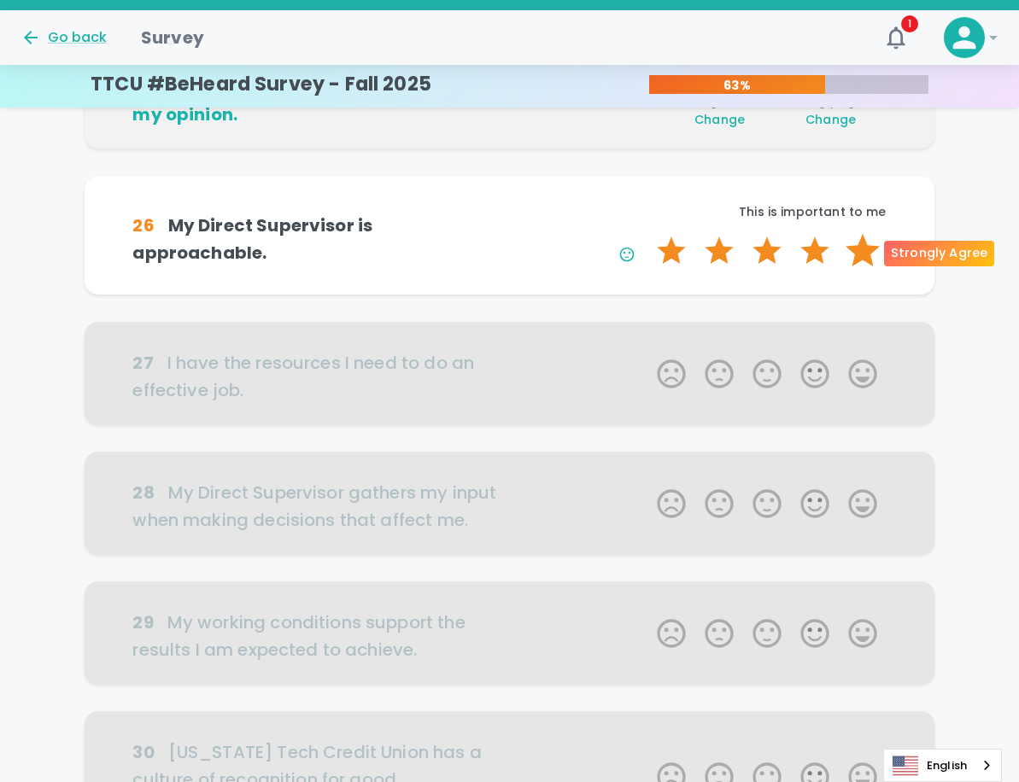
click at [869, 258] on label "5 Stars" at bounding box center [862, 251] width 48 height 34
click at [647, 234] on input "5 Stars" at bounding box center [646, 233] width 1 height 1
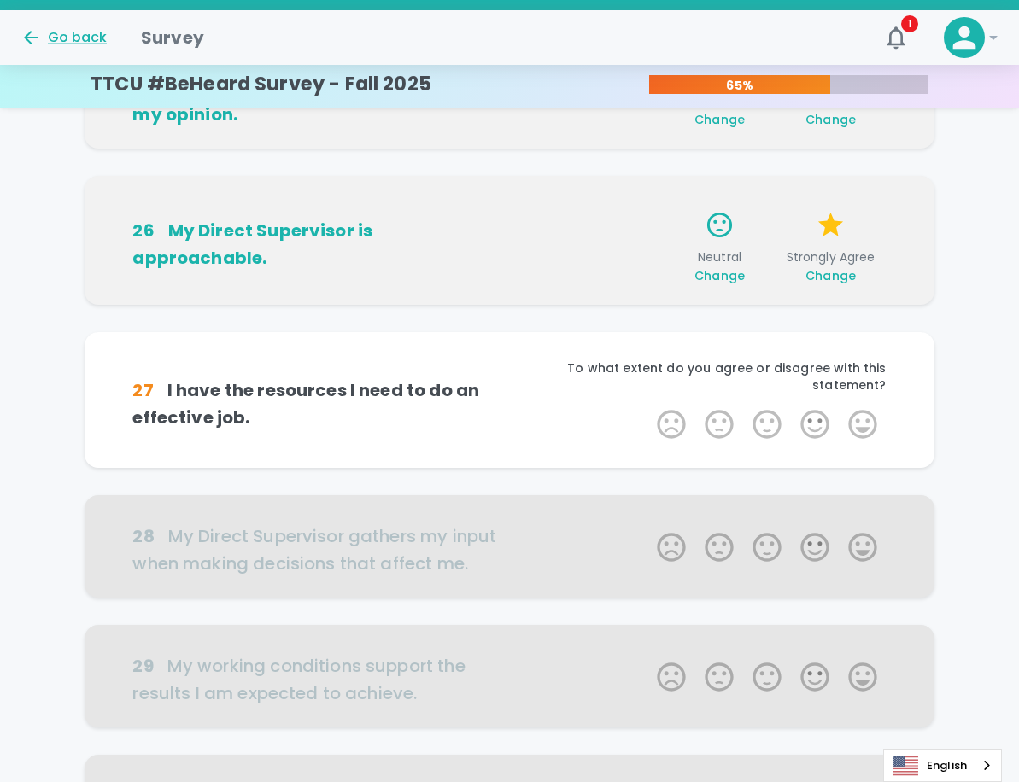
scroll to position [902, 0]
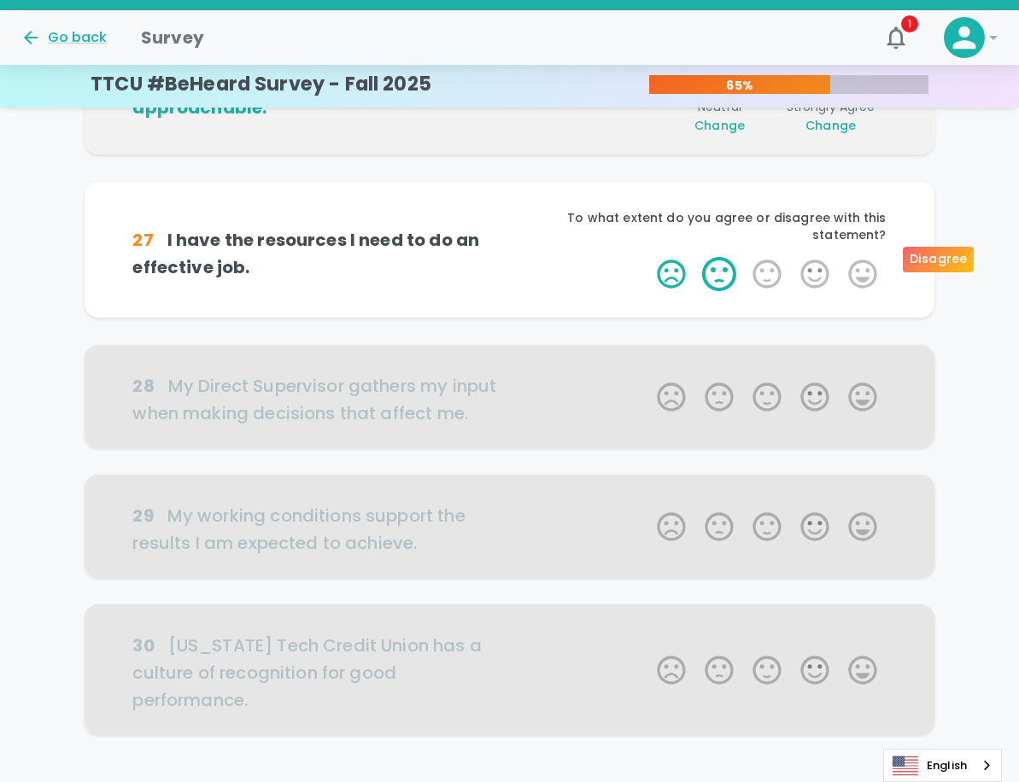
click at [718, 257] on label "2 Stars" at bounding box center [719, 274] width 48 height 34
click at [647, 256] on input "2 Stars" at bounding box center [646, 256] width 1 height 1
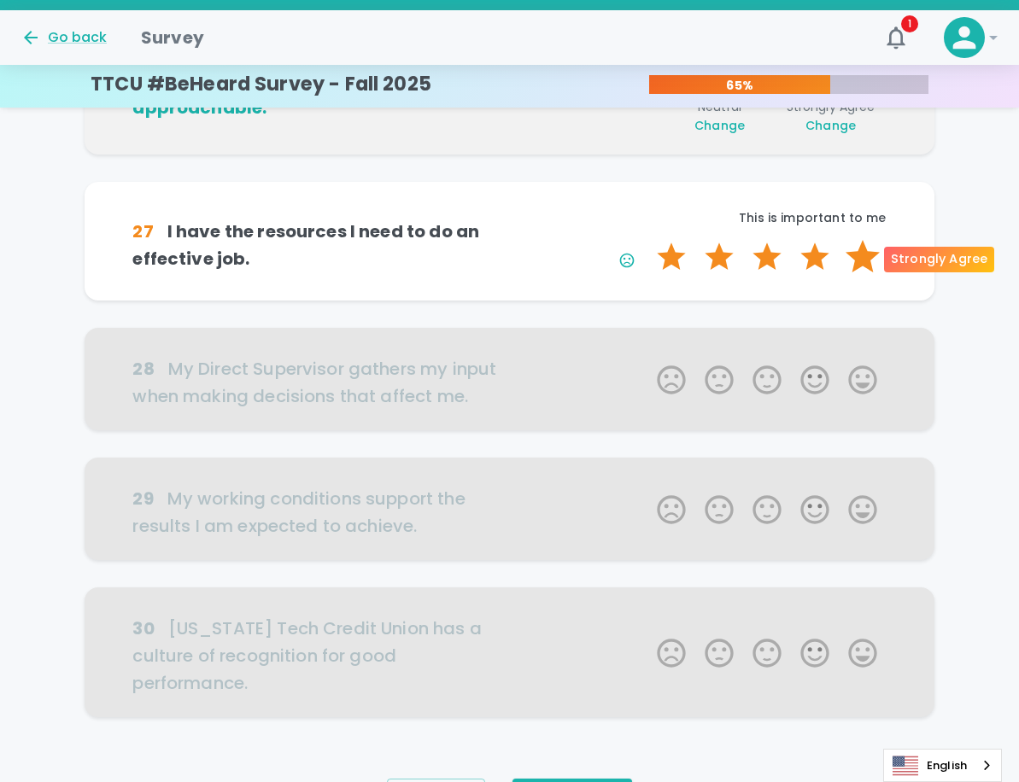
click at [862, 257] on label "5 Stars" at bounding box center [862, 257] width 48 height 34
click at [647, 240] on input "5 Stars" at bounding box center [646, 239] width 1 height 1
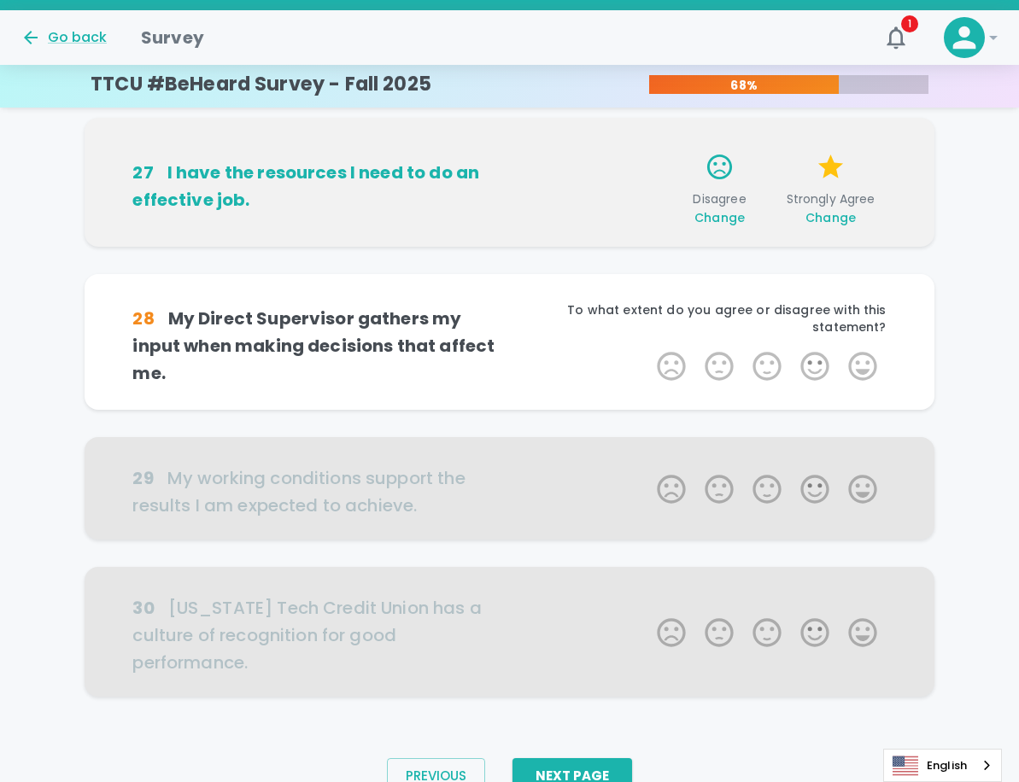
scroll to position [975, 0]
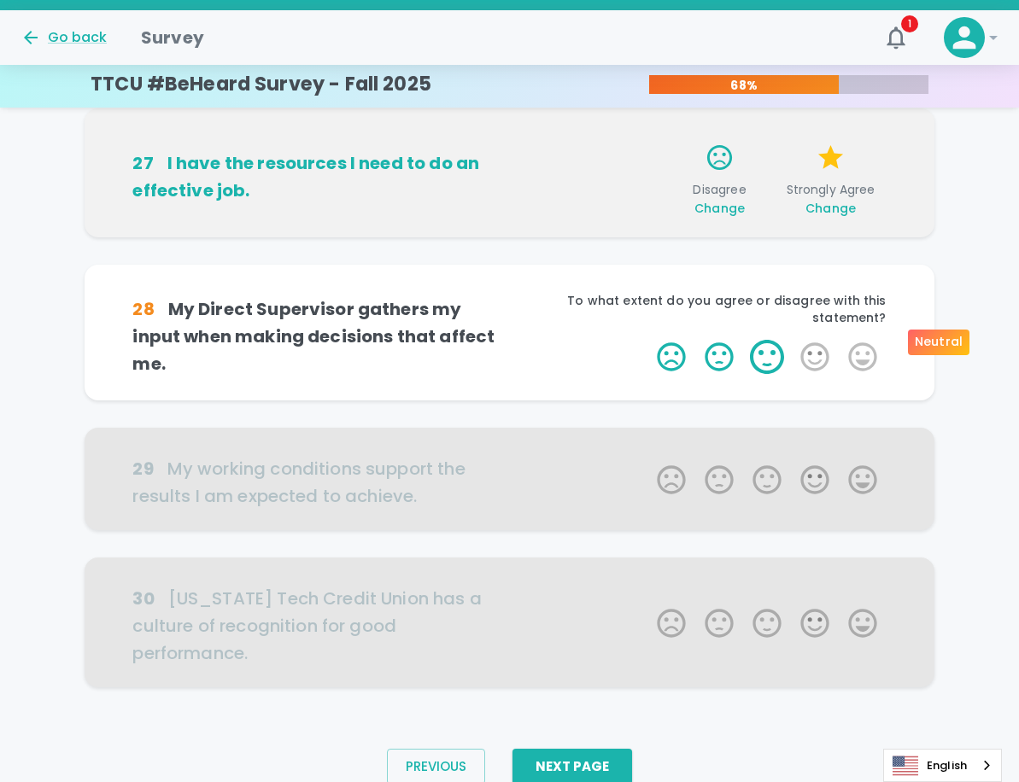
click at [766, 340] on label "3 Stars" at bounding box center [767, 357] width 48 height 34
click at [647, 339] on input "3 Stars" at bounding box center [646, 339] width 1 height 1
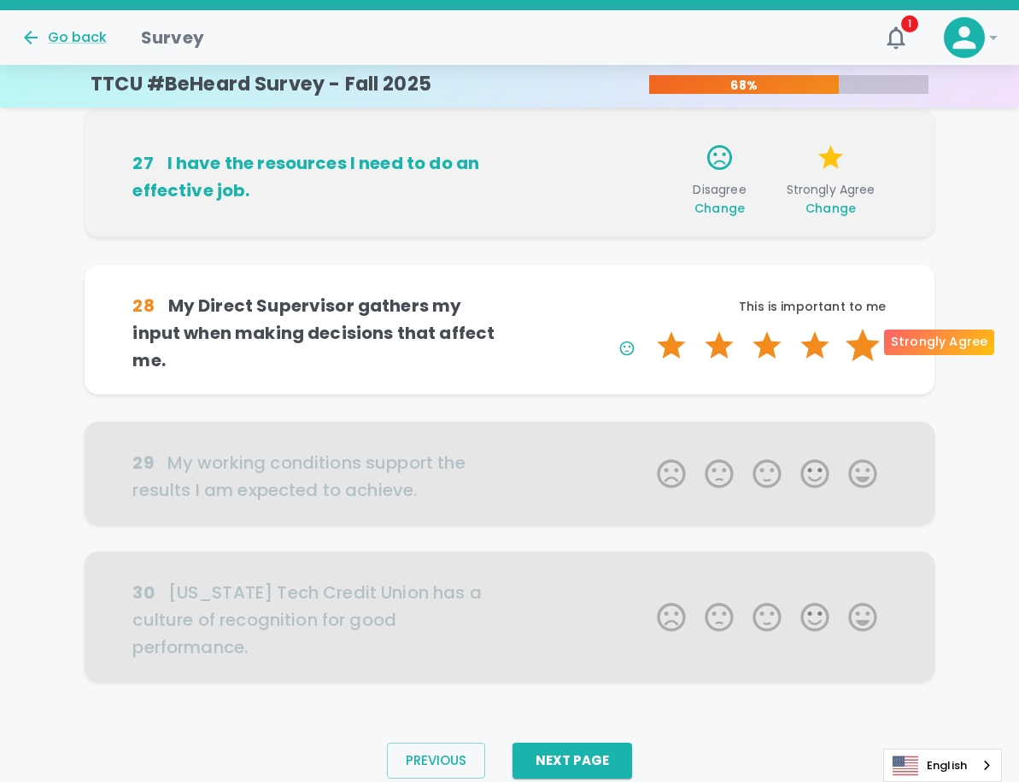
click at [866, 338] on label "5 Stars" at bounding box center [862, 346] width 48 height 34
click at [647, 329] on input "5 Stars" at bounding box center [646, 328] width 1 height 1
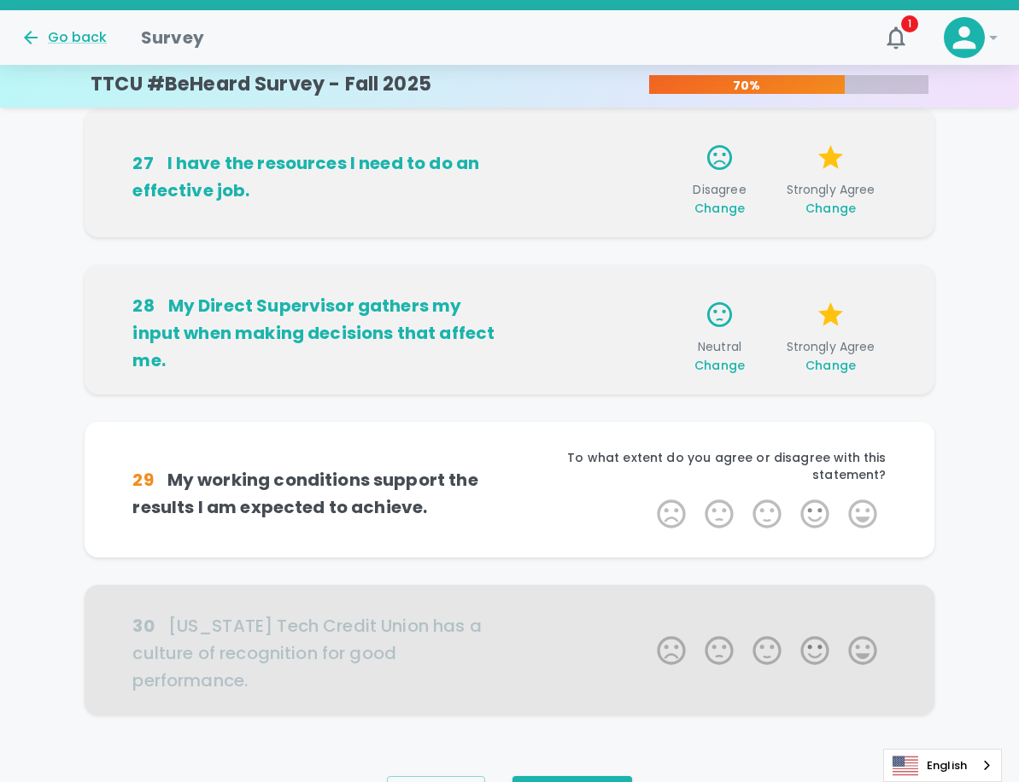
scroll to position [1002, 0]
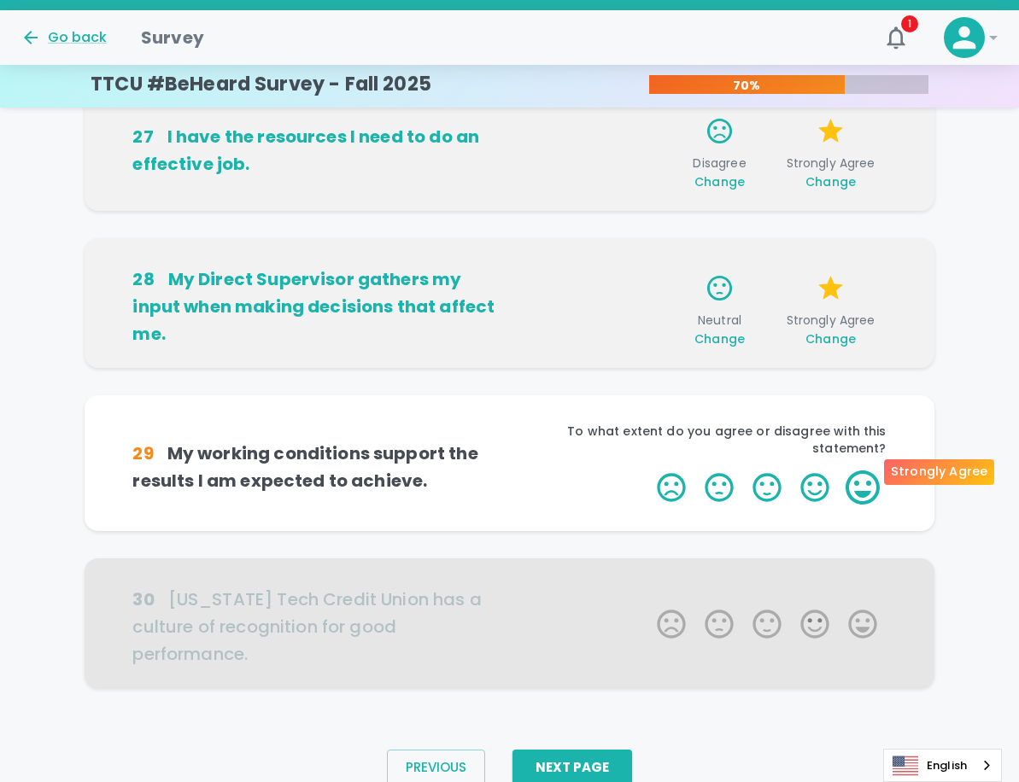
click at [863, 477] on label "5 Stars" at bounding box center [862, 487] width 48 height 34
click at [647, 470] on input "5 Stars" at bounding box center [646, 470] width 1 height 1
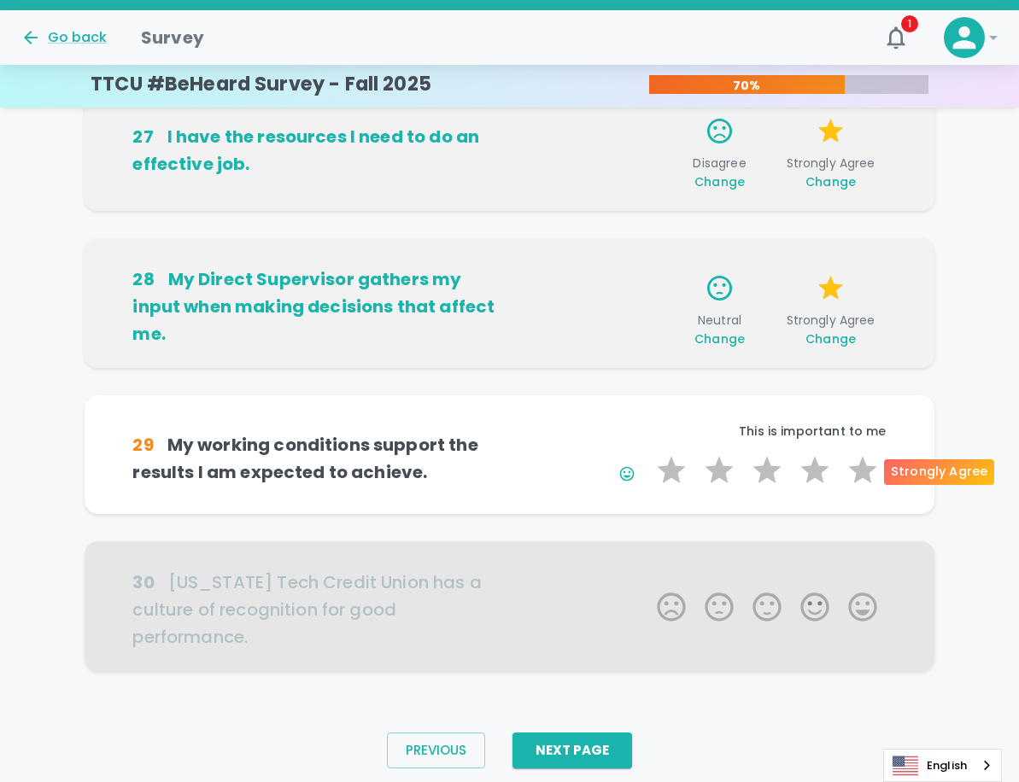
click at [863, 477] on label "5 Stars" at bounding box center [862, 470] width 48 height 34
click at [647, 453] on input "5 Stars" at bounding box center [646, 453] width 1 height 1
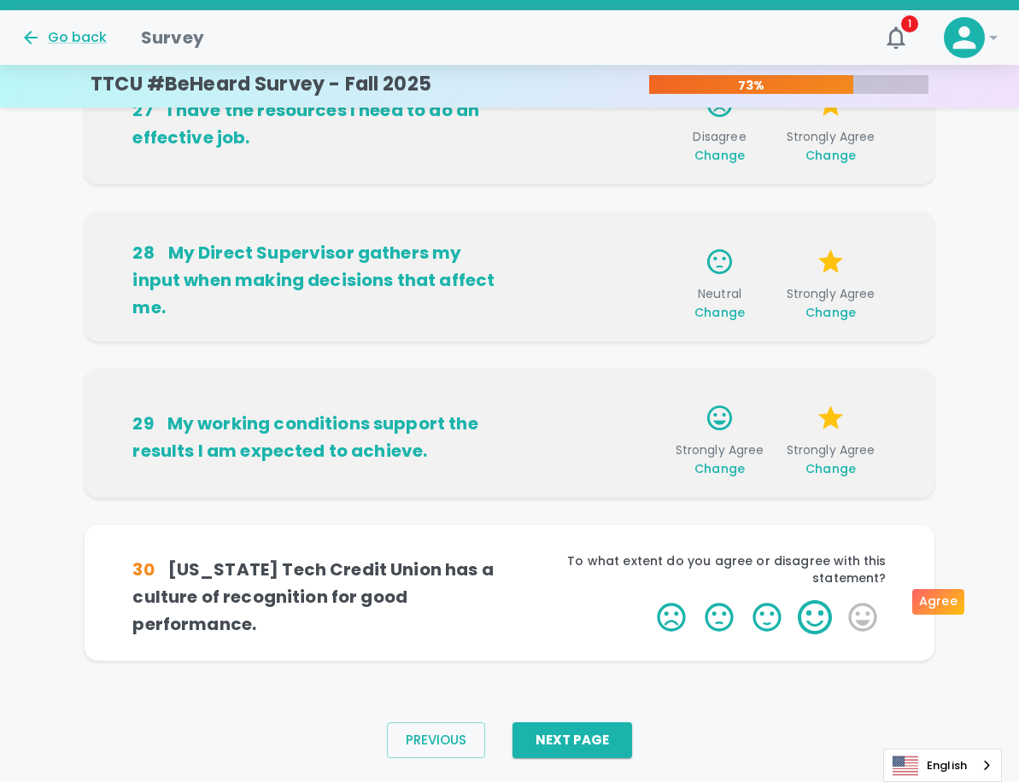
click at [809, 600] on label "4 Stars" at bounding box center [815, 617] width 48 height 34
click at [647, 599] on input "4 Stars" at bounding box center [646, 599] width 1 height 1
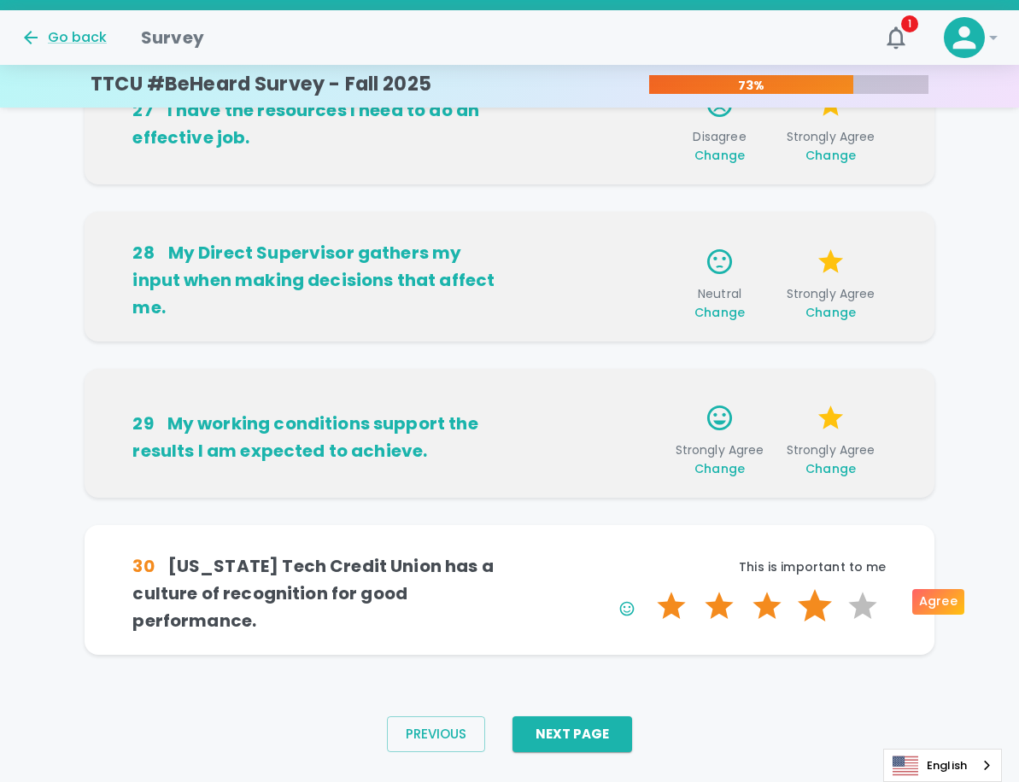
click at [812, 600] on label "4 Stars" at bounding box center [815, 606] width 48 height 34
click at [647, 589] on input "4 Stars" at bounding box center [646, 588] width 1 height 1
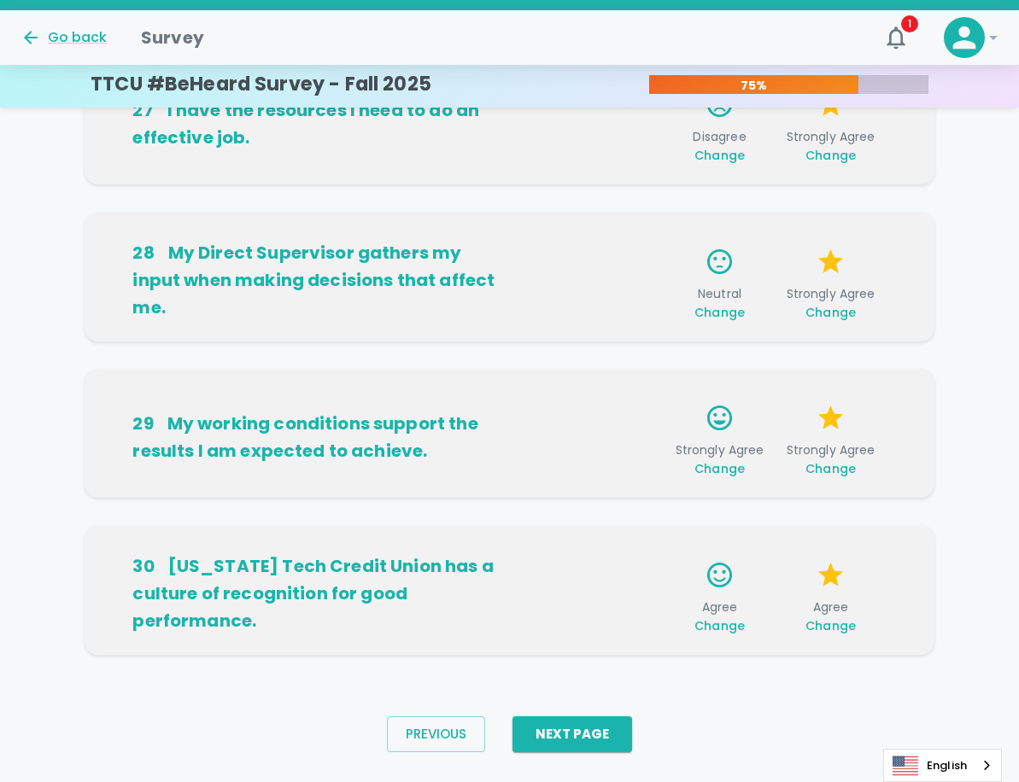
scroll to position [1055, 0]
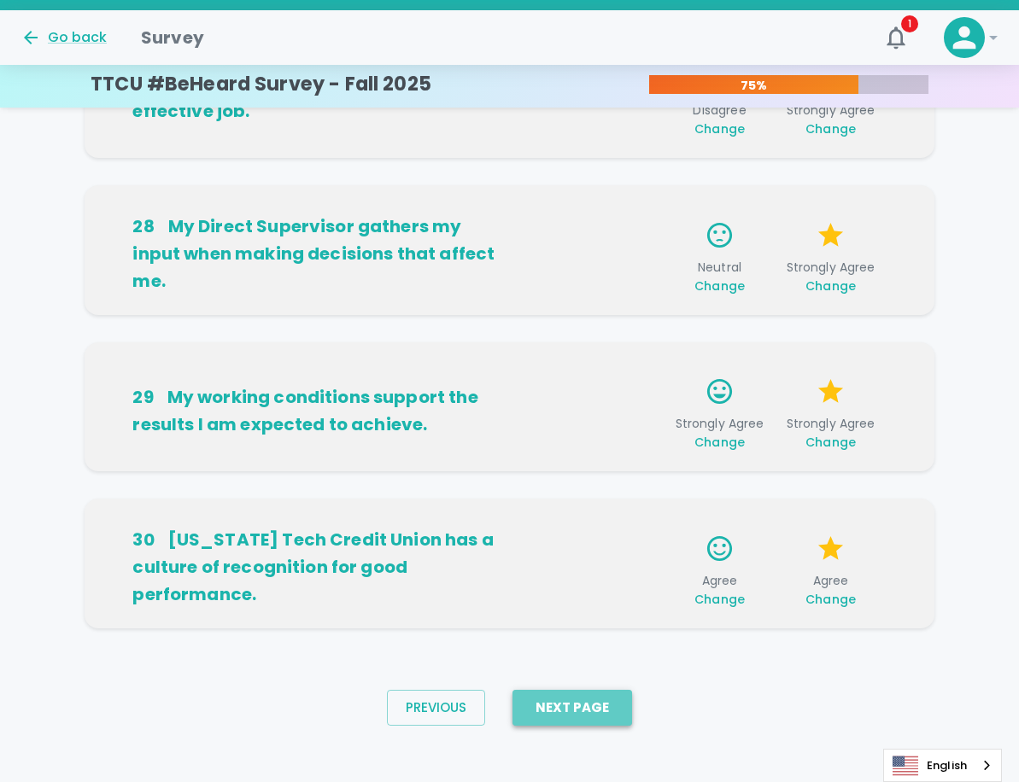
click at [581, 709] on button "Next Page" at bounding box center [572, 708] width 120 height 36
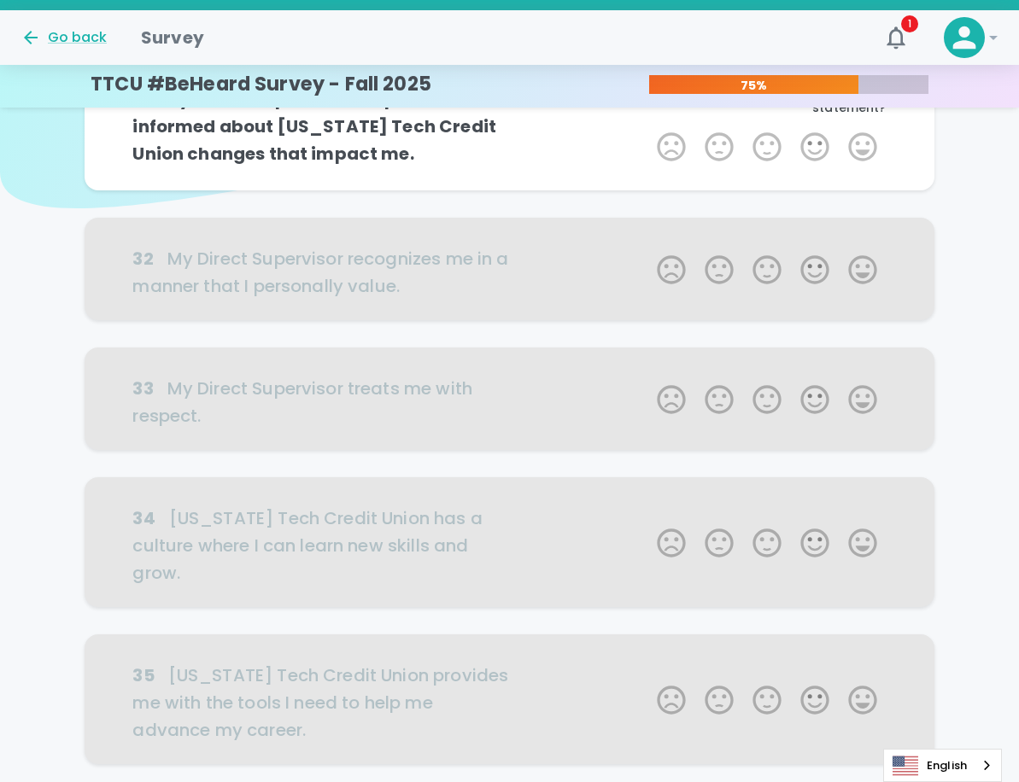
scroll to position [0, 0]
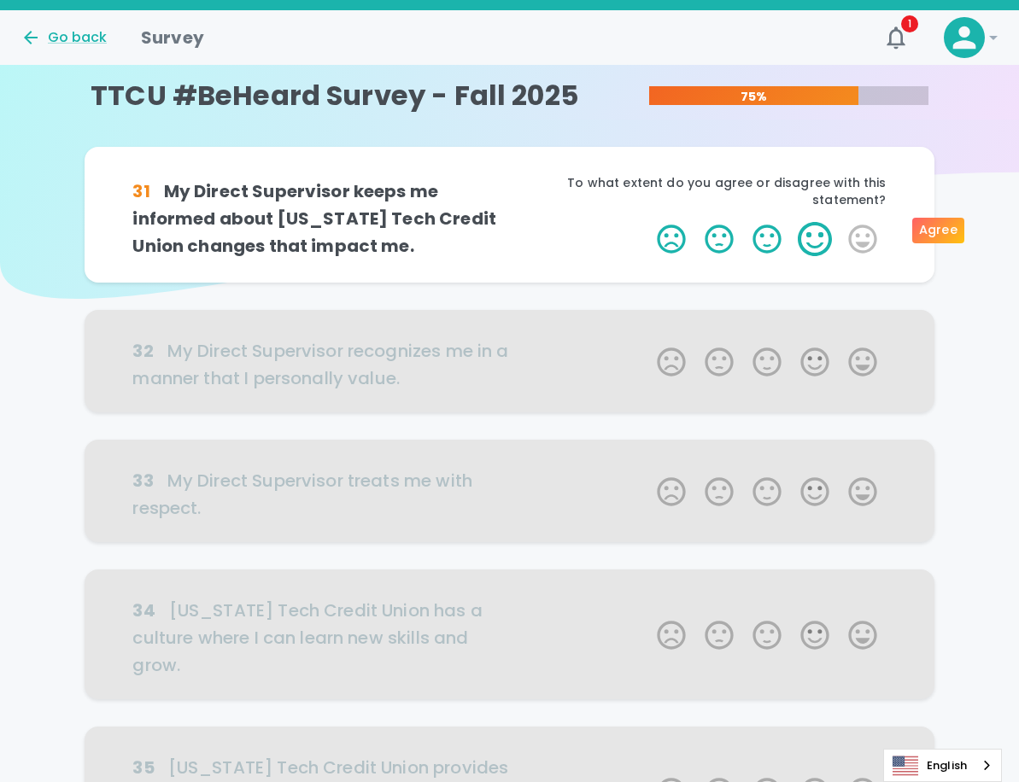
click at [815, 225] on label "4 Stars" at bounding box center [815, 239] width 48 height 34
click at [647, 222] on input "4 Stars" at bounding box center [646, 221] width 1 height 1
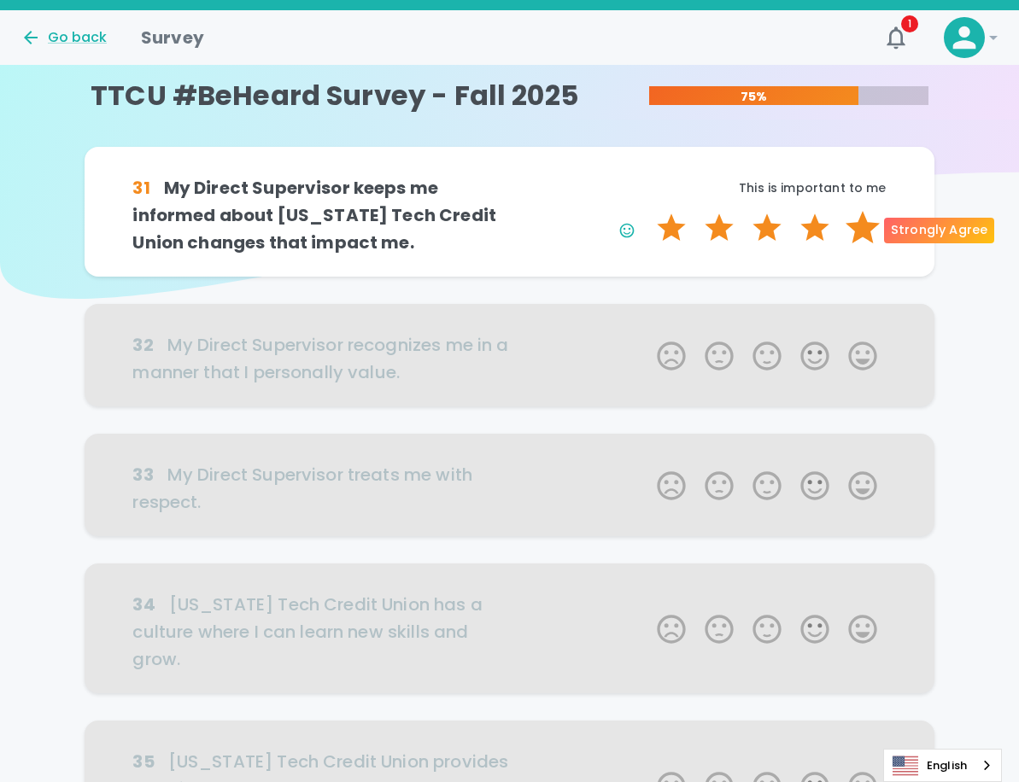
click at [868, 232] on label "5 Stars" at bounding box center [862, 228] width 48 height 34
click at [647, 211] on input "5 Stars" at bounding box center [646, 210] width 1 height 1
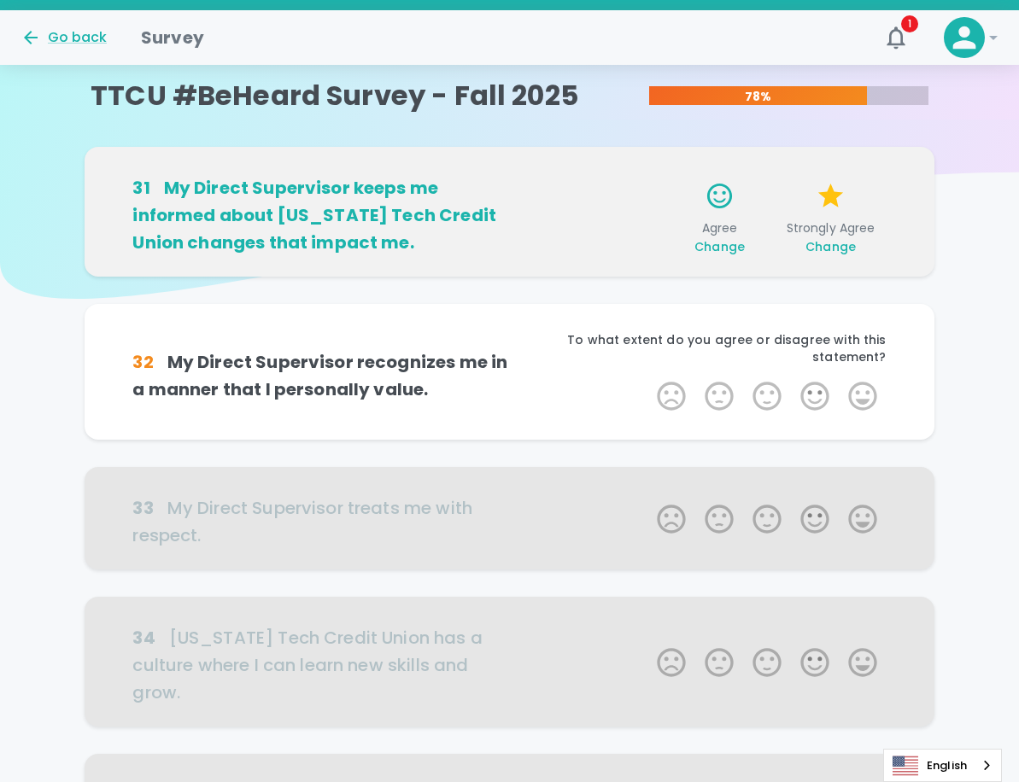
scroll to position [150, 0]
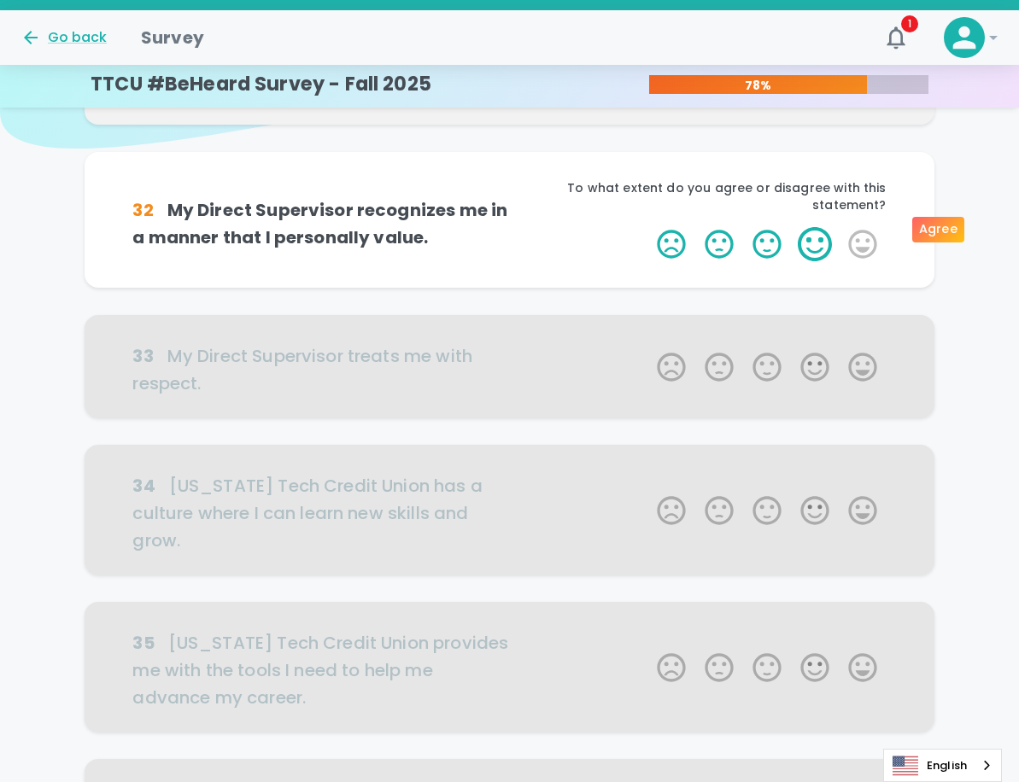
click at [814, 227] on label "4 Stars" at bounding box center [815, 244] width 48 height 34
click at [647, 226] on input "4 Stars" at bounding box center [646, 226] width 1 height 1
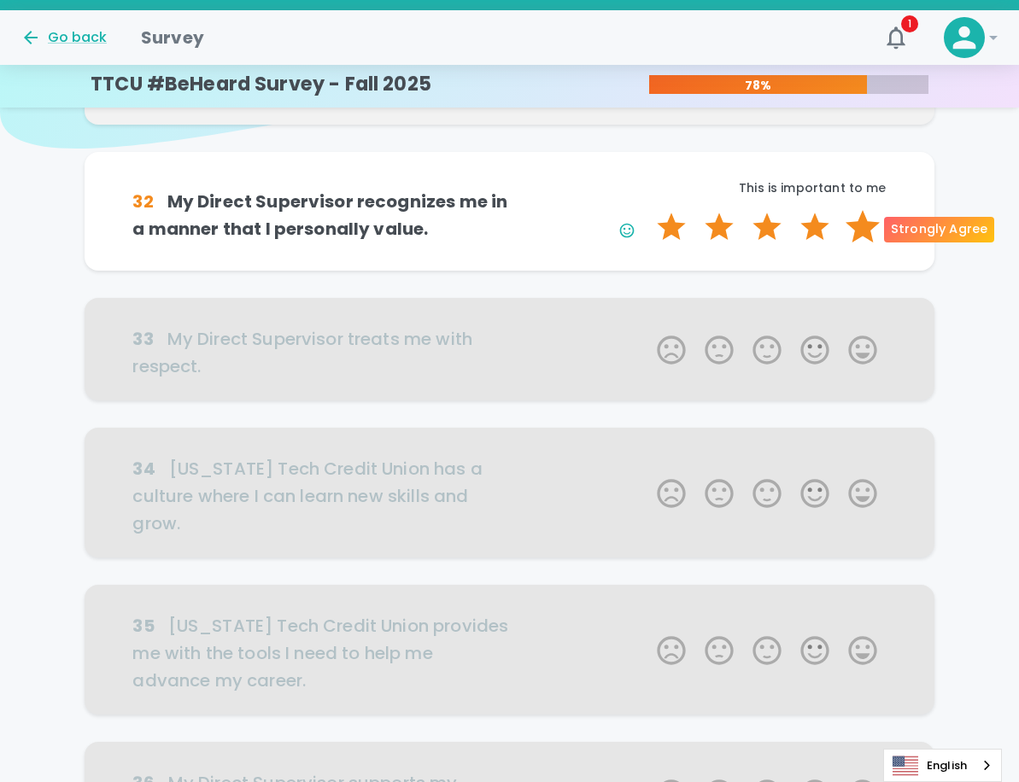
click at [857, 224] on label "5 Stars" at bounding box center [862, 227] width 48 height 34
click at [647, 210] on input "5 Stars" at bounding box center [646, 209] width 1 height 1
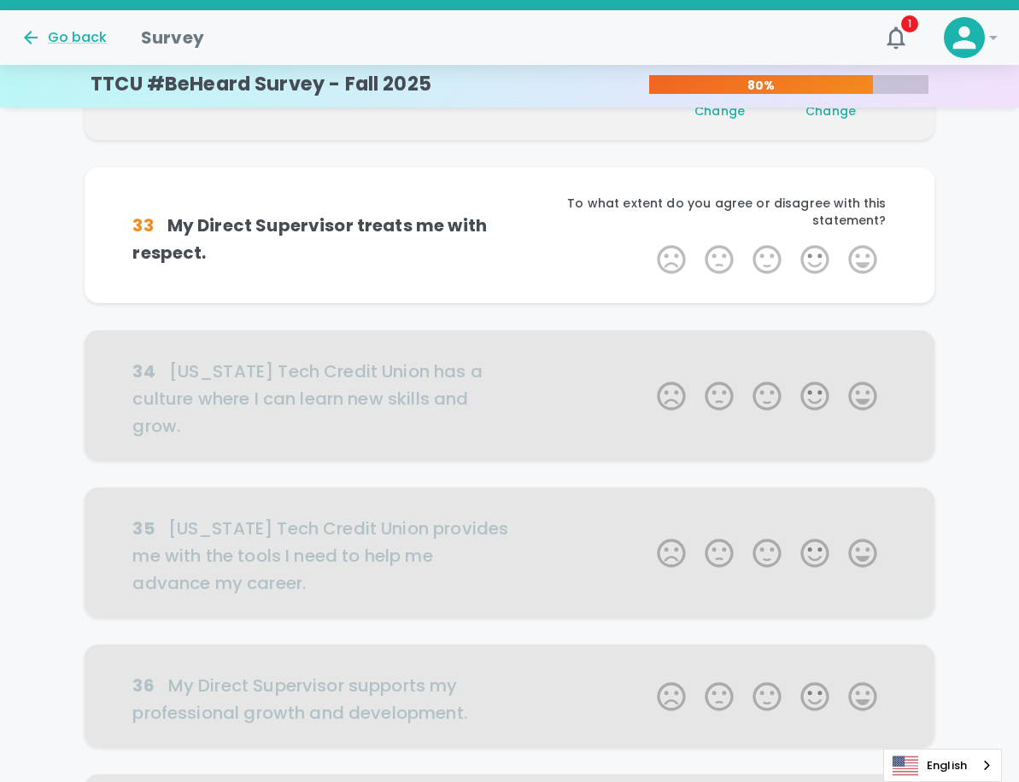
scroll to position [301, 0]
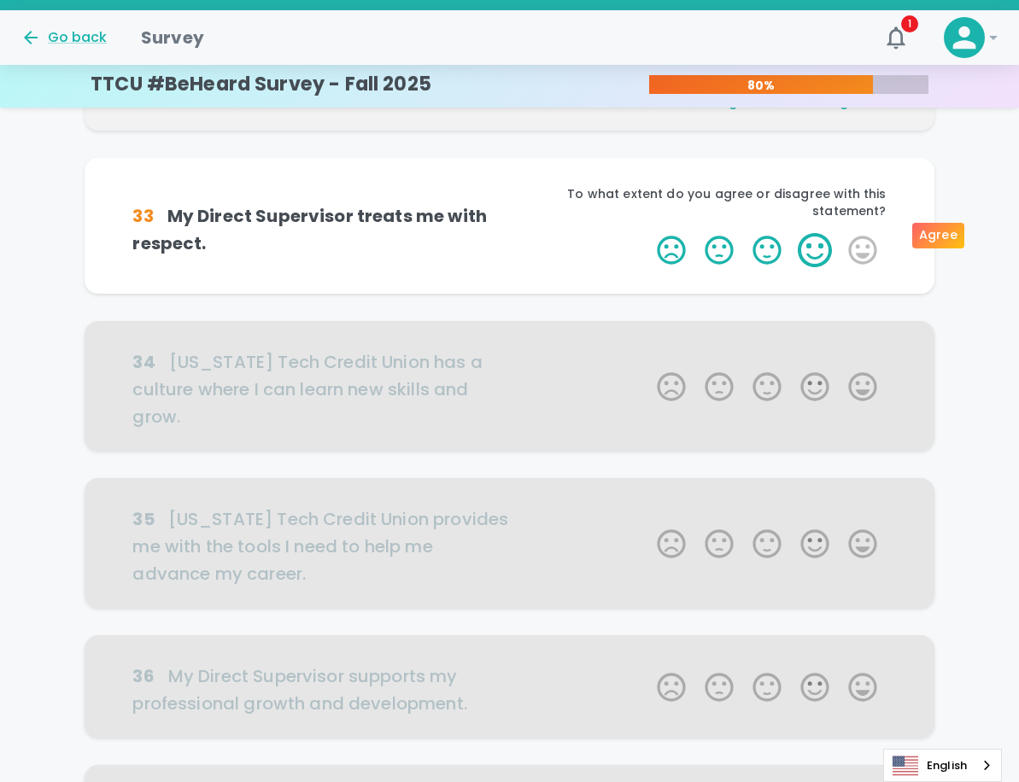
click at [807, 237] on label "4 Stars" at bounding box center [815, 250] width 48 height 34
click at [647, 233] on input "4 Stars" at bounding box center [646, 232] width 1 height 1
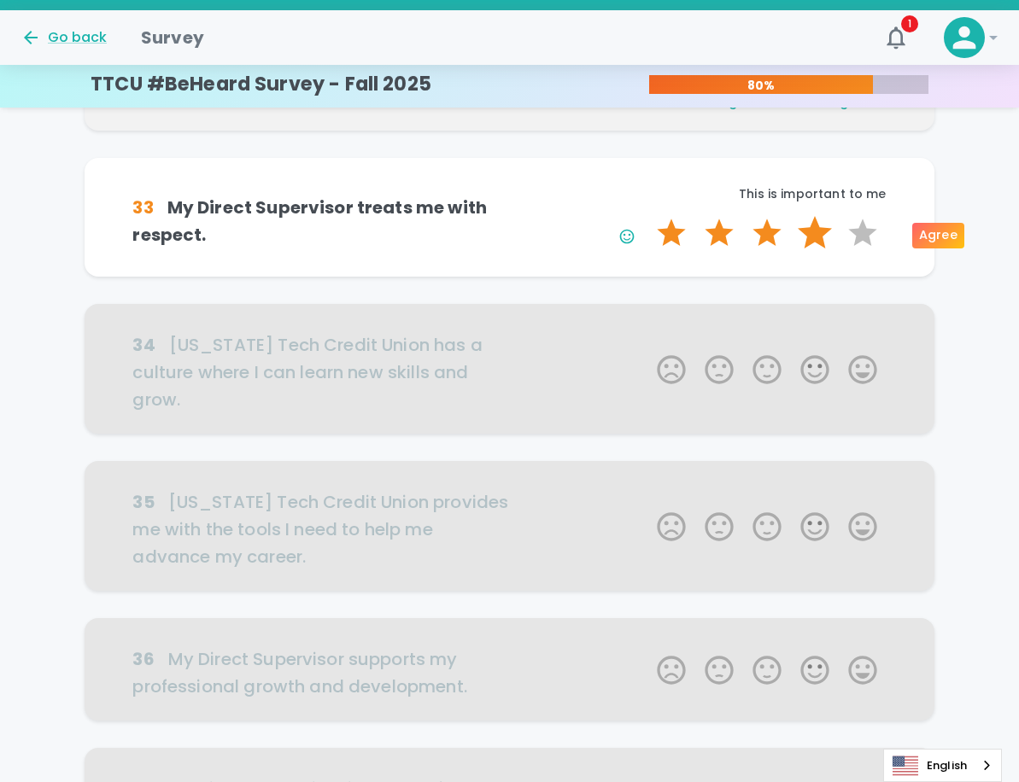
click at [813, 233] on label "4 Stars" at bounding box center [815, 233] width 48 height 34
click at [647, 216] on input "4 Stars" at bounding box center [646, 215] width 1 height 1
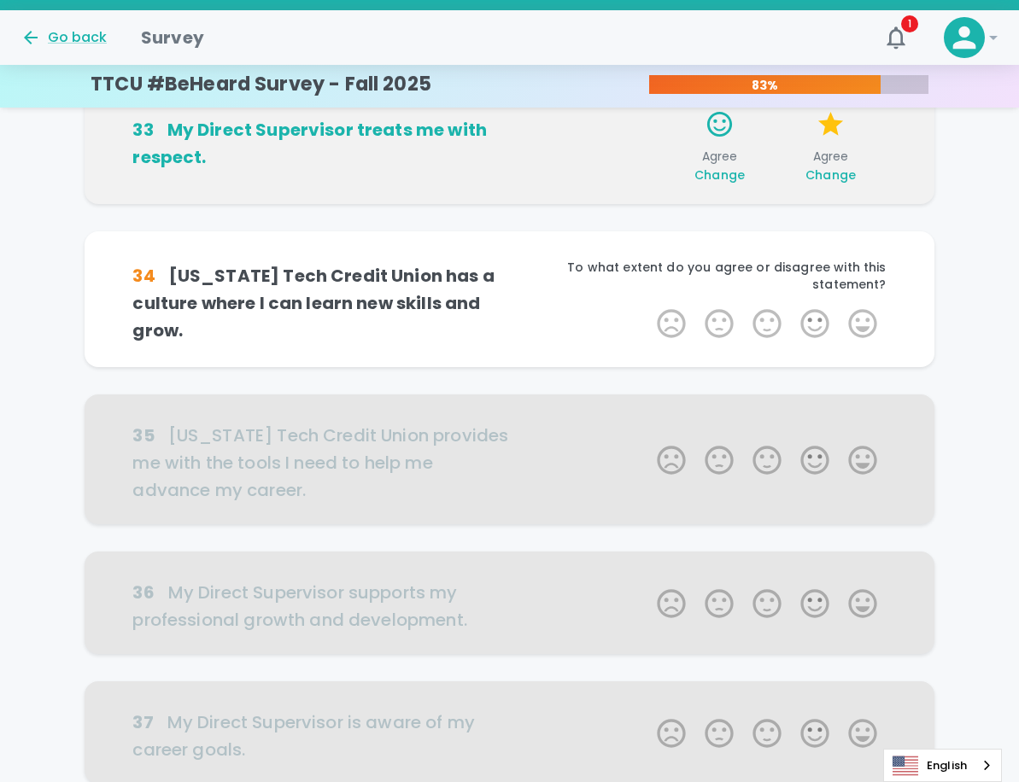
scroll to position [451, 0]
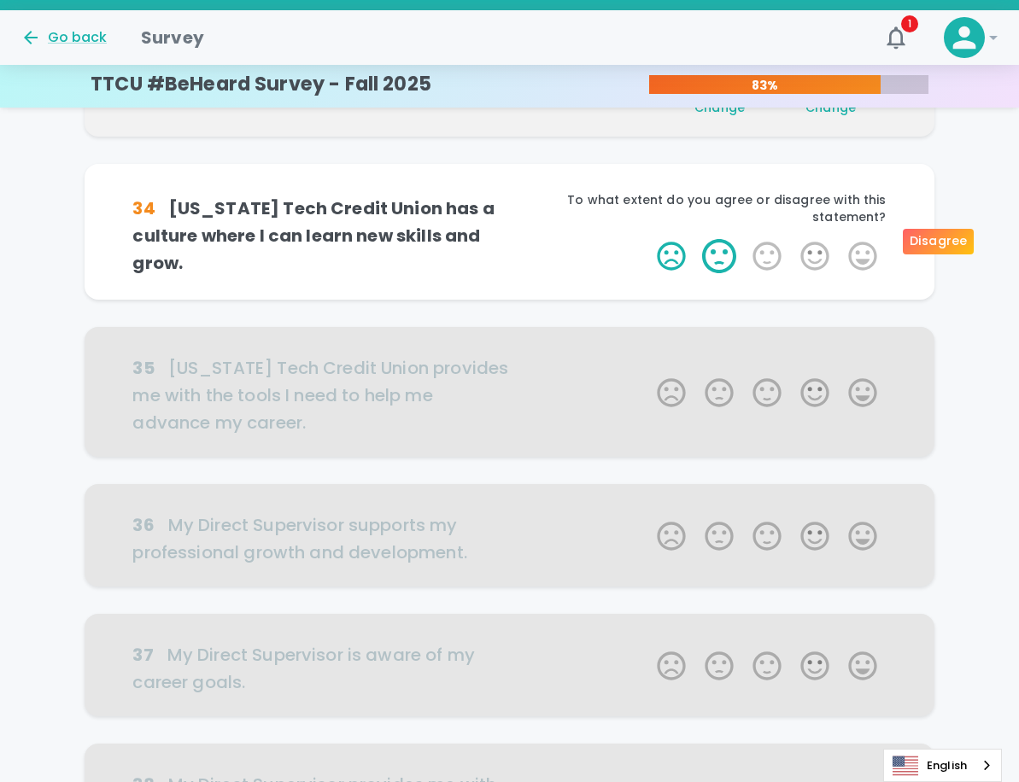
click at [716, 245] on label "2 Stars" at bounding box center [719, 256] width 48 height 34
click at [647, 239] on input "2 Stars" at bounding box center [646, 238] width 1 height 1
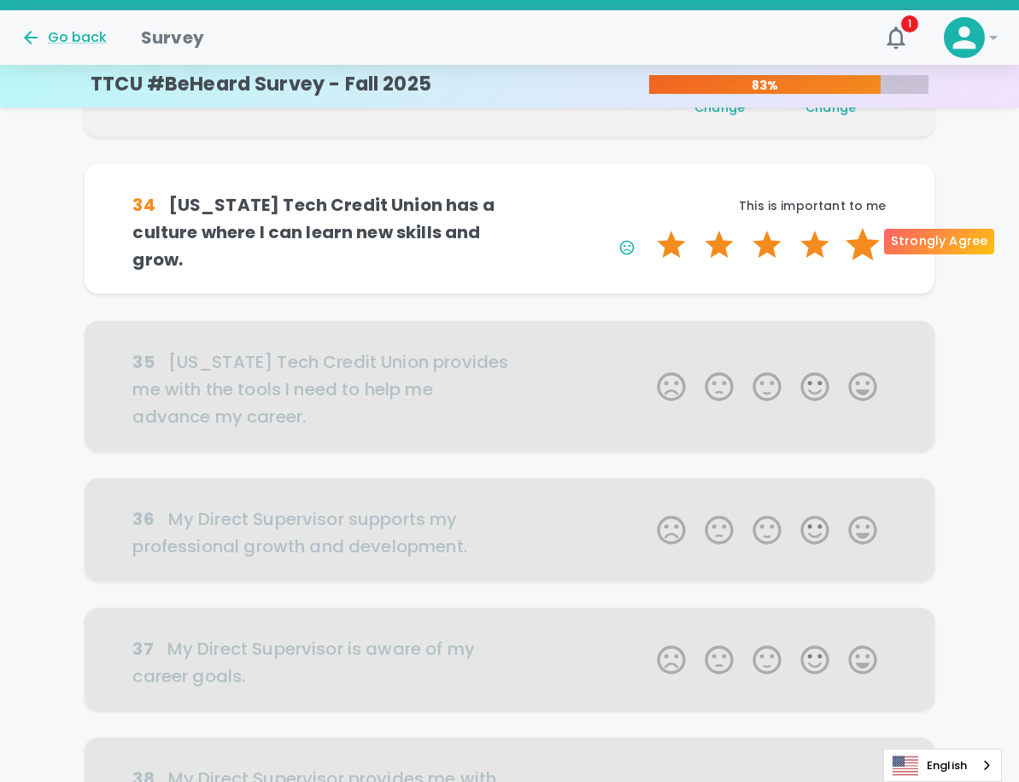
click at [865, 235] on label "5 Stars" at bounding box center [862, 245] width 48 height 34
click at [647, 228] on input "5 Stars" at bounding box center [646, 227] width 1 height 1
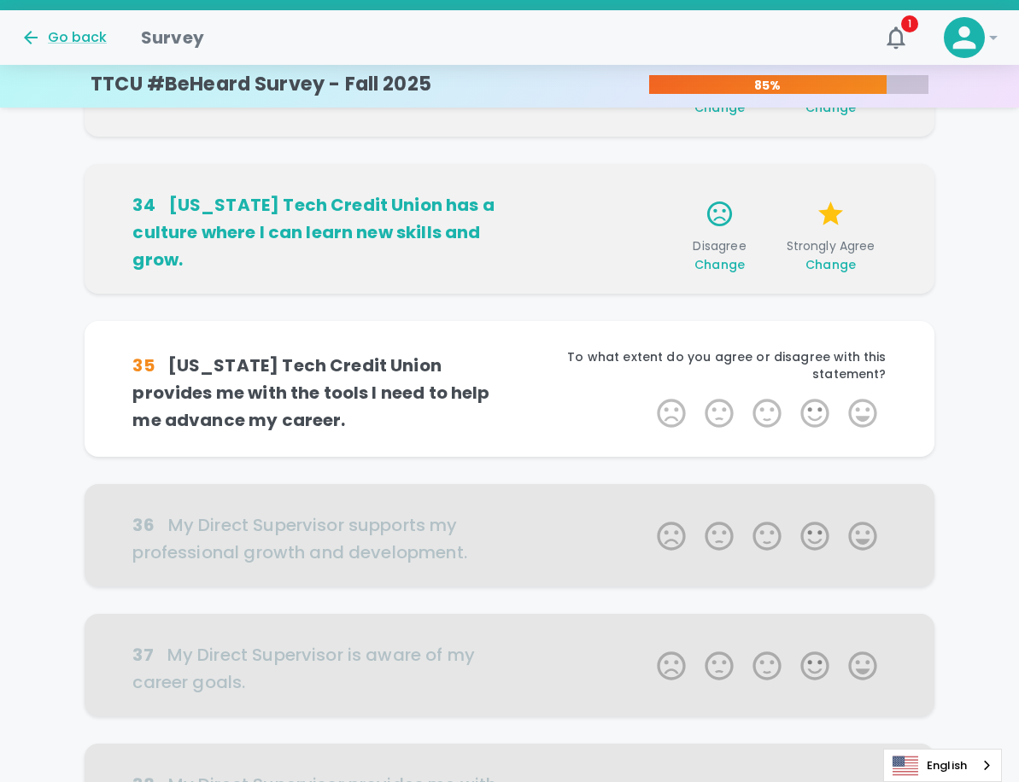
scroll to position [601, 0]
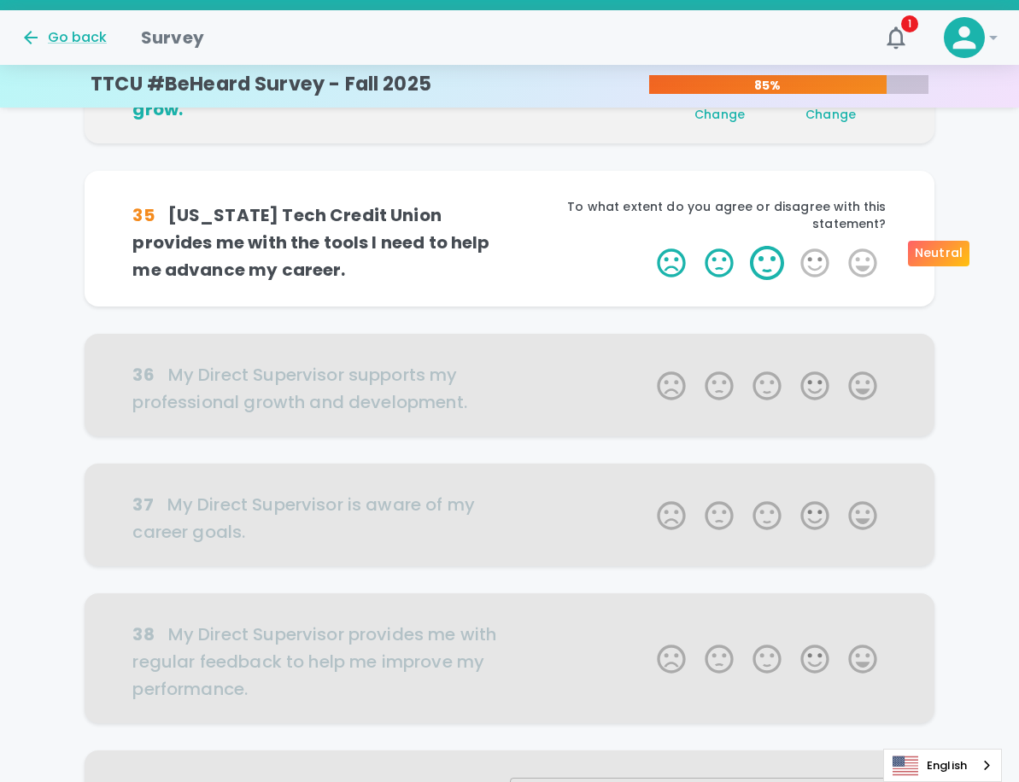
click at [769, 262] on label "3 Stars" at bounding box center [767, 263] width 48 height 34
click at [647, 246] on input "3 Stars" at bounding box center [646, 245] width 1 height 1
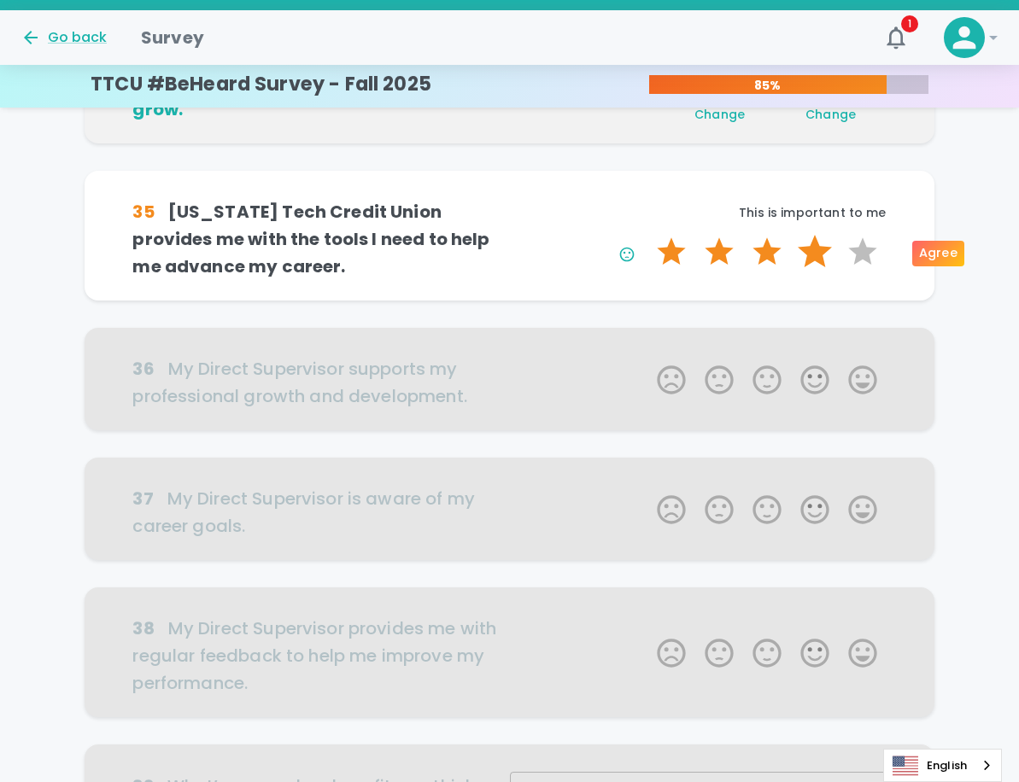
click at [814, 257] on label "4 Stars" at bounding box center [815, 252] width 48 height 34
click at [647, 235] on input "4 Stars" at bounding box center [646, 234] width 1 height 1
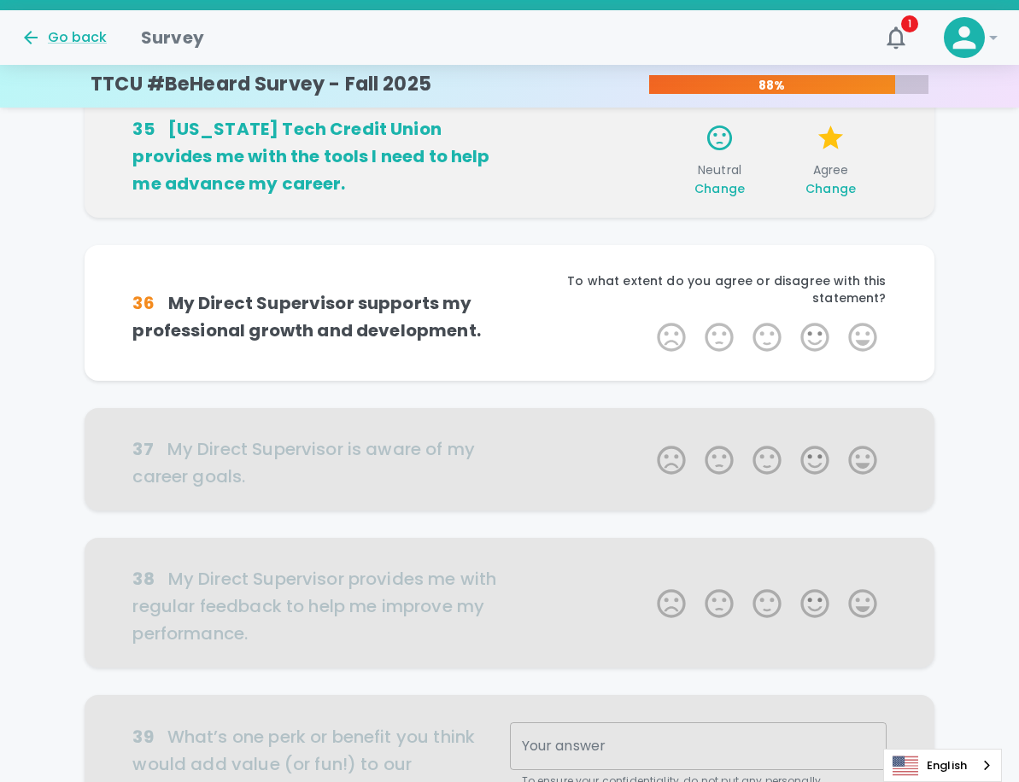
scroll to position [751, 0]
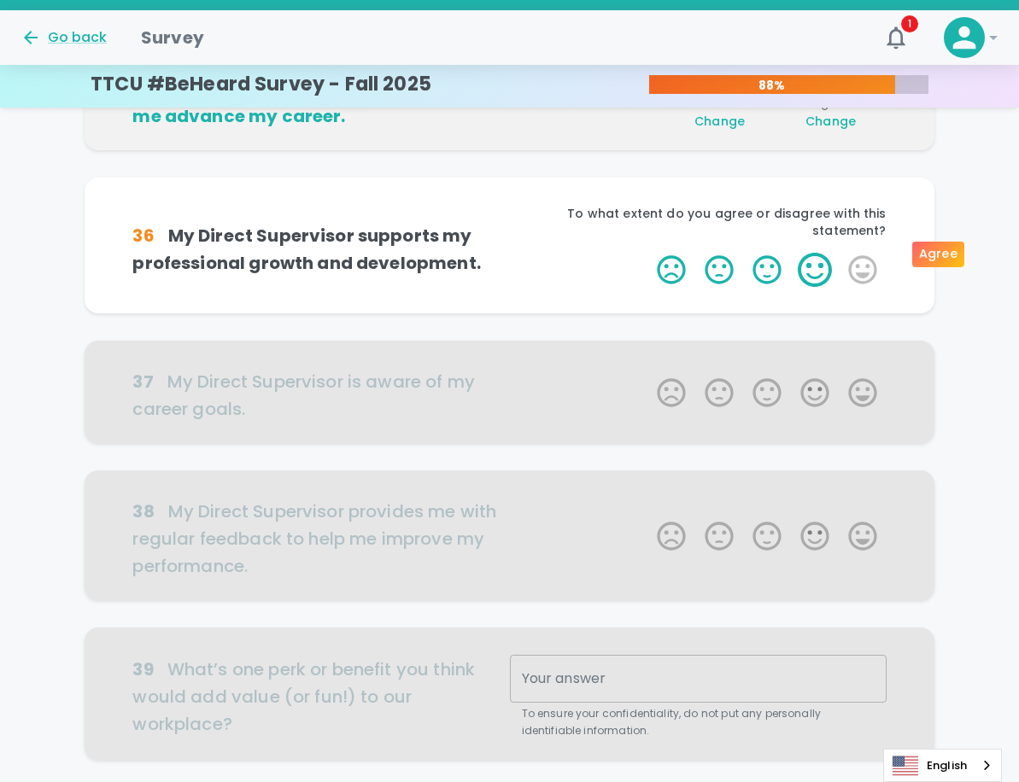
click at [808, 253] on label "4 Stars" at bounding box center [815, 270] width 48 height 34
click at [647, 252] on input "4 Stars" at bounding box center [646, 252] width 1 height 1
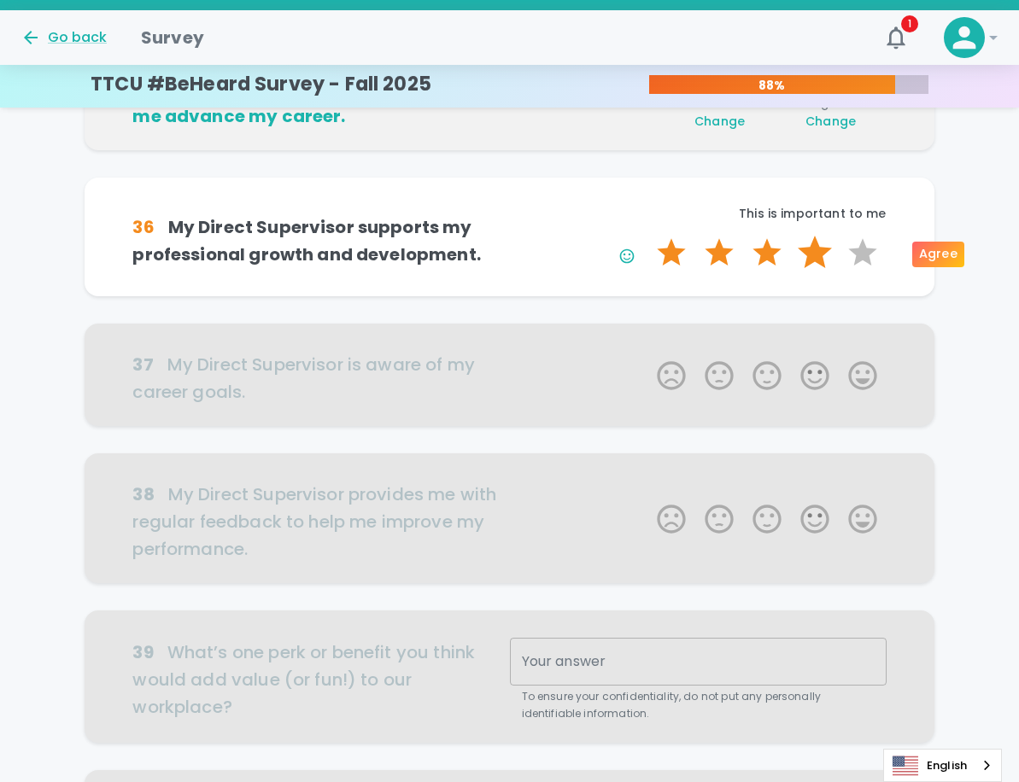
click at [819, 254] on label "4 Stars" at bounding box center [815, 253] width 48 height 34
click at [647, 236] on input "4 Stars" at bounding box center [646, 235] width 1 height 1
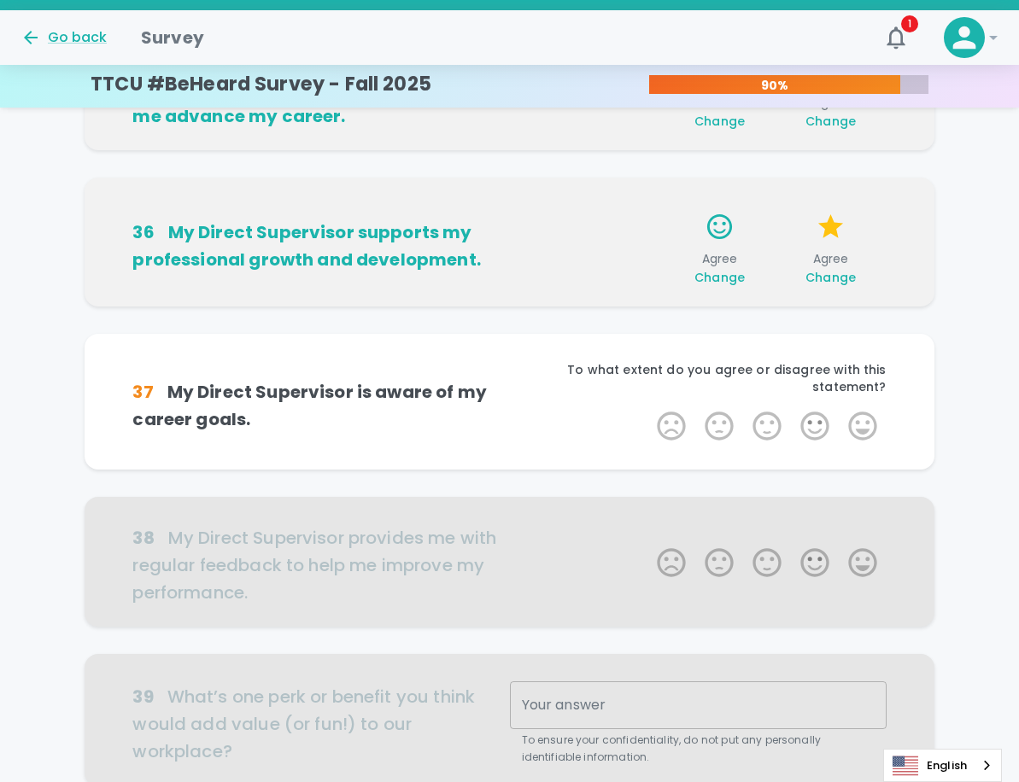
scroll to position [902, 0]
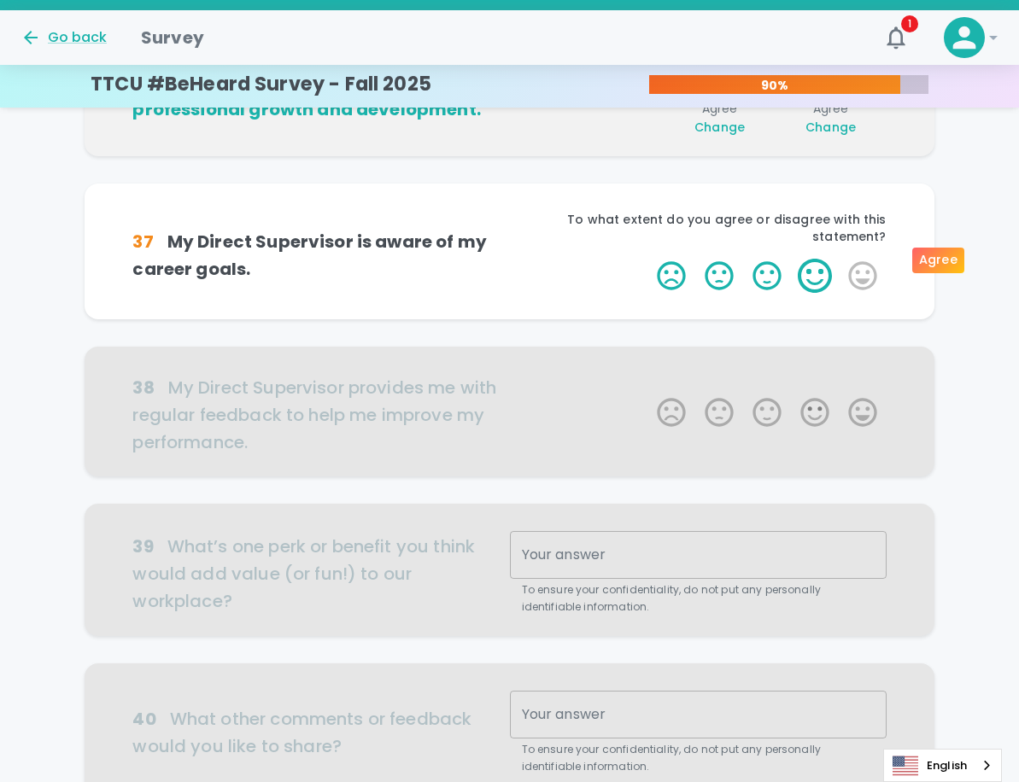
click at [814, 260] on label "4 Stars" at bounding box center [815, 276] width 48 height 34
click at [647, 259] on input "4 Stars" at bounding box center [646, 258] width 1 height 1
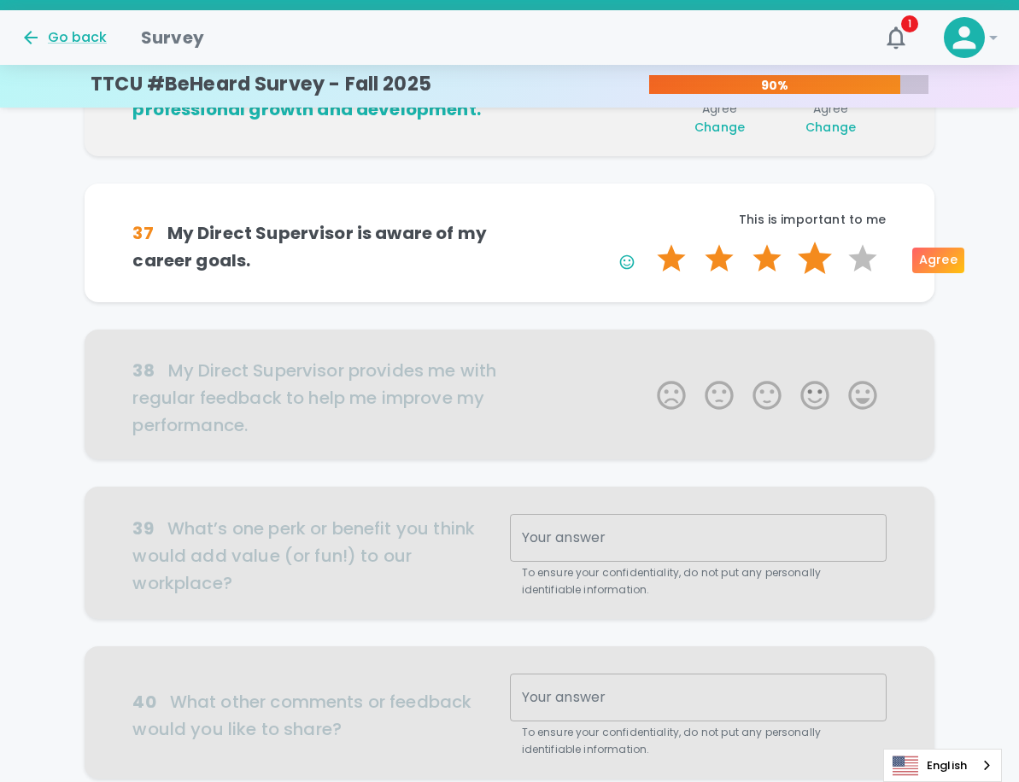
click at [818, 264] on label "4 Stars" at bounding box center [815, 259] width 48 height 34
click at [647, 242] on input "4 Stars" at bounding box center [646, 241] width 1 height 1
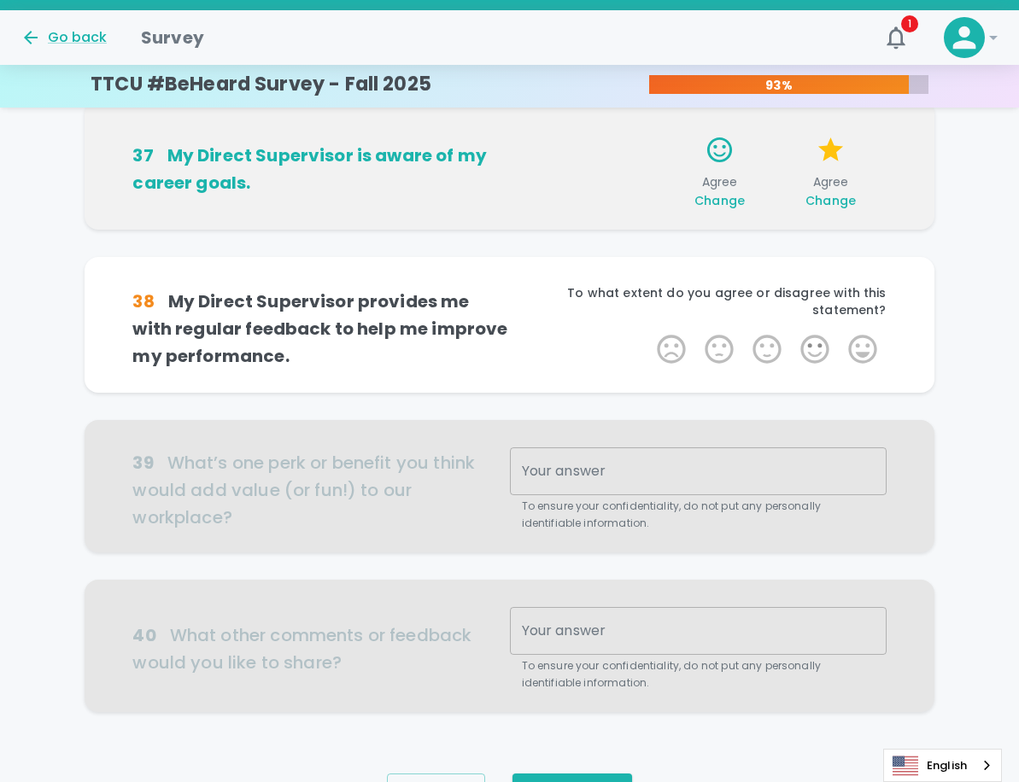
scroll to position [1052, 0]
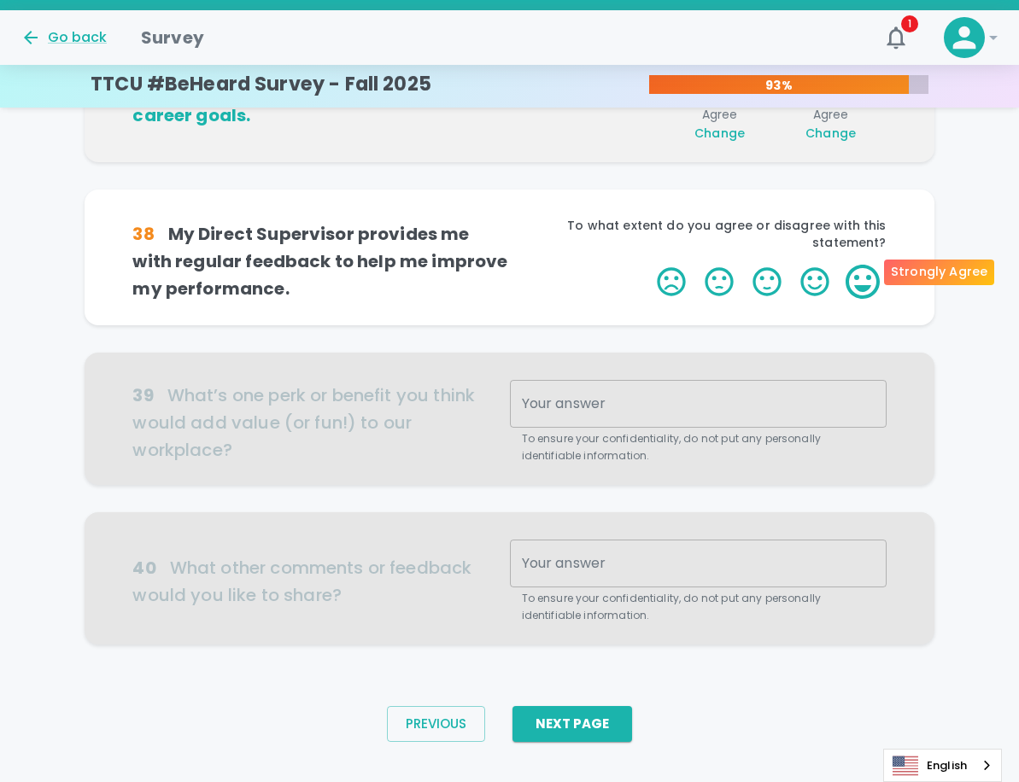
click at [865, 280] on label "5 Stars" at bounding box center [862, 282] width 48 height 34
click at [647, 265] on input "5 Stars" at bounding box center [646, 264] width 1 height 1
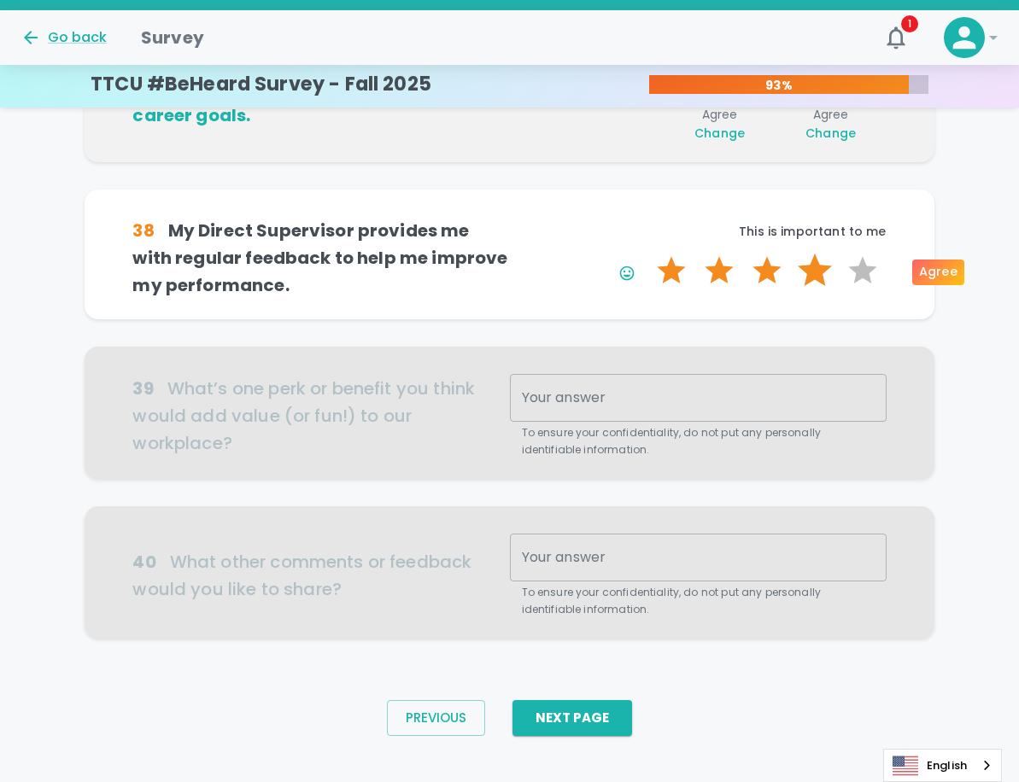
click at [821, 270] on label "4 Stars" at bounding box center [815, 271] width 48 height 34
click at [647, 254] on input "4 Stars" at bounding box center [646, 253] width 1 height 1
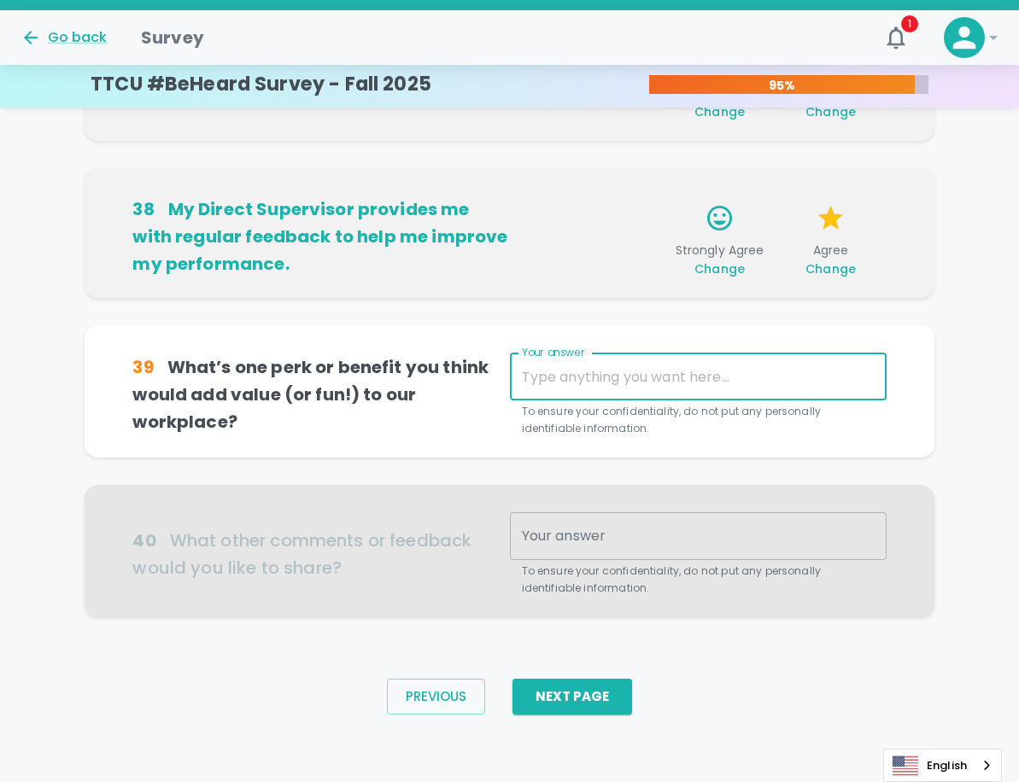
click at [607, 367] on textarea "Your answer" at bounding box center [698, 377] width 353 height 20
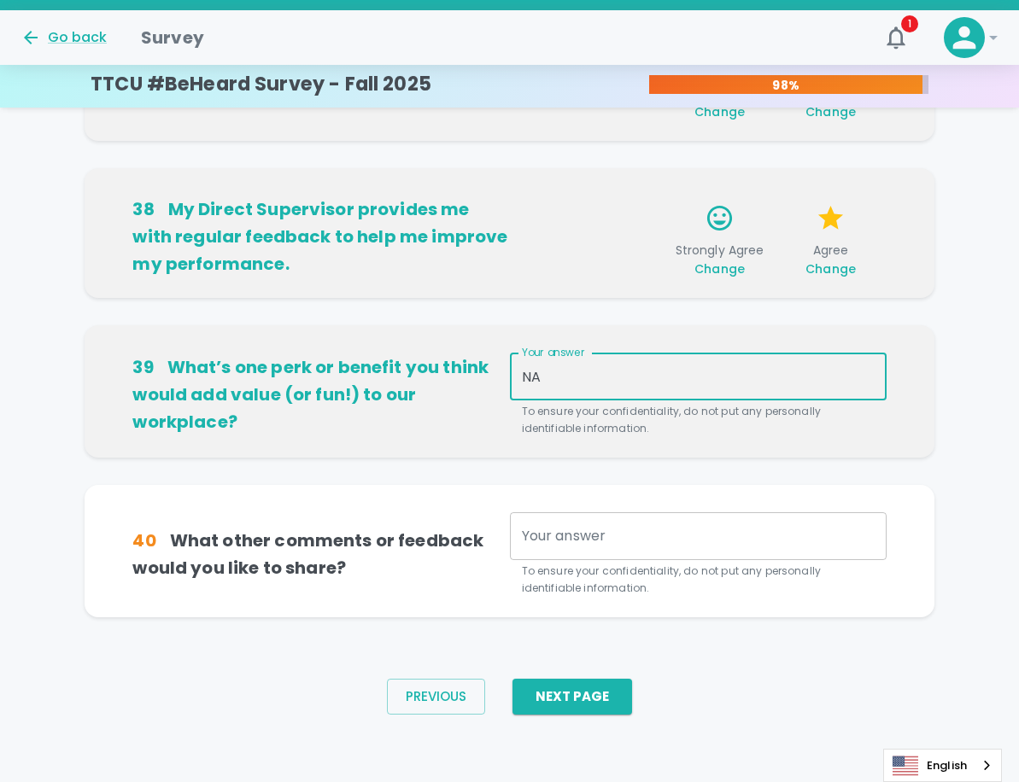
type textarea "NA"
click at [557, 550] on div "x Your answer" at bounding box center [698, 536] width 377 height 48
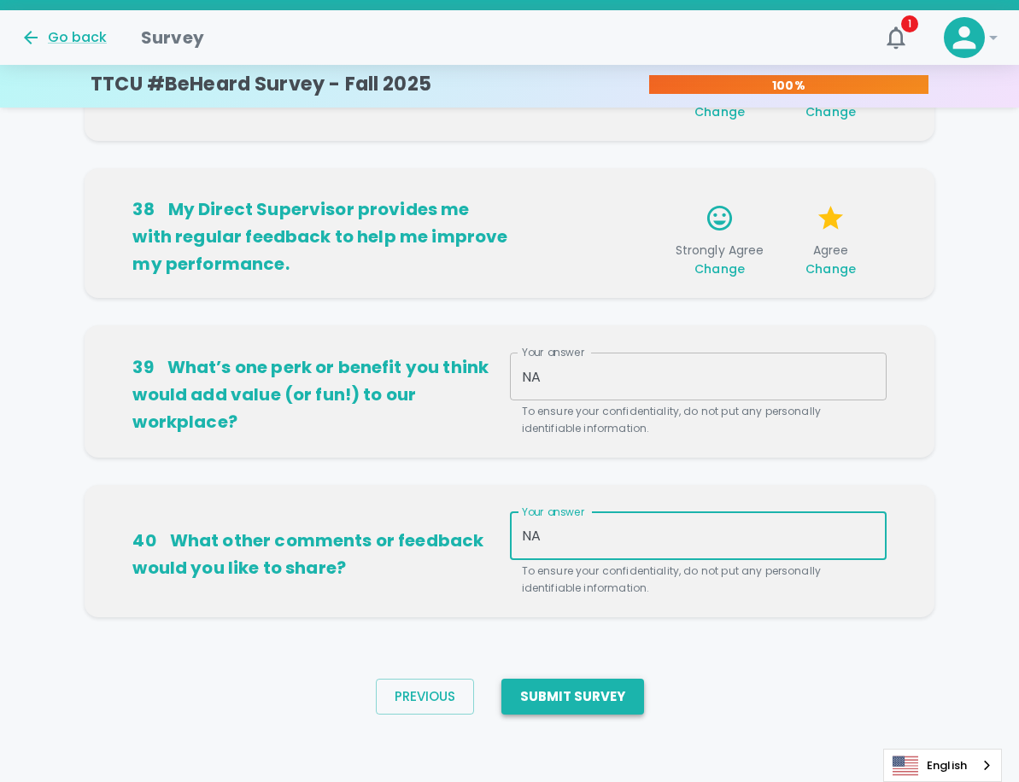
type textarea "NA"
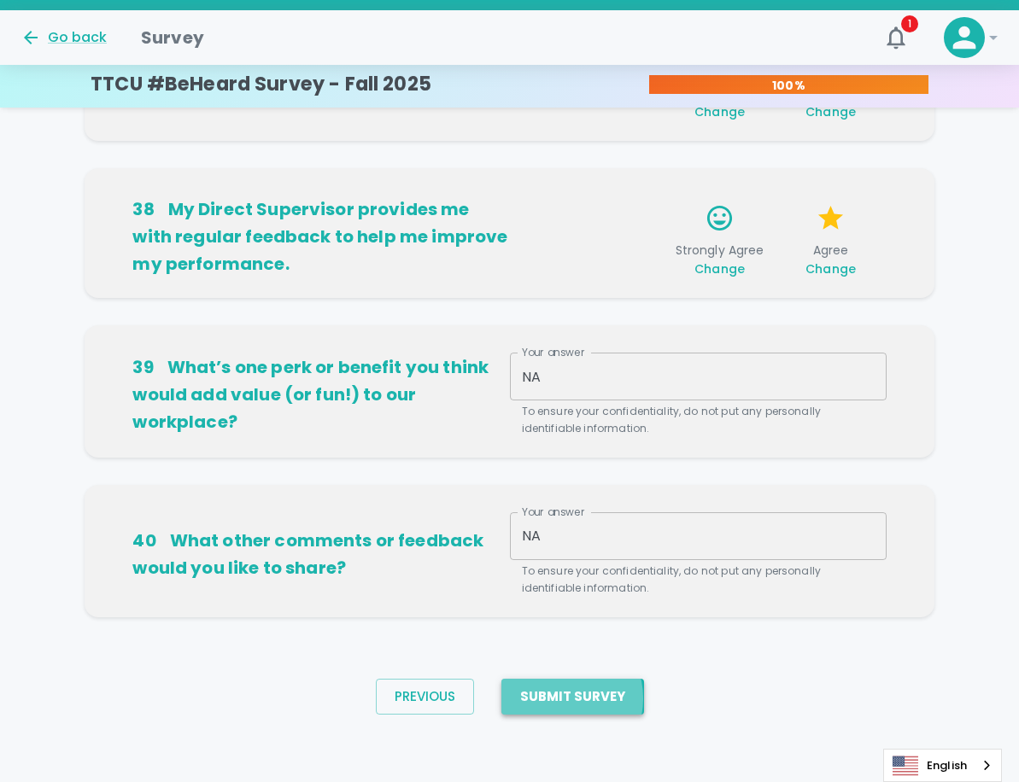
click at [562, 698] on button "Submit Survey" at bounding box center [572, 697] width 143 height 36
